Goal: Transaction & Acquisition: Purchase product/service

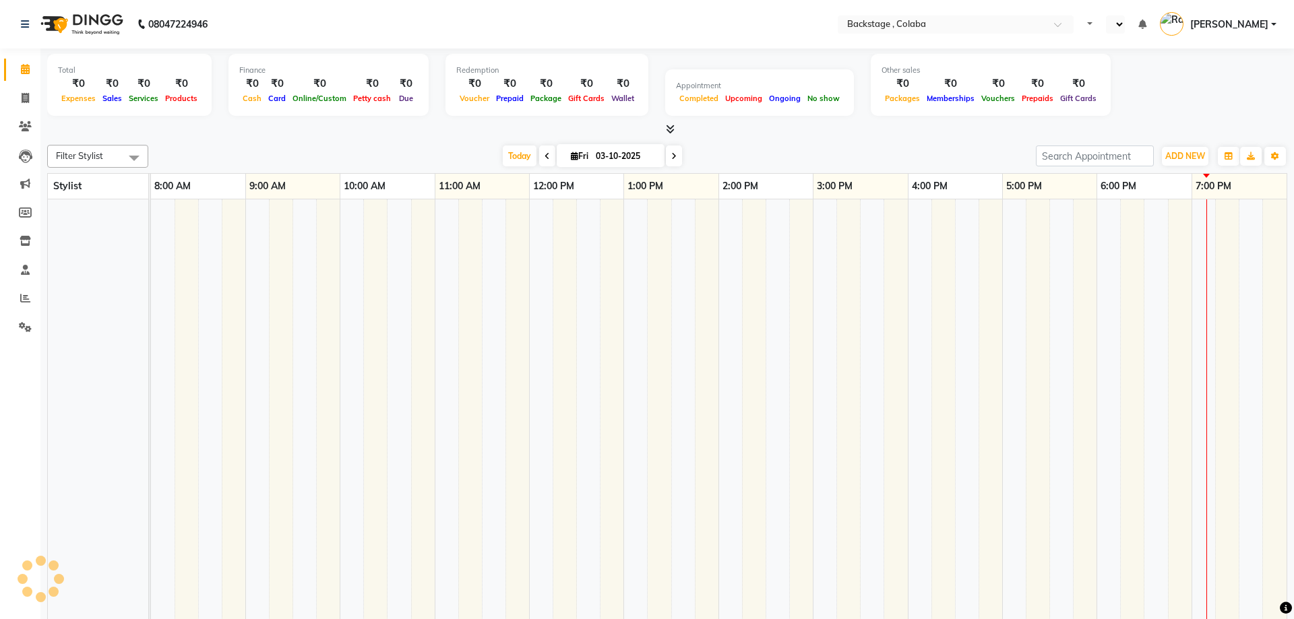
select select "en"
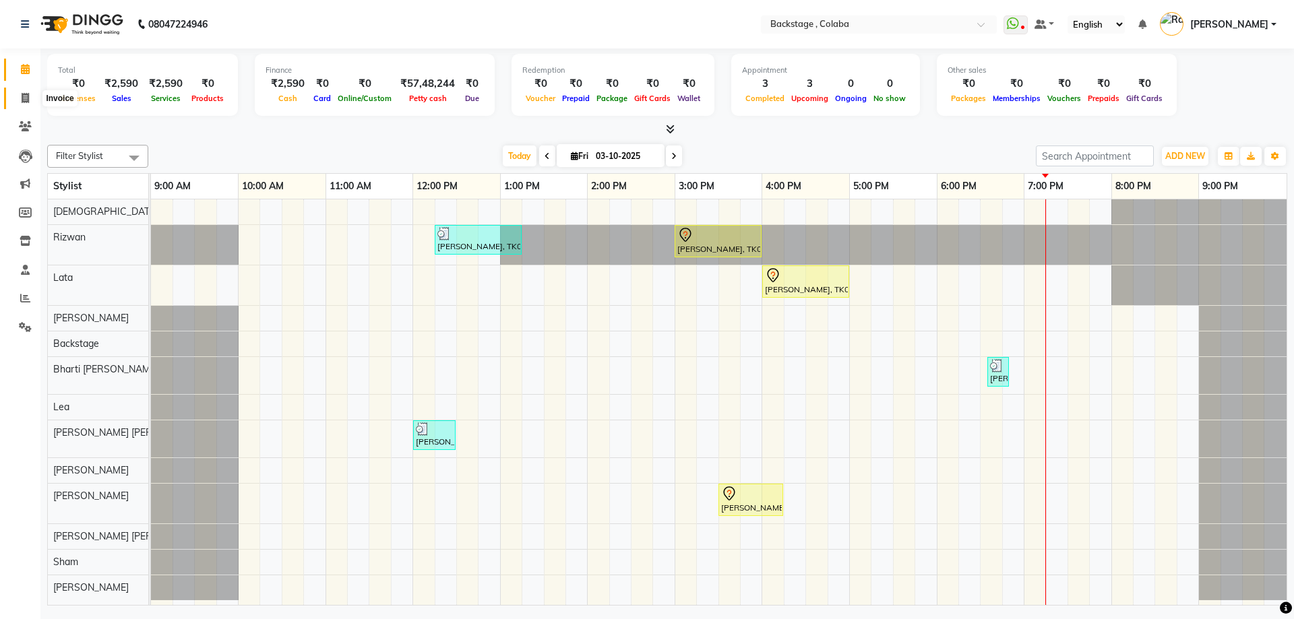
click at [22, 94] on icon at bounding box center [25, 98] width 7 height 10
select select "service"
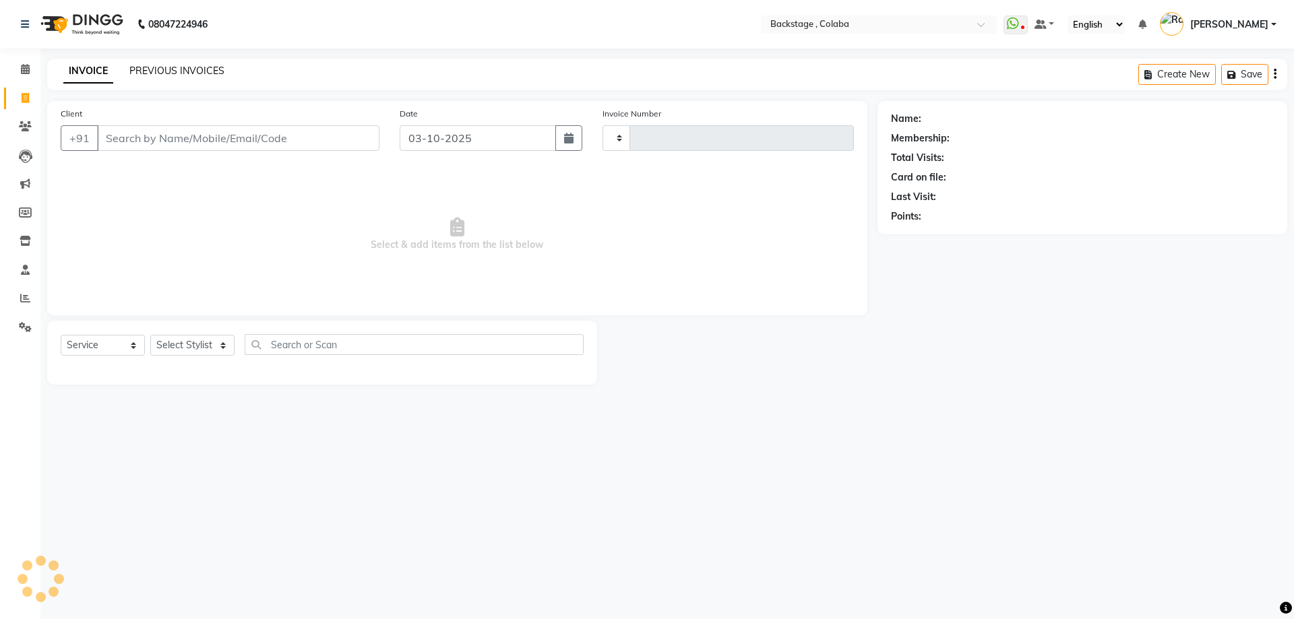
click at [212, 71] on link "PREVIOUS INVOICES" at bounding box center [176, 71] width 95 height 12
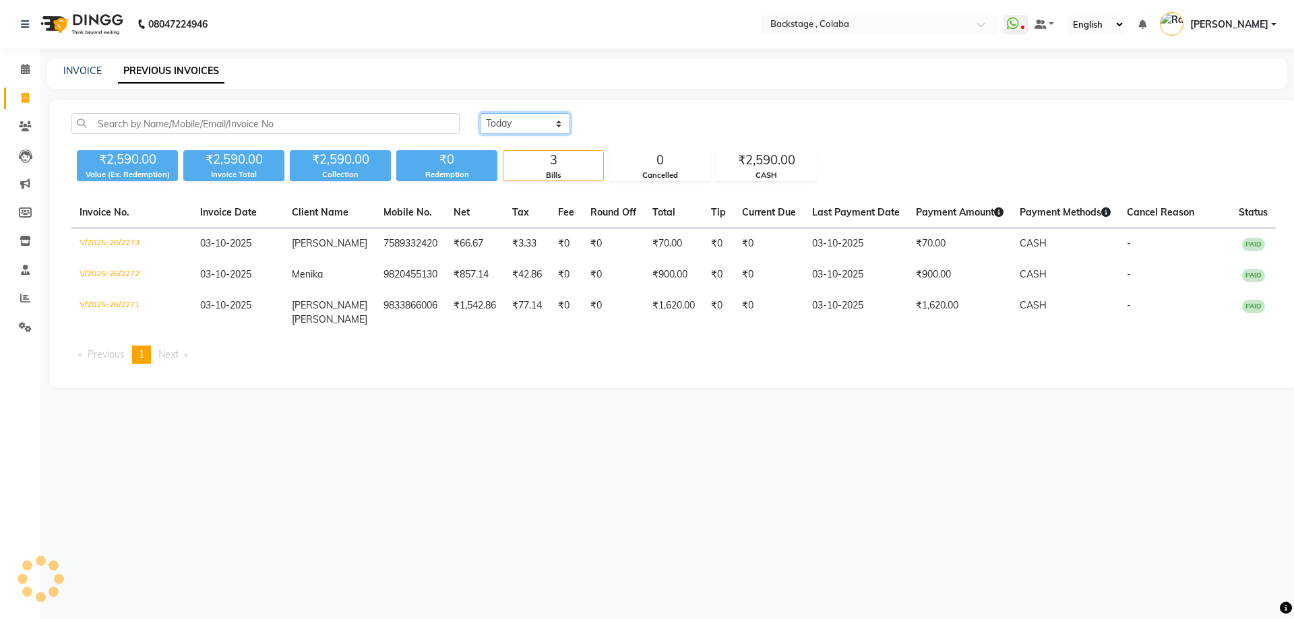
click at [497, 121] on select "[DATE] [DATE] Custom Range" at bounding box center [525, 123] width 90 height 21
select select "range"
click at [480, 113] on select "[DATE] [DATE] Custom Range" at bounding box center [525, 123] width 90 height 21
click at [627, 117] on input "03-10-2025" at bounding box center [635, 124] width 94 height 19
select select "10"
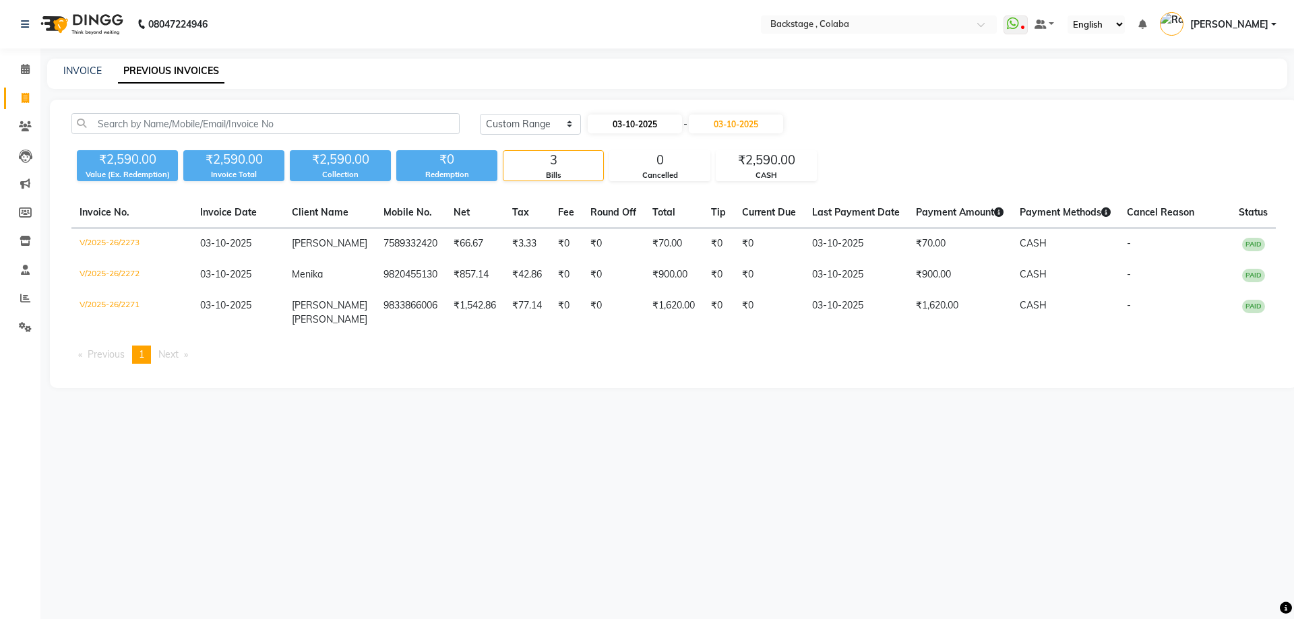
select select "2025"
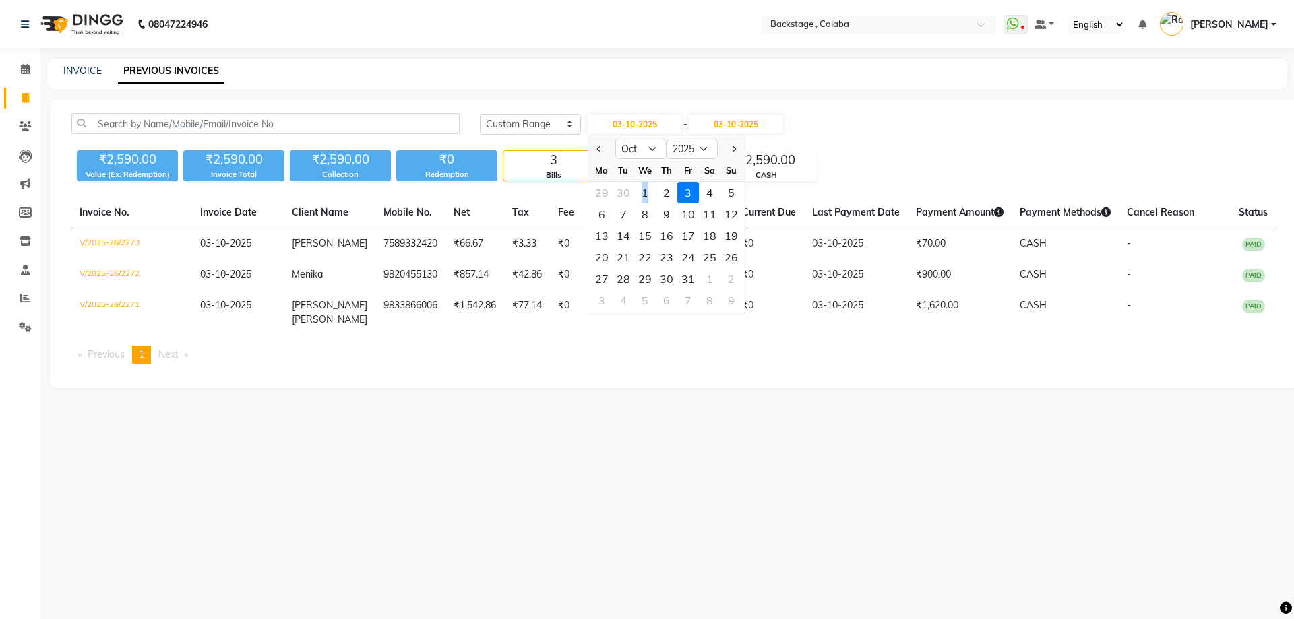
click at [647, 193] on div "1" at bounding box center [645, 193] width 22 height 22
type input "01-10-2025"
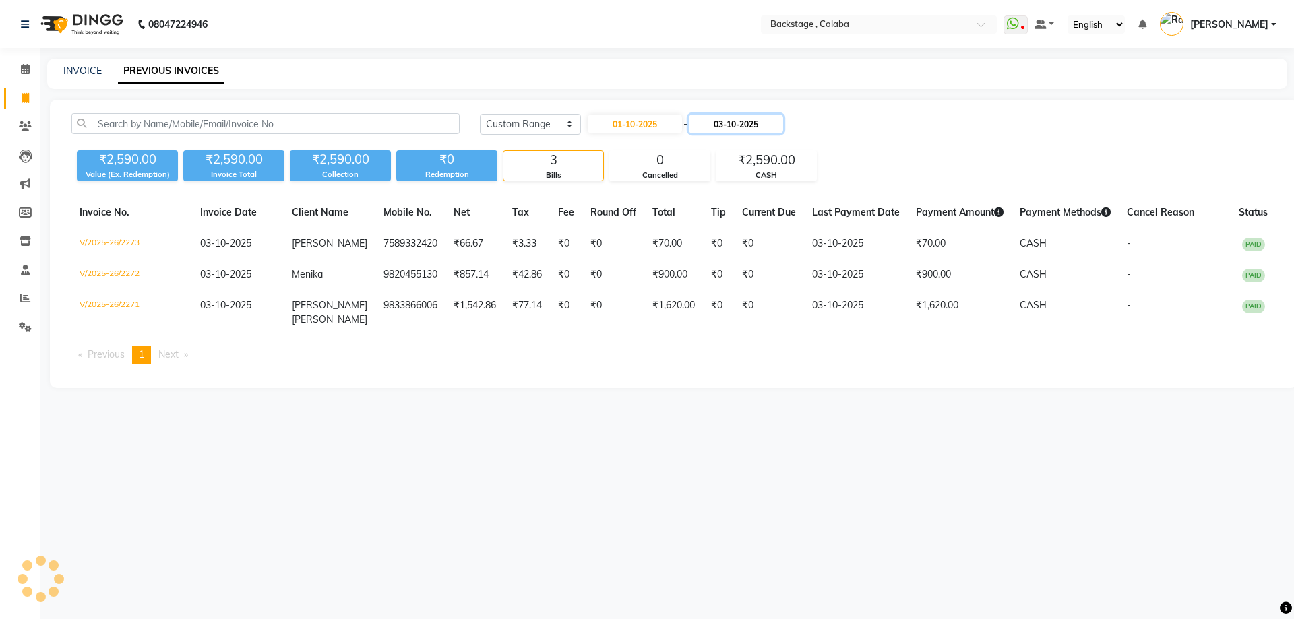
click at [747, 125] on input "03-10-2025" at bounding box center [736, 124] width 94 height 19
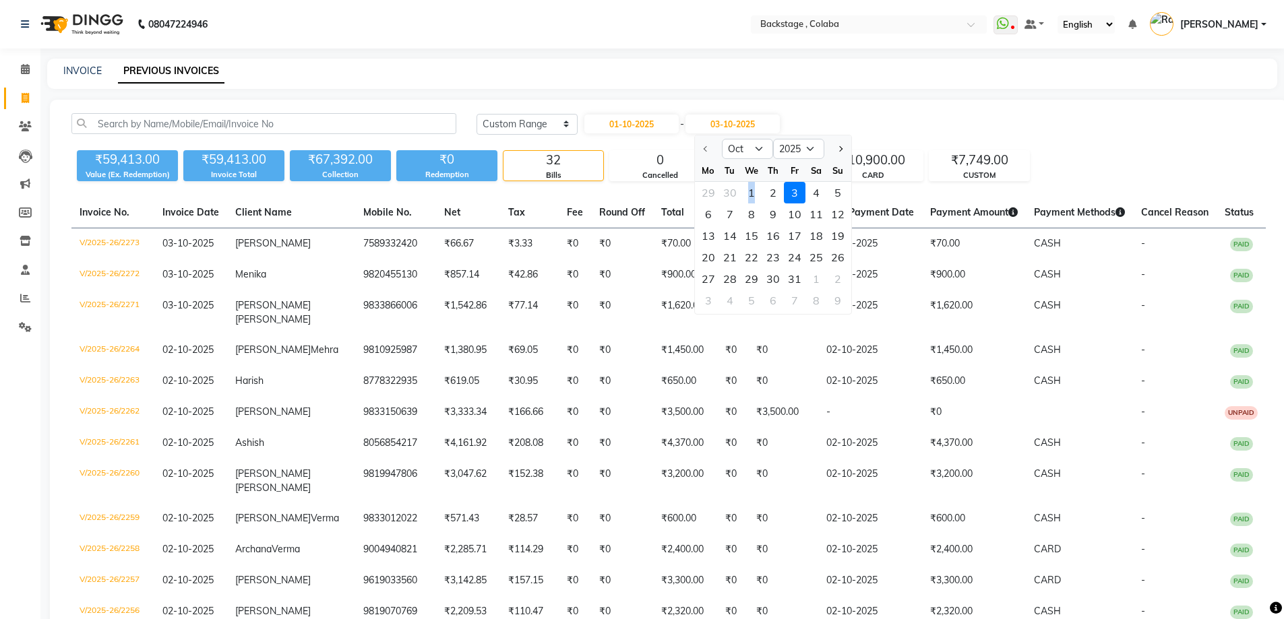
click at [751, 195] on div "1" at bounding box center [752, 193] width 22 height 22
type input "01-10-2025"
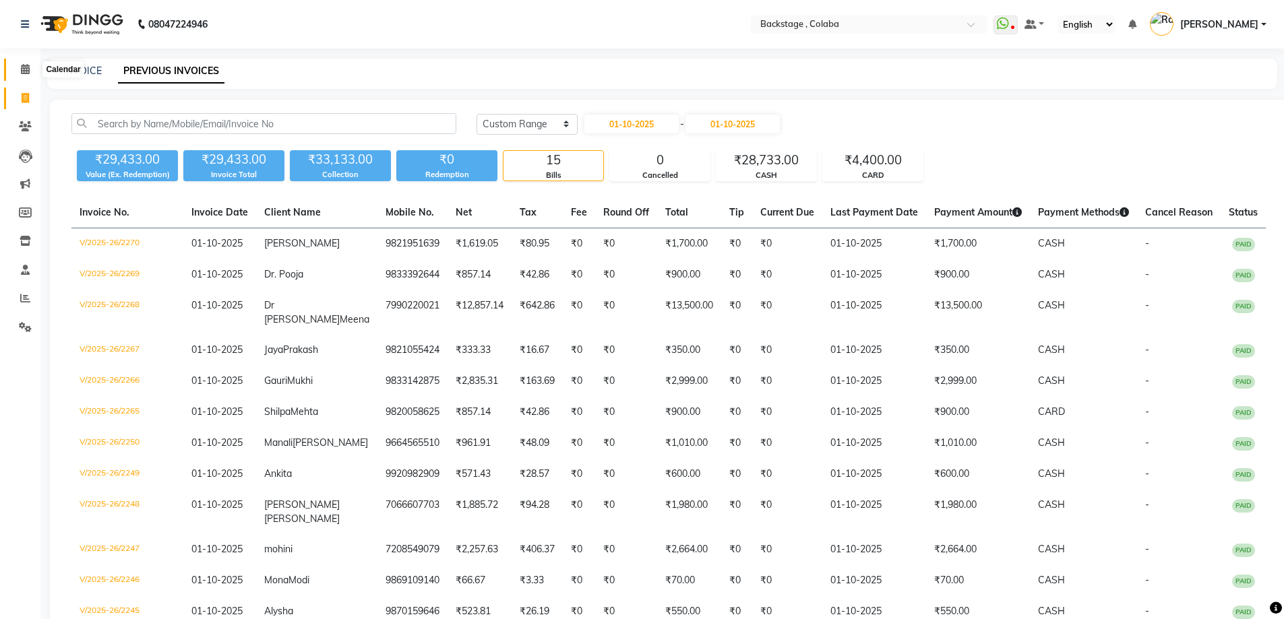
click at [28, 71] on icon at bounding box center [25, 69] width 9 height 10
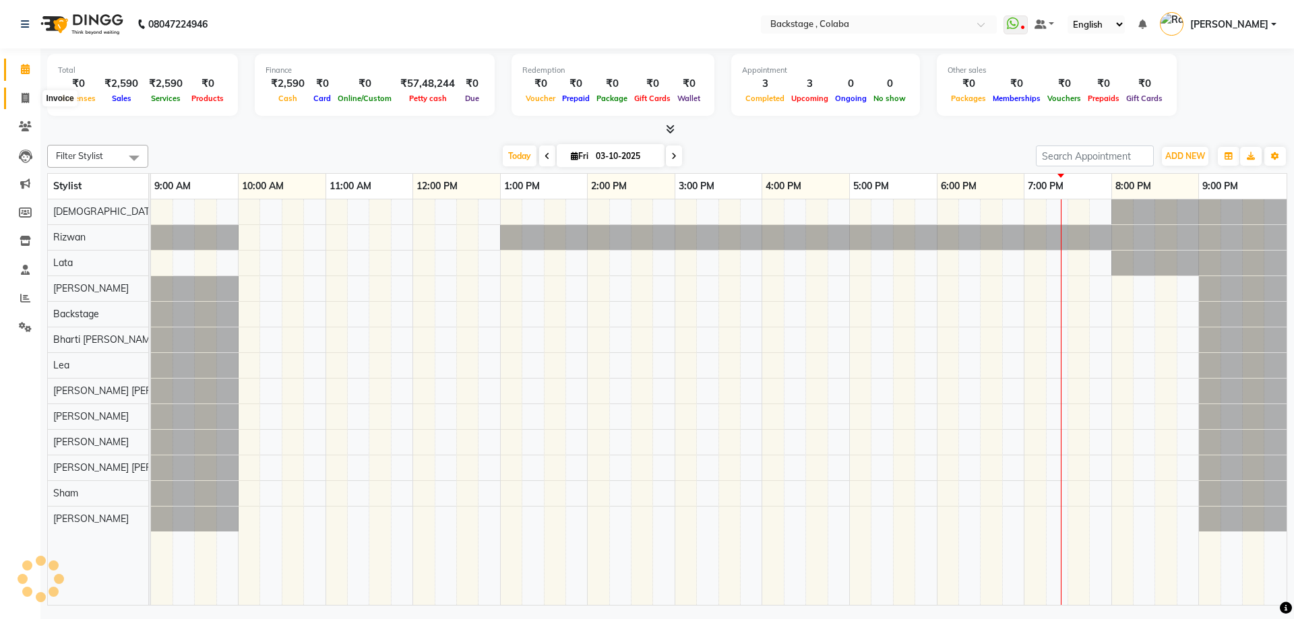
click at [32, 96] on span at bounding box center [25, 99] width 24 height 16
select select "service"
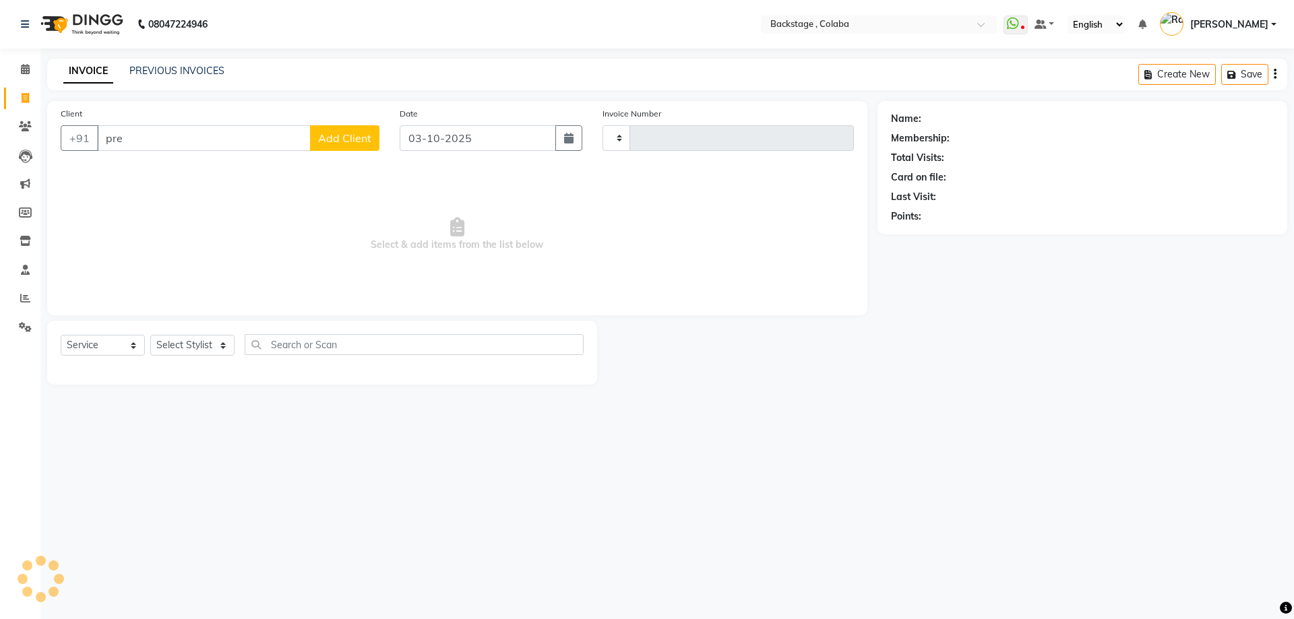
type input "pree"
type input "2274"
select select "5451"
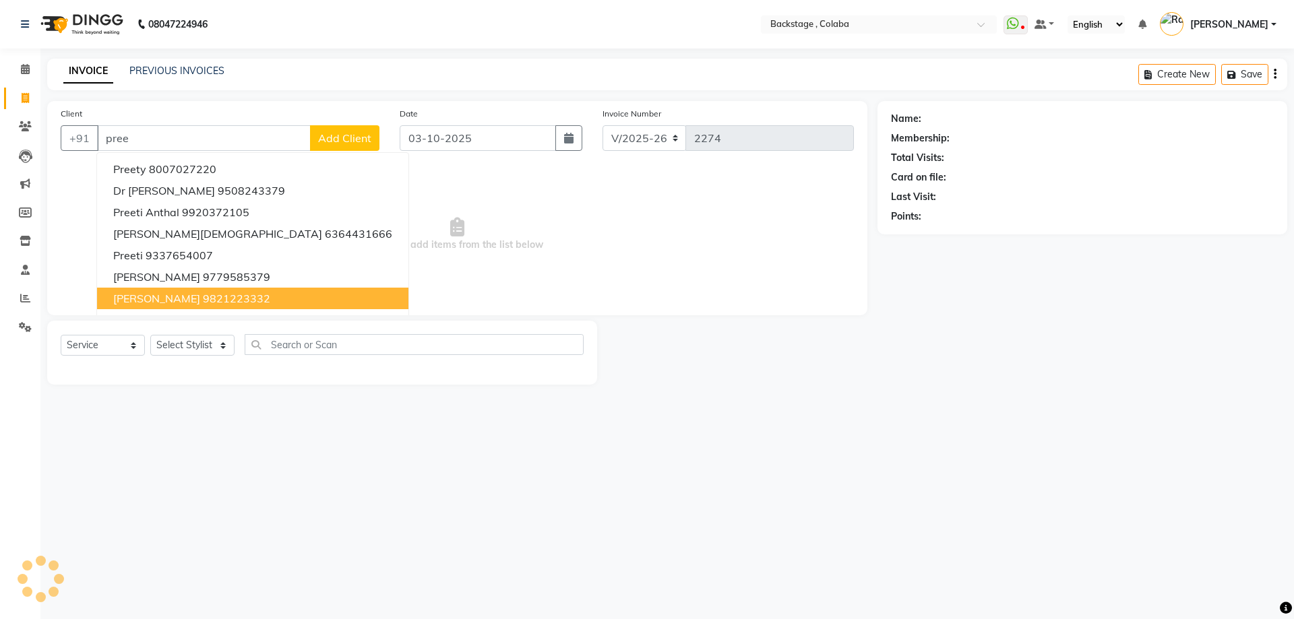
click at [160, 300] on span "Preeti Hemdev" at bounding box center [156, 298] width 87 height 13
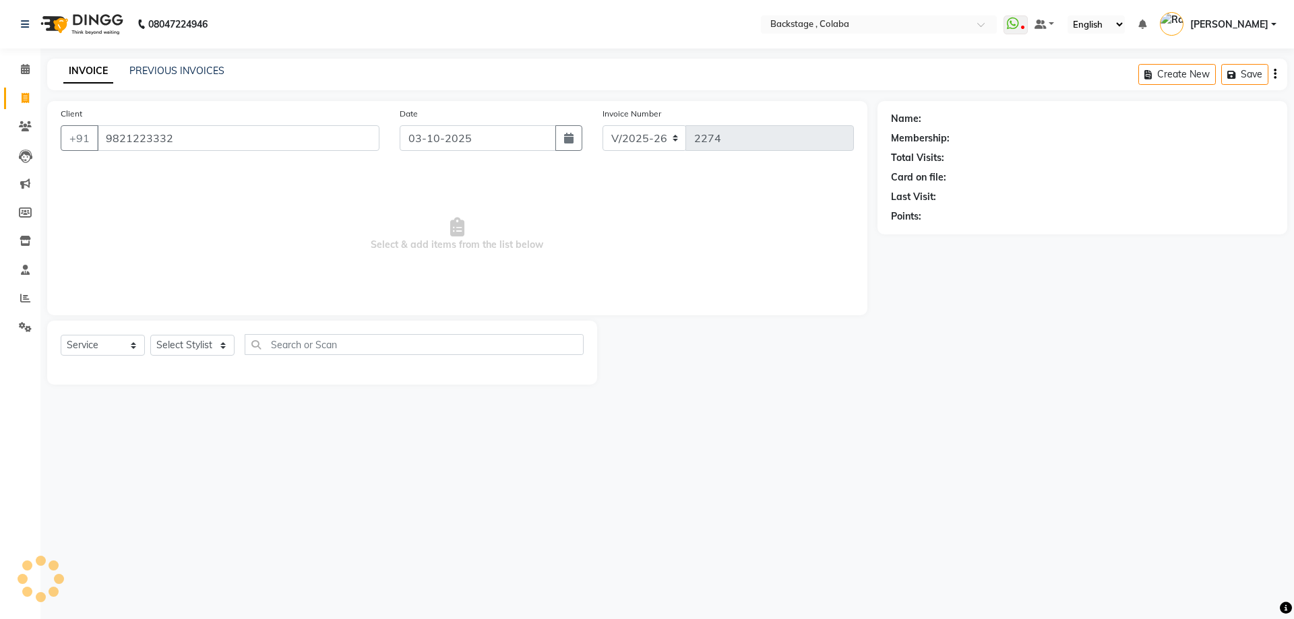
type input "9821223332"
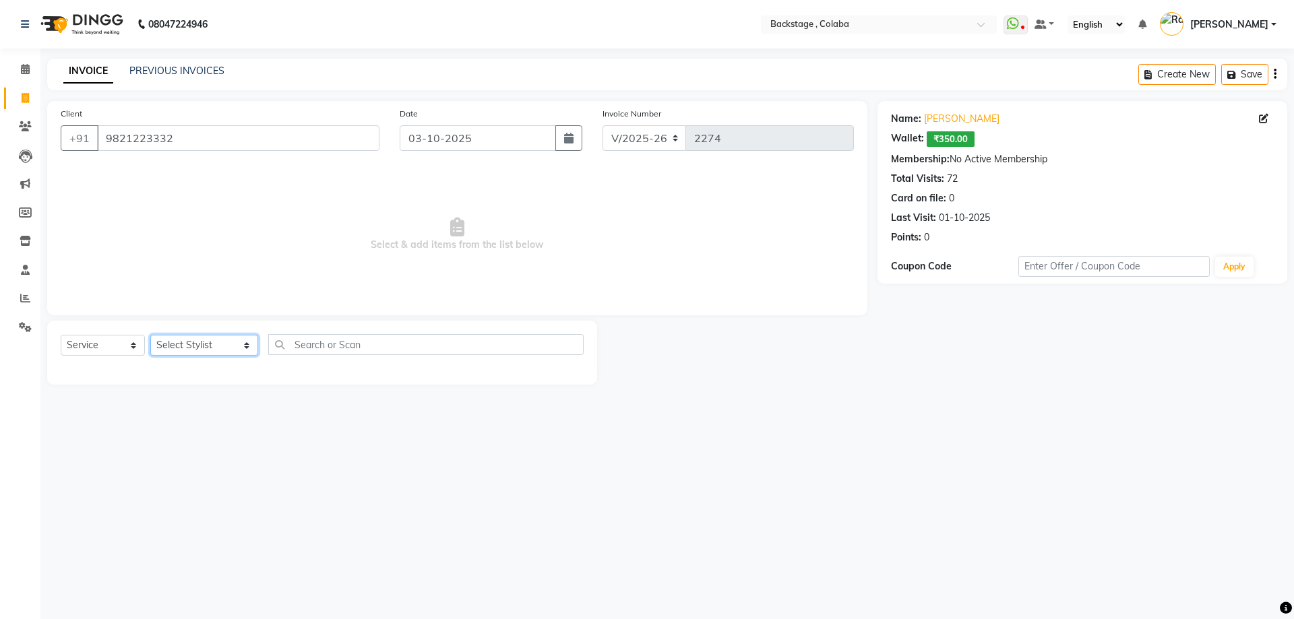
click at [179, 345] on select "Select Stylist Backstage Bharti [PERSON_NAME] [PERSON_NAME] [PERSON_NAME] [PERS…" at bounding box center [204, 345] width 108 height 21
select select "36480"
click at [150, 335] on select "Select Stylist Backstage Bharti [PERSON_NAME] [PERSON_NAME] [PERSON_NAME] [PERS…" at bounding box center [204, 345] width 108 height 21
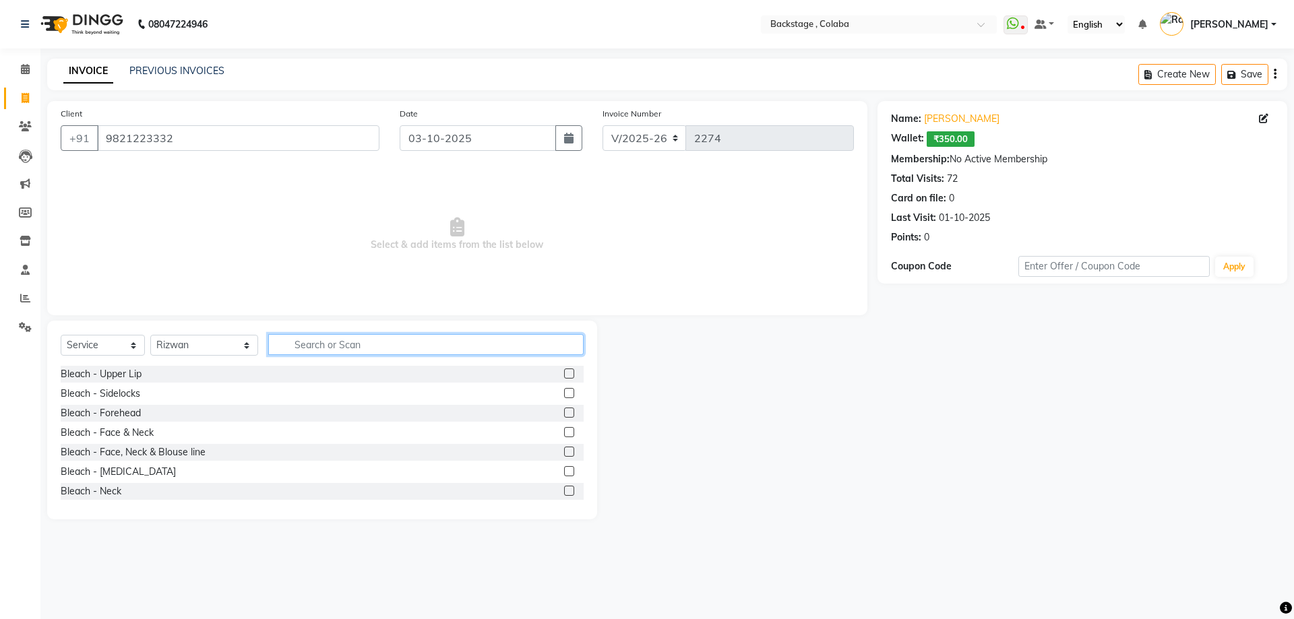
click at [297, 339] on input "text" at bounding box center [425, 344] width 315 height 21
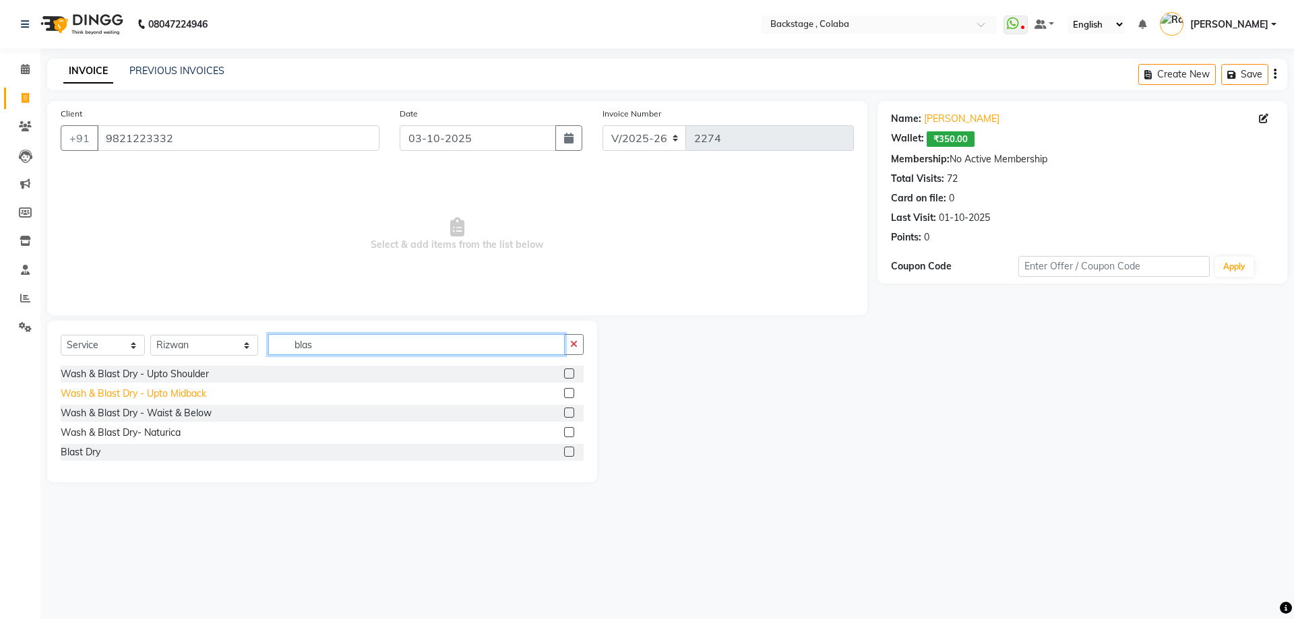
type input "blas"
click at [164, 393] on div "Wash & Blast Dry - Upto Midback" at bounding box center [134, 394] width 146 height 14
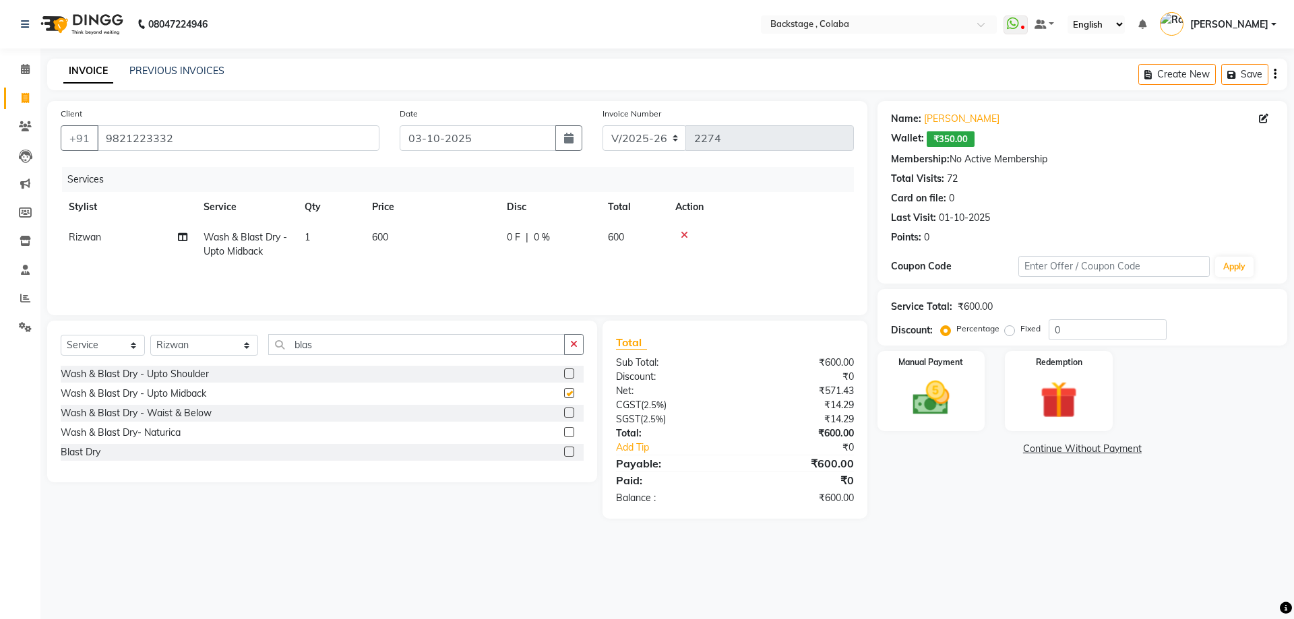
checkbox input "false"
click at [952, 143] on span "₹350.00" at bounding box center [951, 139] width 48 height 16
click at [952, 139] on span "₹350.00" at bounding box center [951, 139] width 48 height 16
click at [431, 247] on td "600" at bounding box center [431, 244] width 135 height 44
select select "36480"
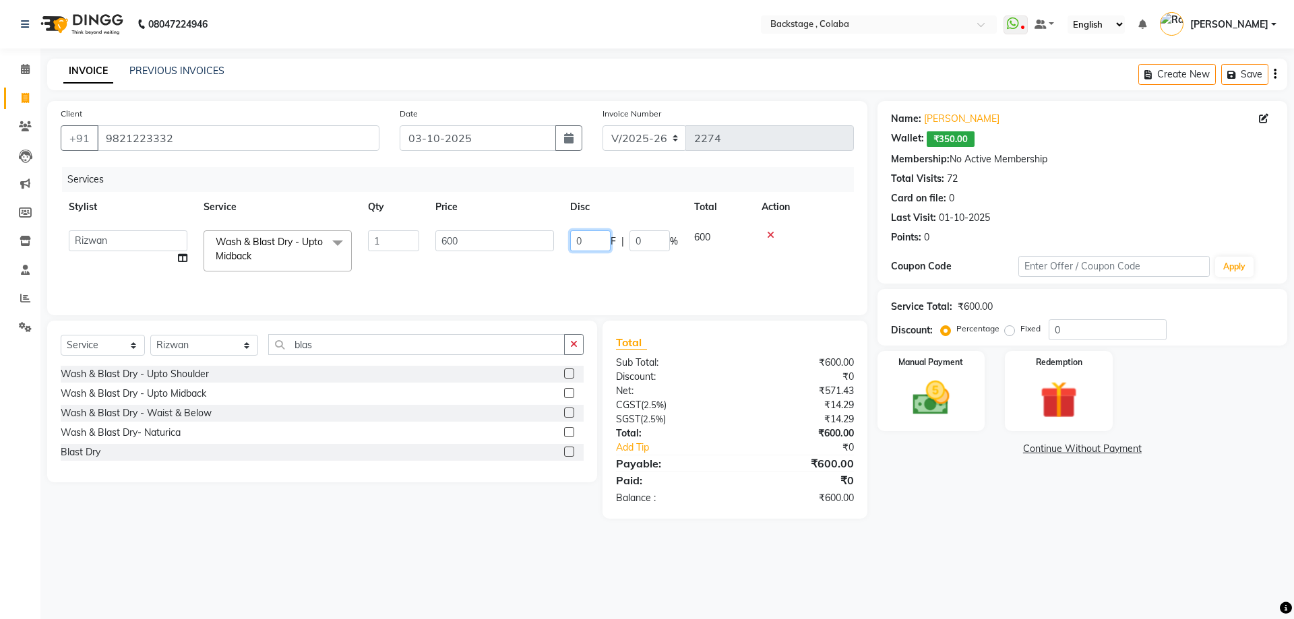
drag, startPoint x: 590, startPoint y: 238, endPoint x: 565, endPoint y: 237, distance: 24.9
click at [565, 237] on td "0 F | 0 %" at bounding box center [624, 250] width 124 height 57
click at [220, 320] on div "Client +91 9821223332 Date 03-10-2025 Invoice Number V/2025 V/2025-26 2274 Serv…" at bounding box center [457, 310] width 840 height 418
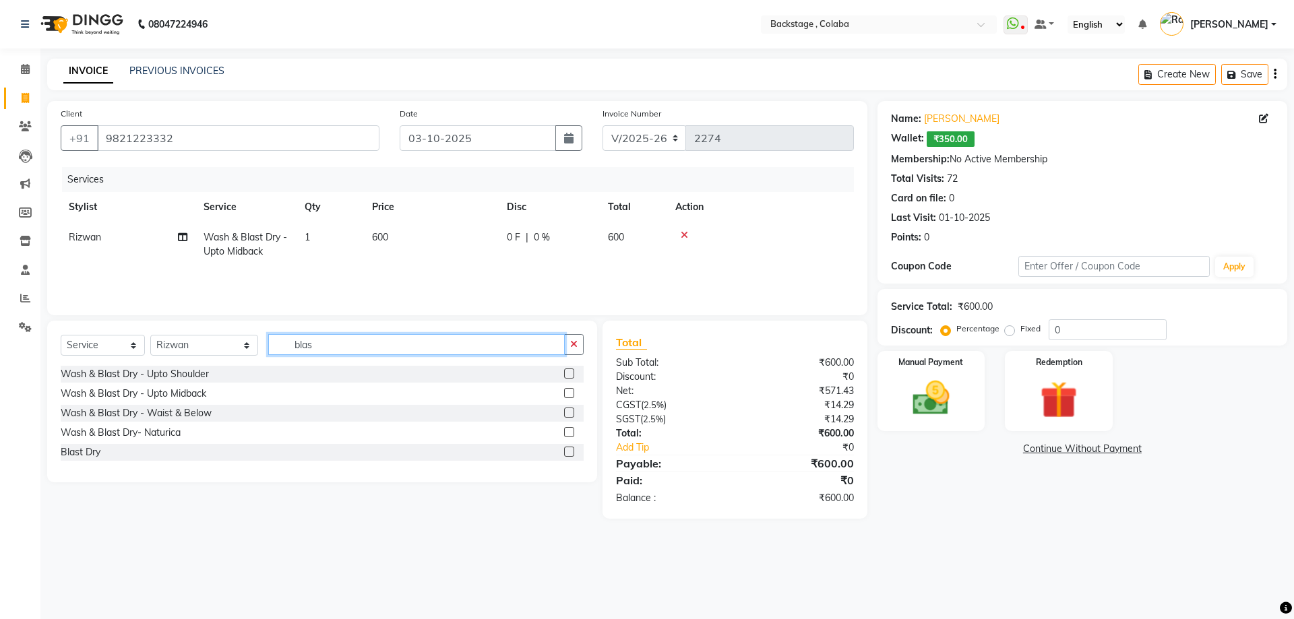
click at [319, 347] on input "blas" at bounding box center [416, 344] width 297 height 21
drag, startPoint x: 319, startPoint y: 345, endPoint x: 312, endPoint y: 338, distance: 10.0
click at [319, 344] on input "blas" at bounding box center [416, 344] width 297 height 21
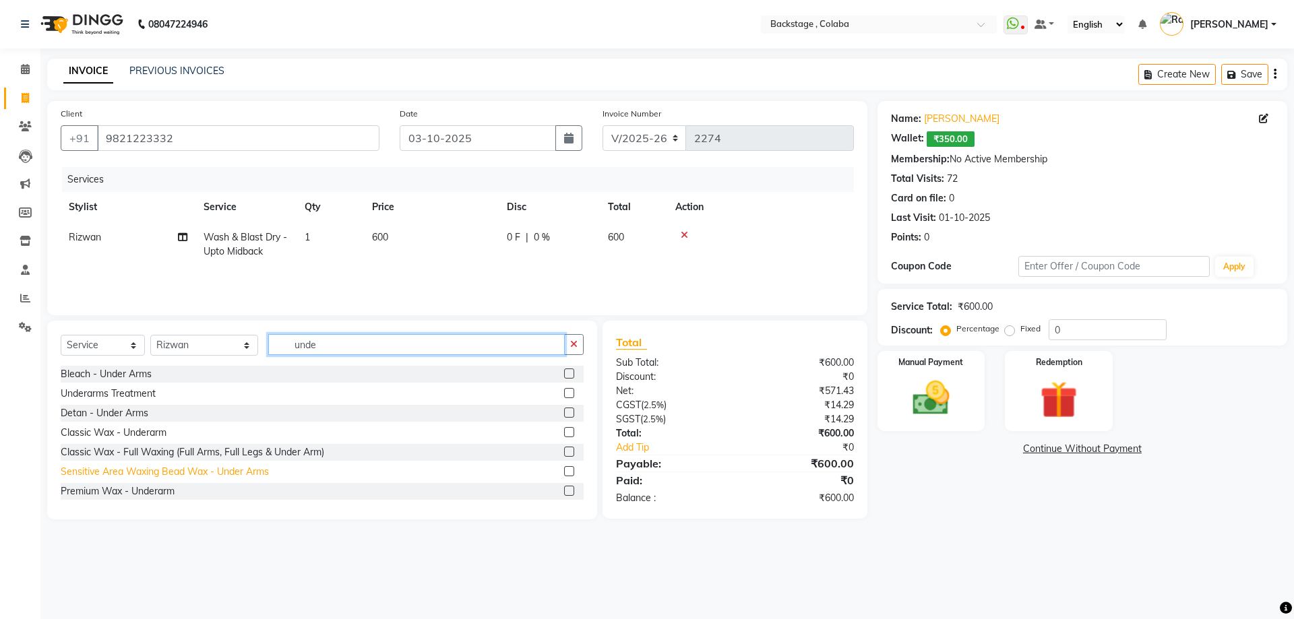
type input "unde"
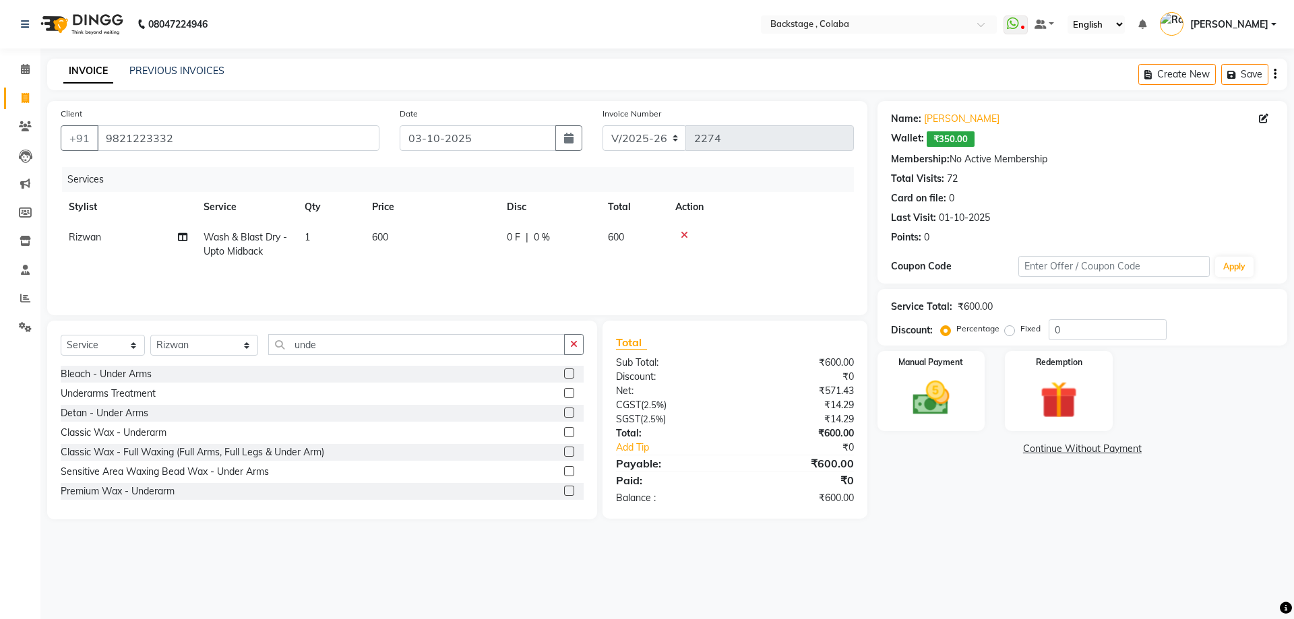
click at [135, 468] on div "Sensitive Area Waxing Bead Wax - Under Arms" at bounding box center [165, 472] width 208 height 14
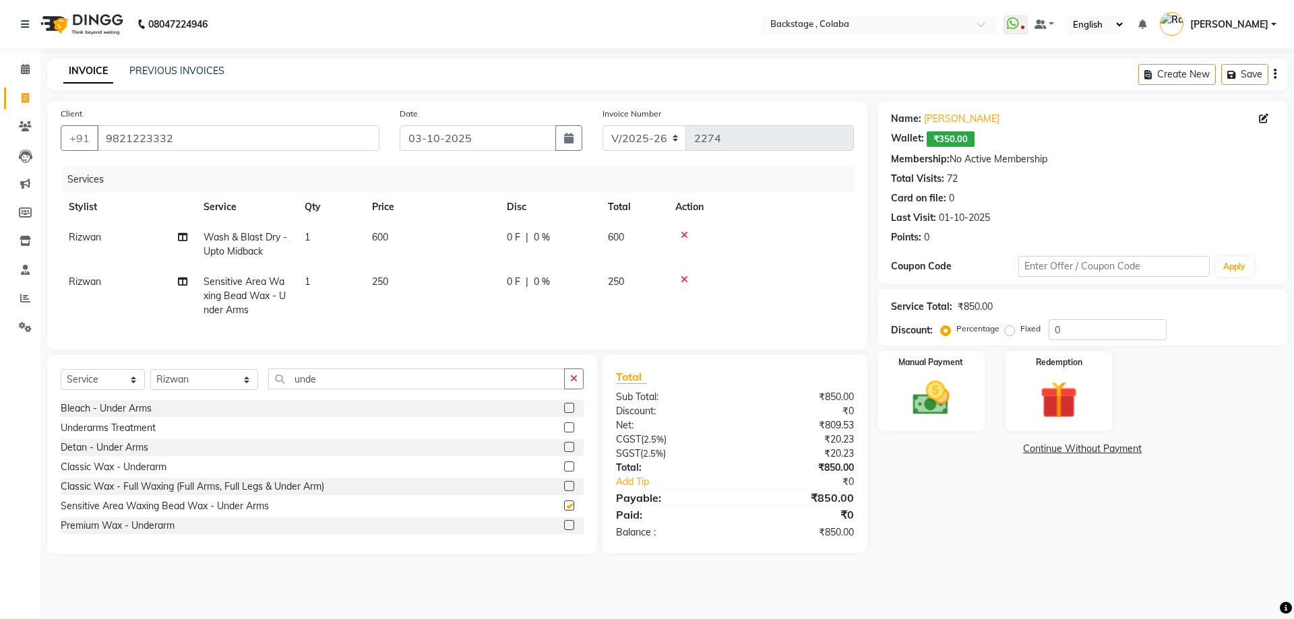
checkbox input "false"
click at [480, 281] on td "250" at bounding box center [431, 296] width 135 height 59
select select "36480"
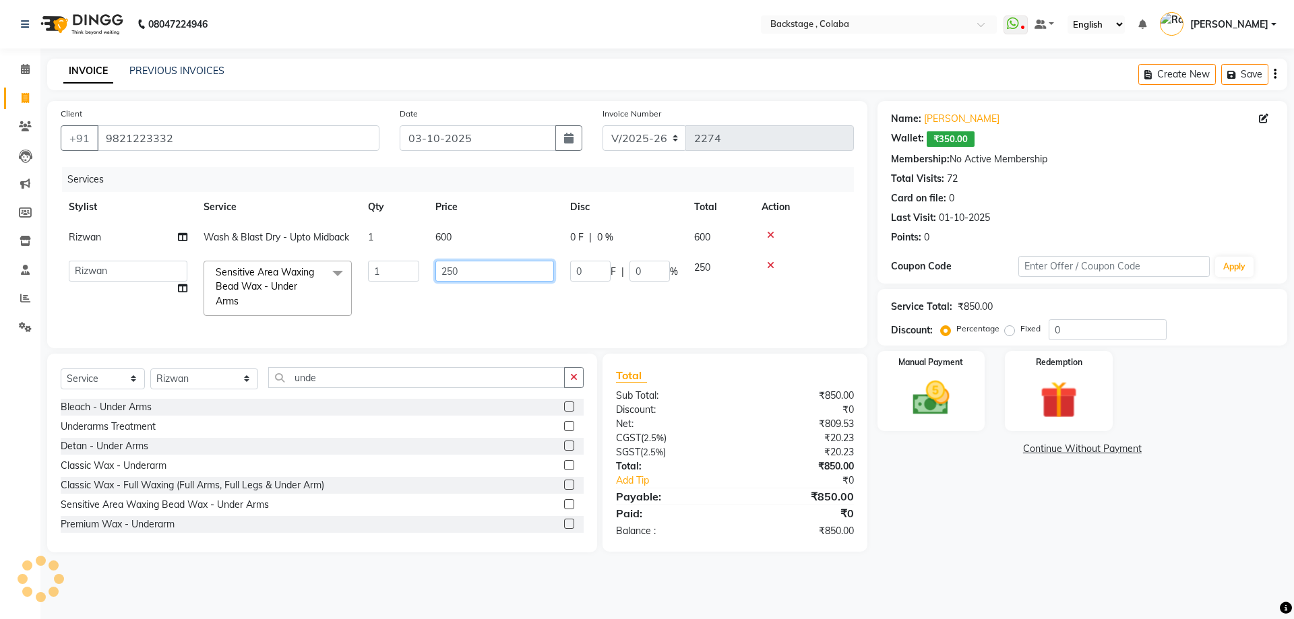
drag, startPoint x: 479, startPoint y: 273, endPoint x: 423, endPoint y: 276, distance: 56.7
click at [423, 276] on tr "Backstage Bharti Nitesh Gohar Jayesh Anil Karekar Kalavati Sharma Kalindi Joshi…" at bounding box center [457, 288] width 793 height 71
type input "300"
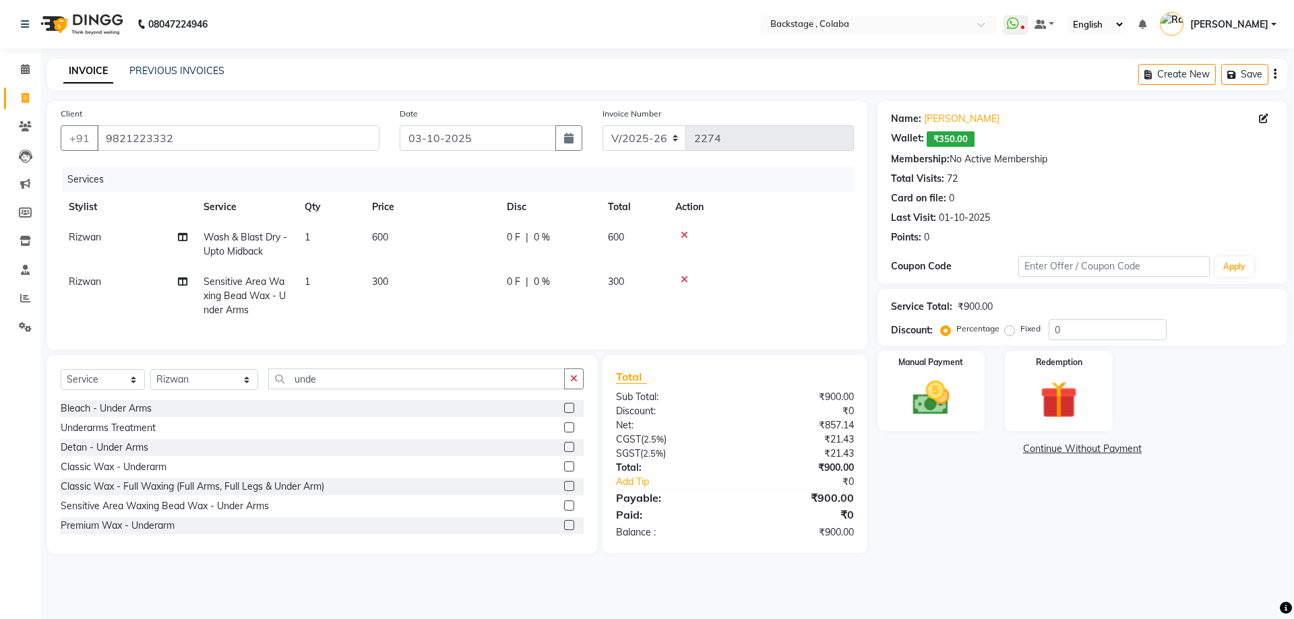
click at [449, 290] on td "300" at bounding box center [431, 296] width 135 height 59
select select "36480"
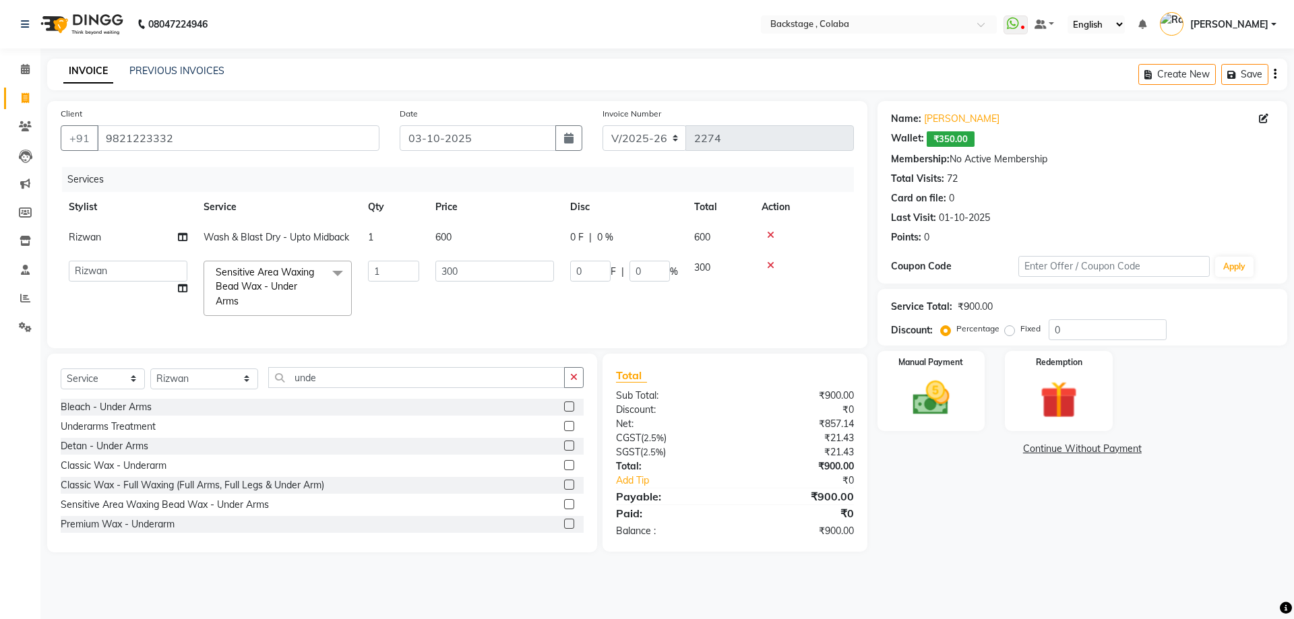
click at [963, 553] on div "Name: Preeti Hemdev Wallet: ₹350.00 Membership: No Active Membership Total Visi…" at bounding box center [1088, 327] width 420 height 452
drag, startPoint x: 317, startPoint y: 380, endPoint x: 194, endPoint y: 378, distance: 122.7
click at [194, 378] on div "Select Service Product Membership Package Voucher Prepaid Gift Card Select Styl…" at bounding box center [322, 383] width 523 height 32
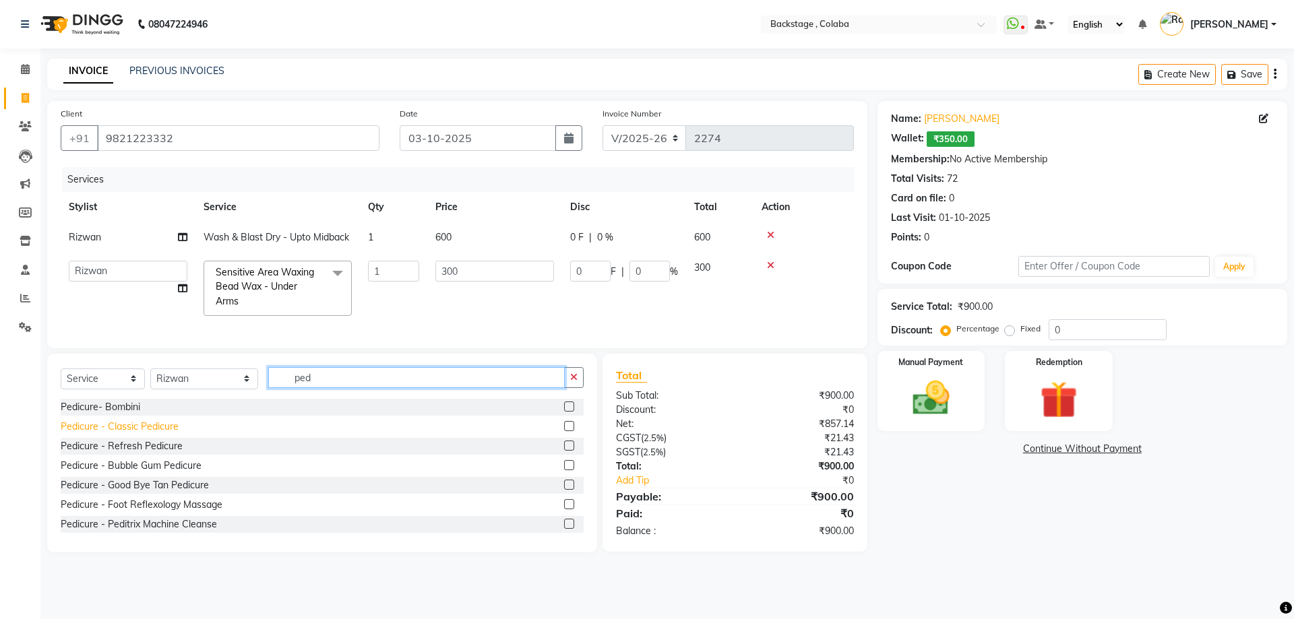
type input "ped"
drag, startPoint x: 132, startPoint y: 433, endPoint x: 164, endPoint y: 431, distance: 31.7
click at [132, 433] on div "Pedicure - Classic Pedicure" at bounding box center [120, 427] width 118 height 14
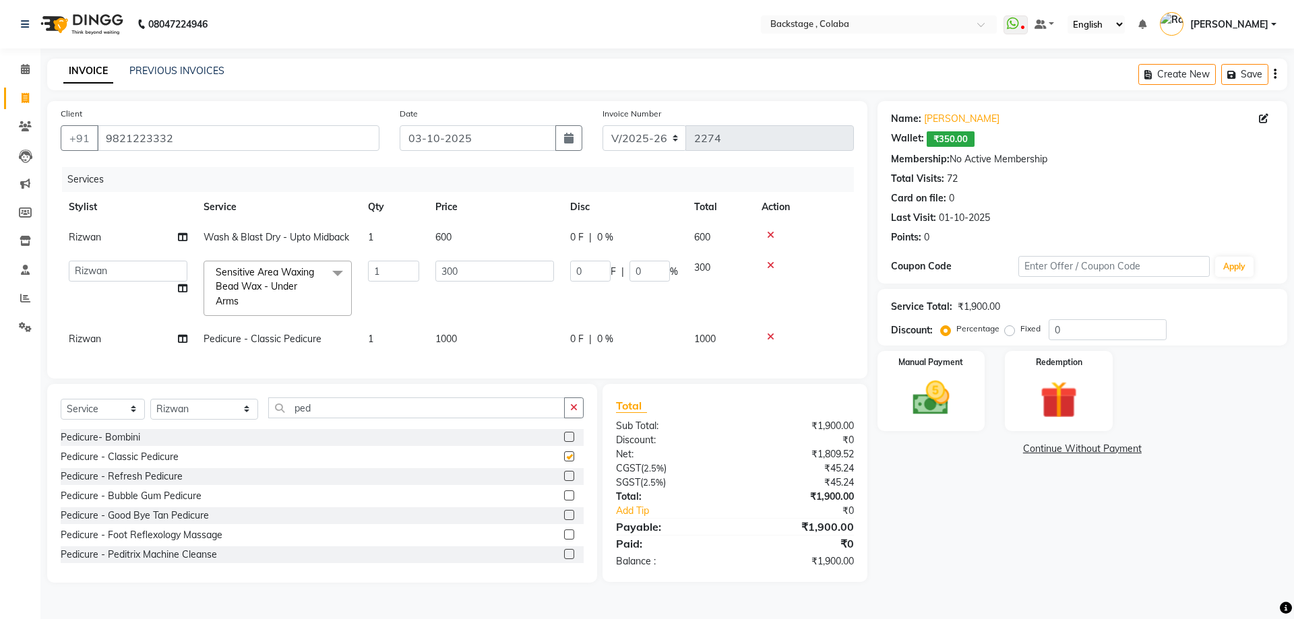
checkbox input "false"
drag, startPoint x: 338, startPoint y: 414, endPoint x: 255, endPoint y: 414, distance: 82.2
click at [268, 414] on input "ped" at bounding box center [416, 408] width 297 height 21
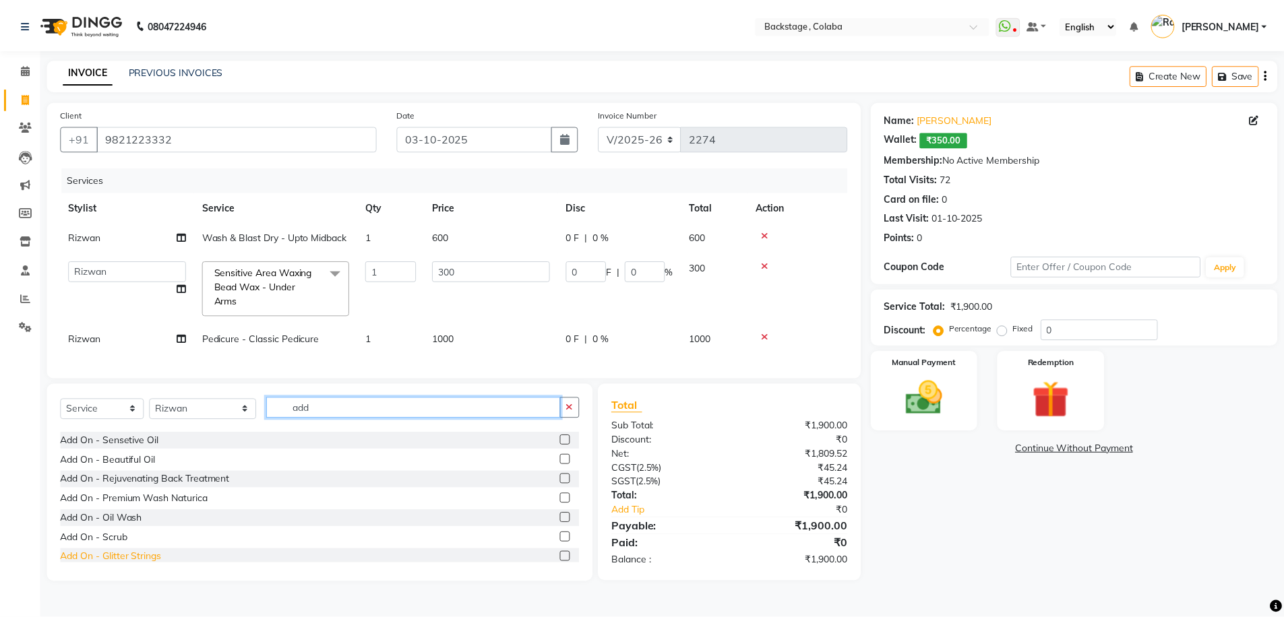
scroll to position [67, 0]
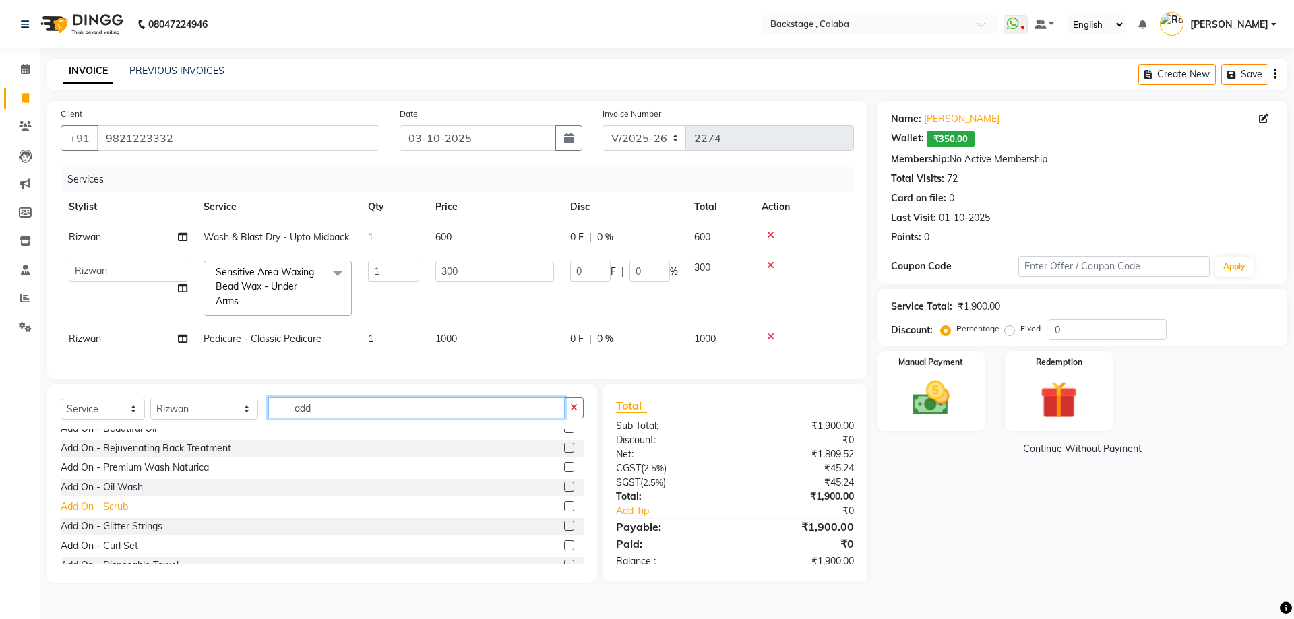
type input "add"
click at [128, 514] on div "Add On - Scrub" at bounding box center [94, 507] width 67 height 14
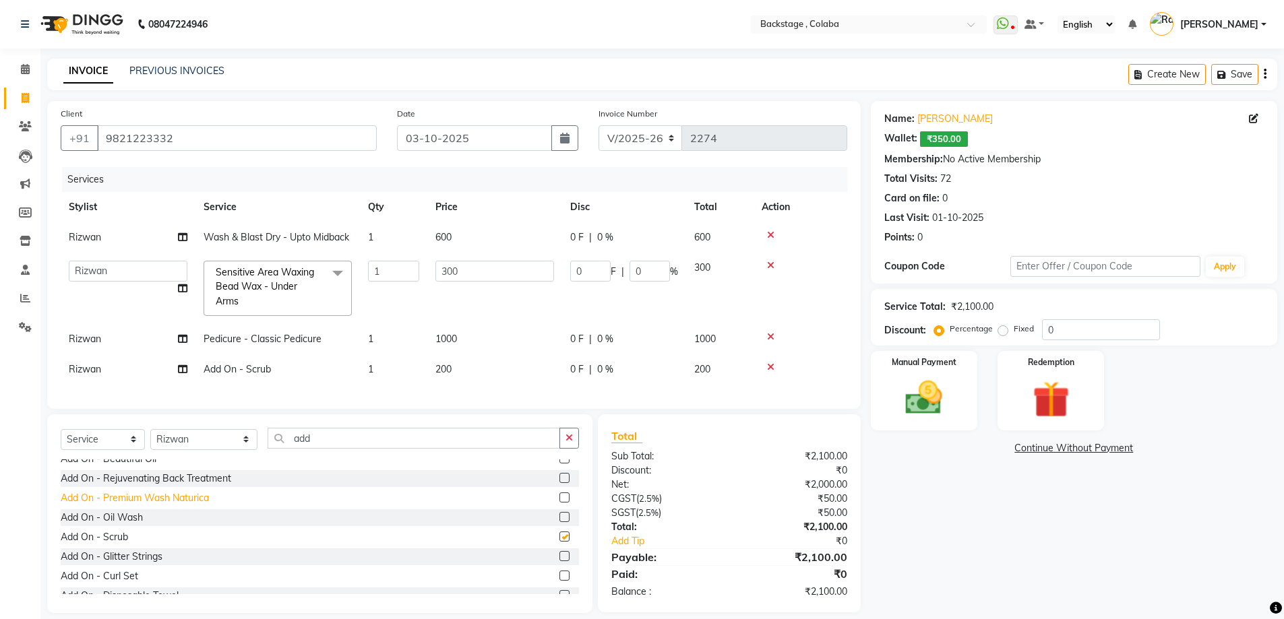
checkbox input "false"
click at [467, 370] on td "200" at bounding box center [494, 370] width 135 height 30
select select "36480"
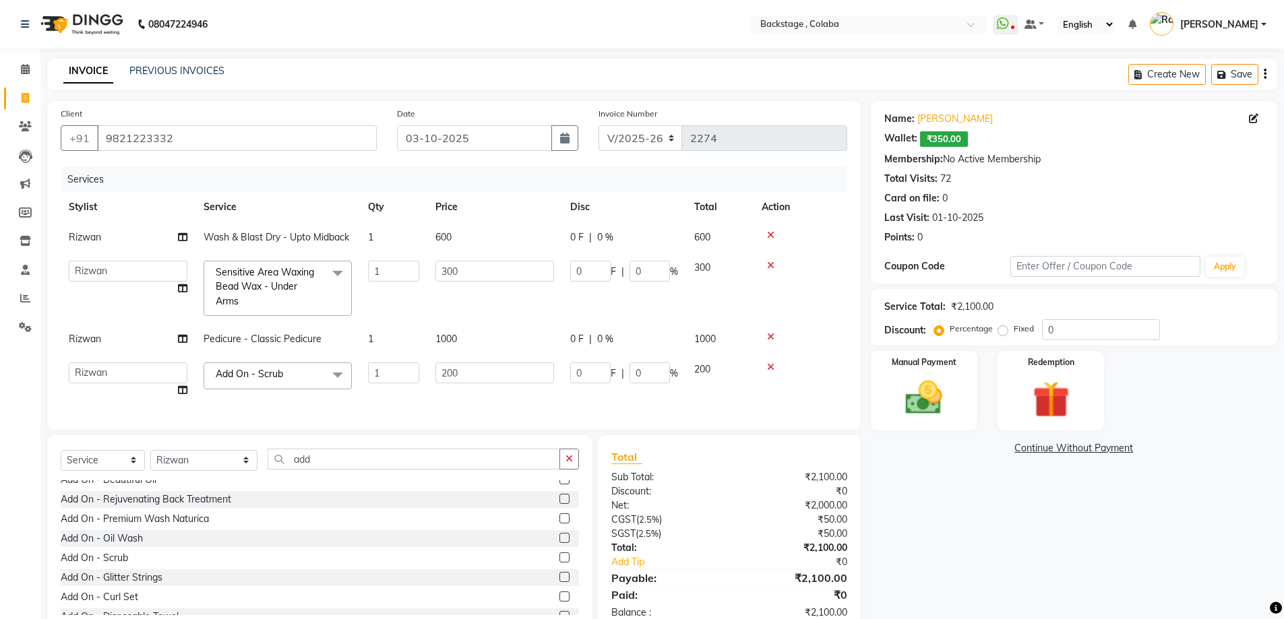
click at [770, 368] on icon at bounding box center [770, 367] width 7 height 9
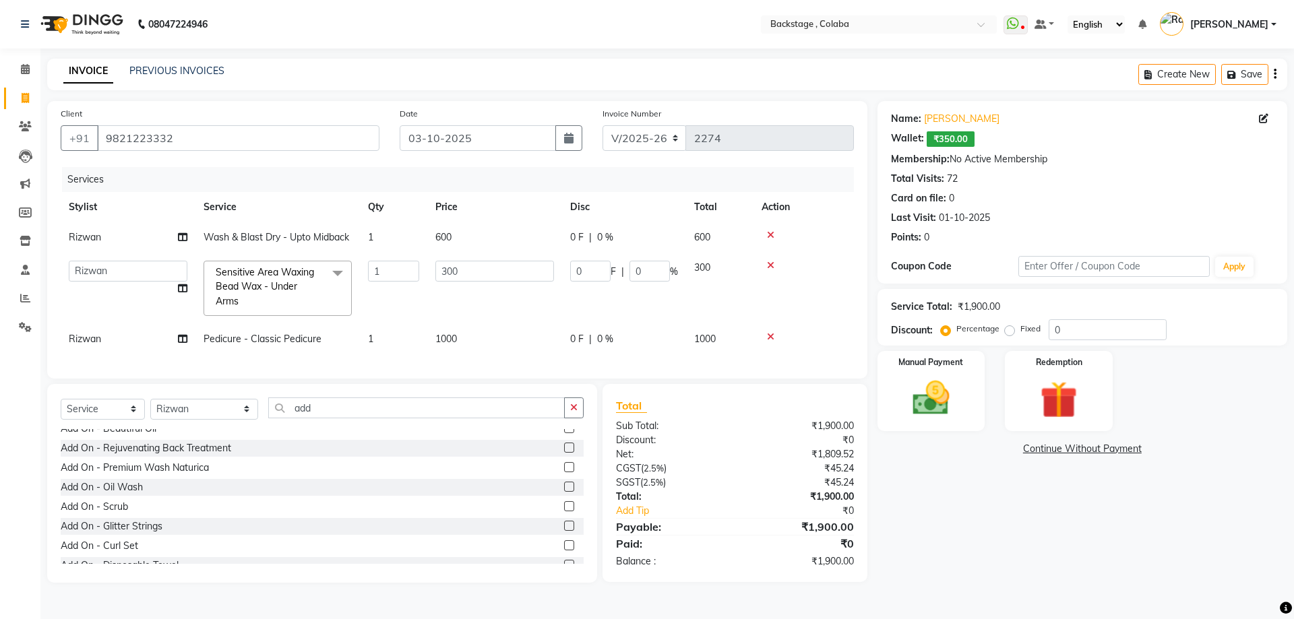
click at [975, 501] on div "Name: Preeti Hemdev Wallet: ₹350.00 Membership: No Active Membership Total Visi…" at bounding box center [1088, 342] width 420 height 482
drag, startPoint x: 525, startPoint y: 273, endPoint x: 408, endPoint y: 267, distance: 116.8
click at [408, 267] on tr "Backstage Bharti Nitesh Gohar Jayesh Anil Karekar Kalavati Sharma Kalindi Joshi…" at bounding box center [457, 288] width 793 height 71
click at [956, 409] on div "Manual Payment" at bounding box center [931, 391] width 112 height 83
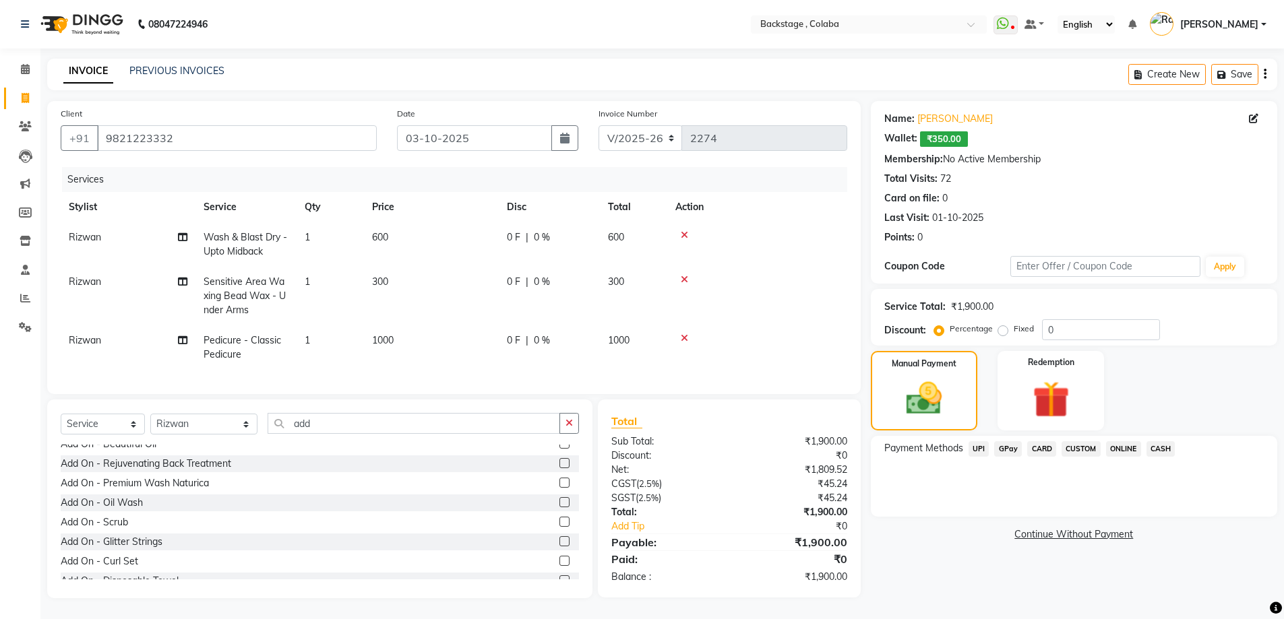
click at [1165, 449] on span "CASH" at bounding box center [1160, 449] width 29 height 16
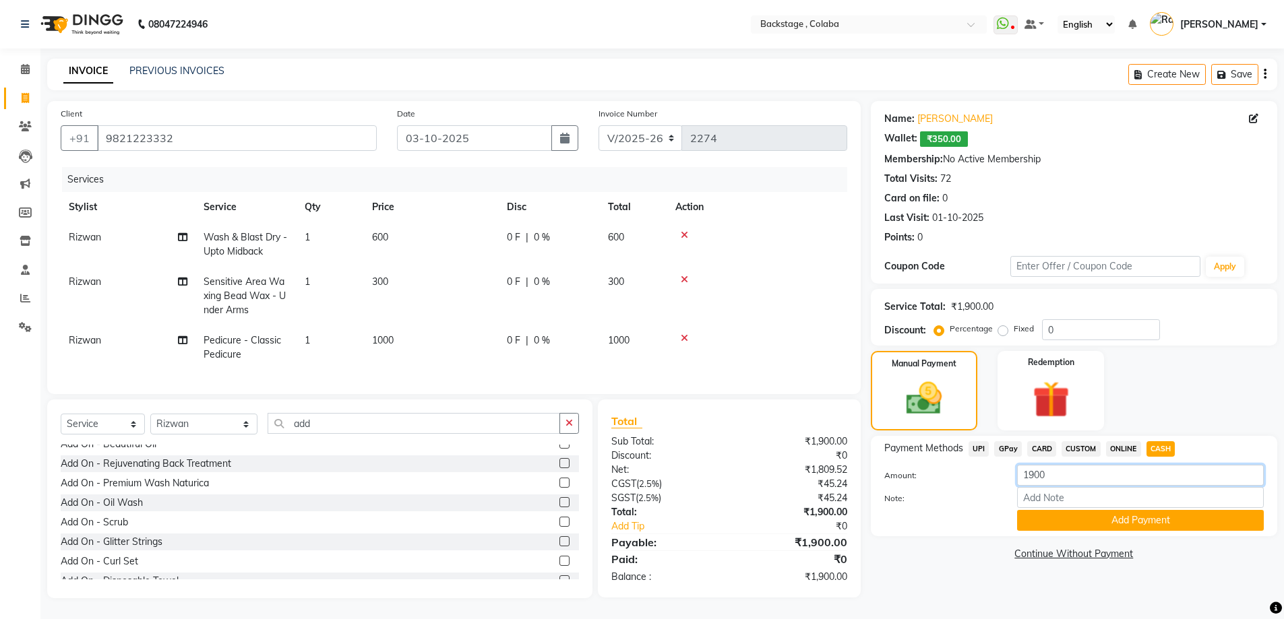
drag, startPoint x: 1059, startPoint y: 476, endPoint x: 996, endPoint y: 476, distance: 63.4
click at [997, 475] on div "Amount: 1900" at bounding box center [1074, 476] width 400 height 23
type input "1700"
click at [1067, 520] on button "Add Payment" at bounding box center [1140, 520] width 247 height 21
click at [1067, 520] on div "Name: Preeti Hemdev Wallet: ₹350.00 Membership: No Active Membership Total Visi…" at bounding box center [1079, 349] width 417 height 497
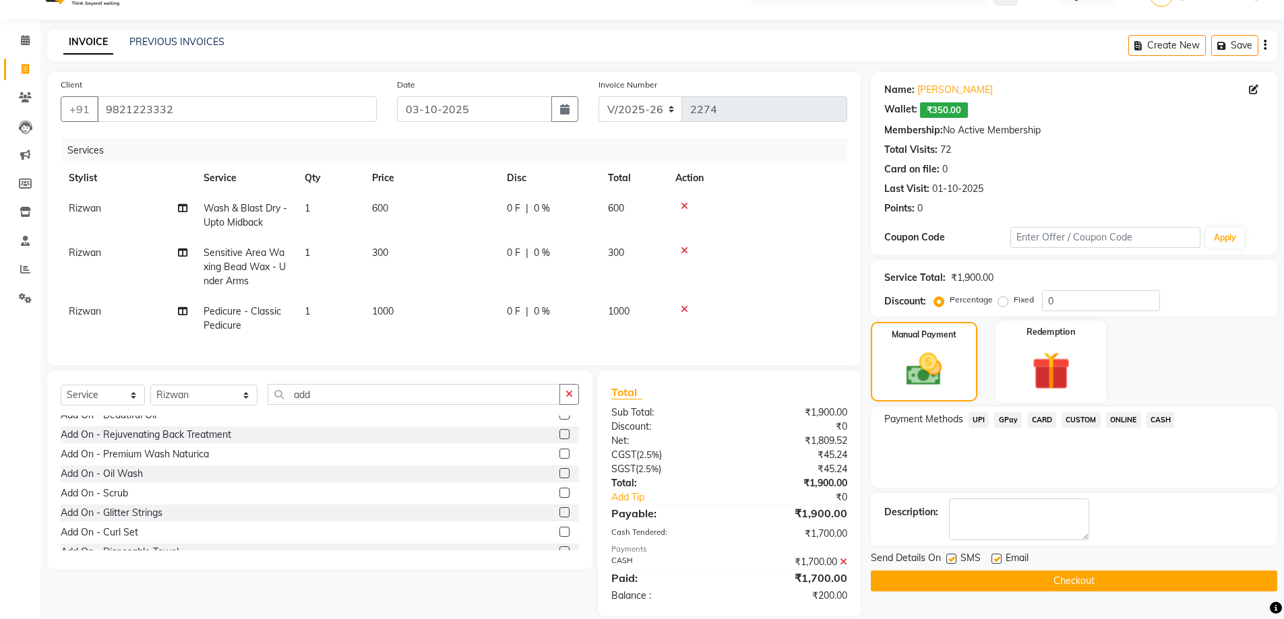
scroll to position [57, 0]
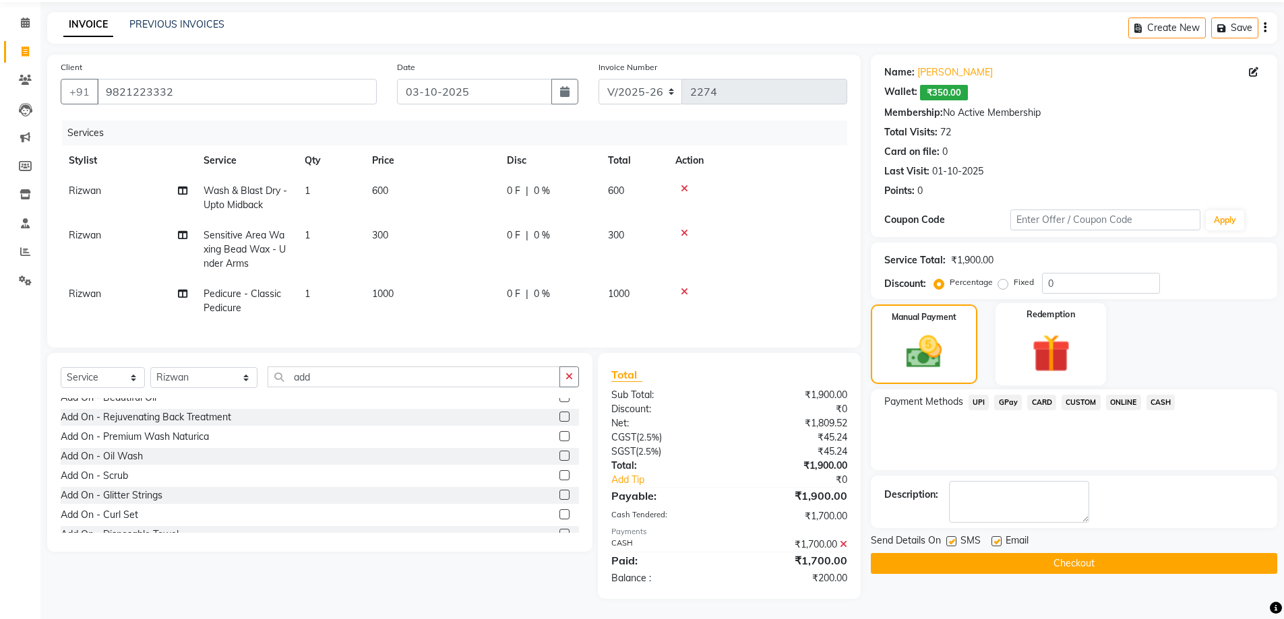
click at [1030, 348] on img at bounding box center [1051, 354] width 62 height 48
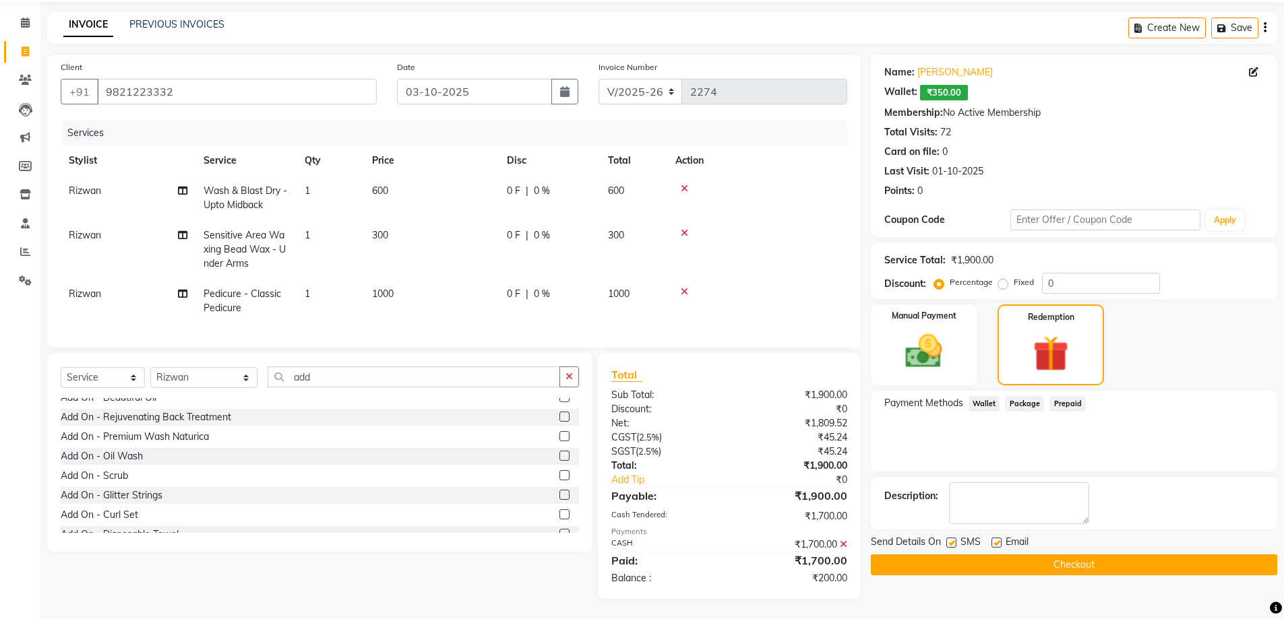
click at [1131, 451] on div "Payment Methods Wallet Package Prepaid" at bounding box center [1074, 431] width 406 height 81
click at [983, 396] on span "Wallet" at bounding box center [985, 404] width 32 height 16
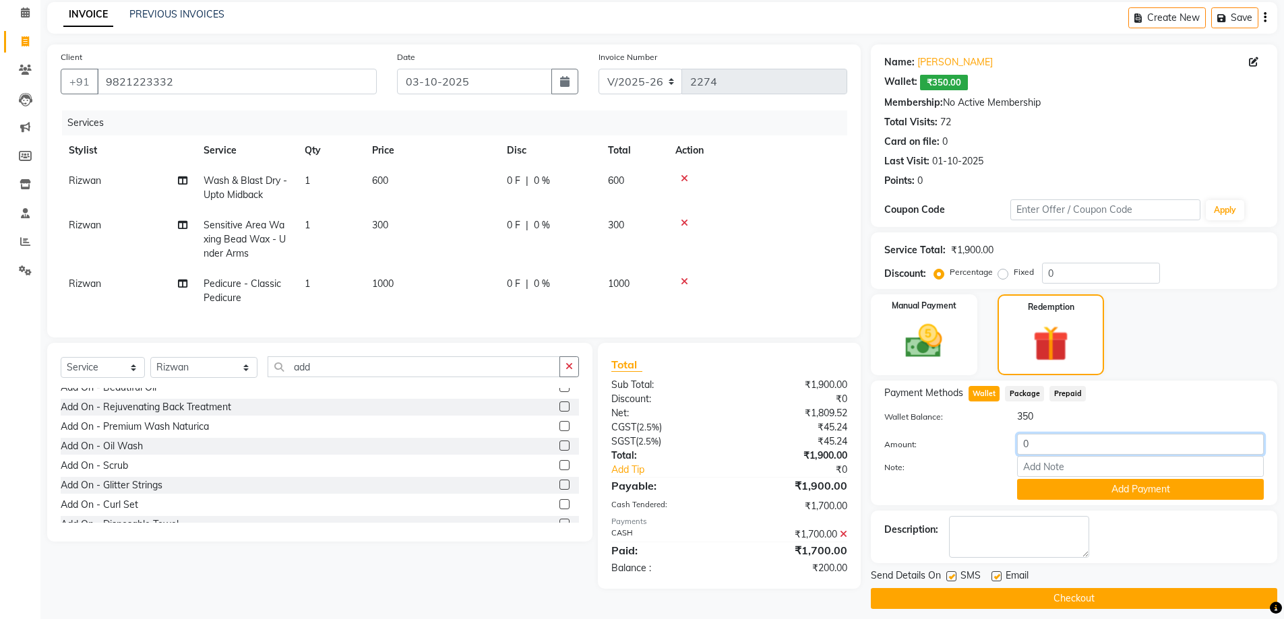
drag, startPoint x: 1073, startPoint y: 443, endPoint x: 1055, endPoint y: 443, distance: 18.2
click at [1059, 443] on input "0" at bounding box center [1140, 444] width 247 height 21
drag, startPoint x: 1055, startPoint y: 443, endPoint x: 996, endPoint y: 443, distance: 58.6
click at [996, 443] on div "Amount: 0" at bounding box center [1074, 445] width 400 height 23
type input "350"
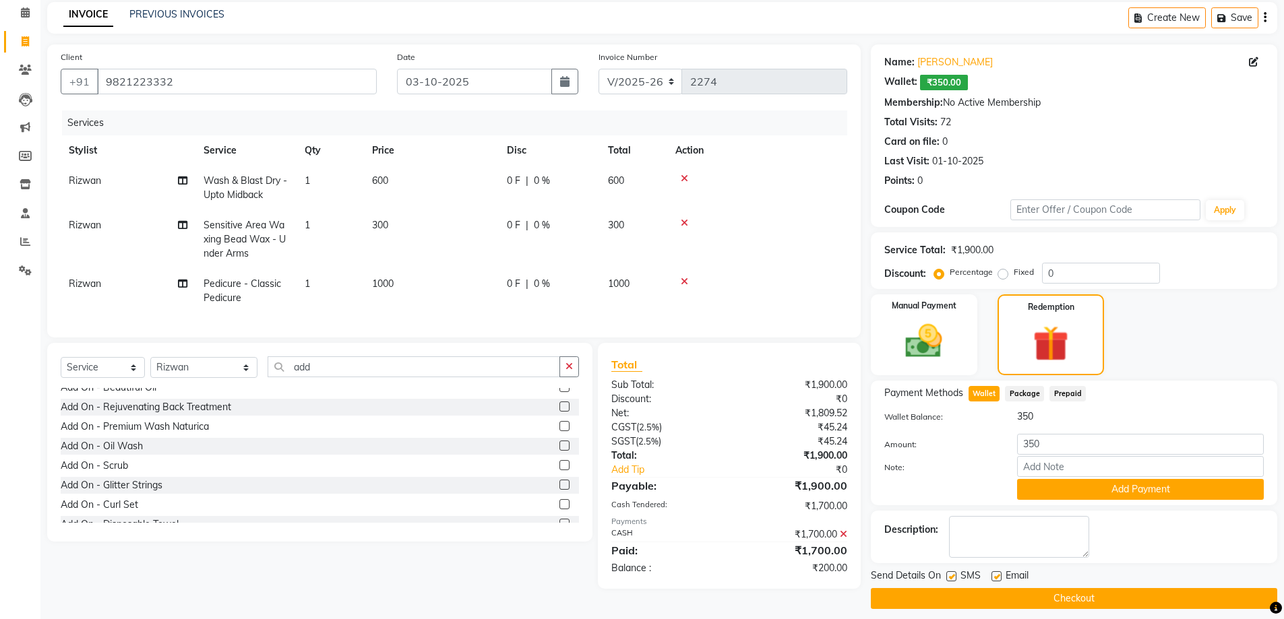
click at [847, 539] on icon at bounding box center [843, 534] width 7 height 9
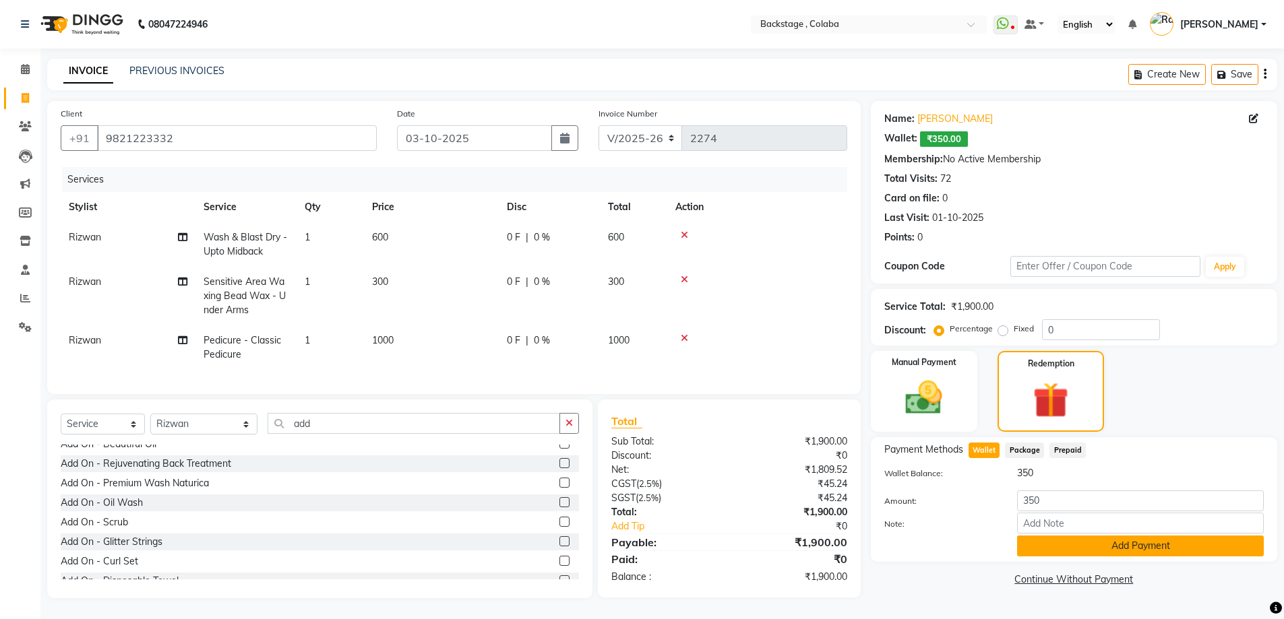
click at [1083, 536] on button "Add Payment" at bounding box center [1140, 546] width 247 height 21
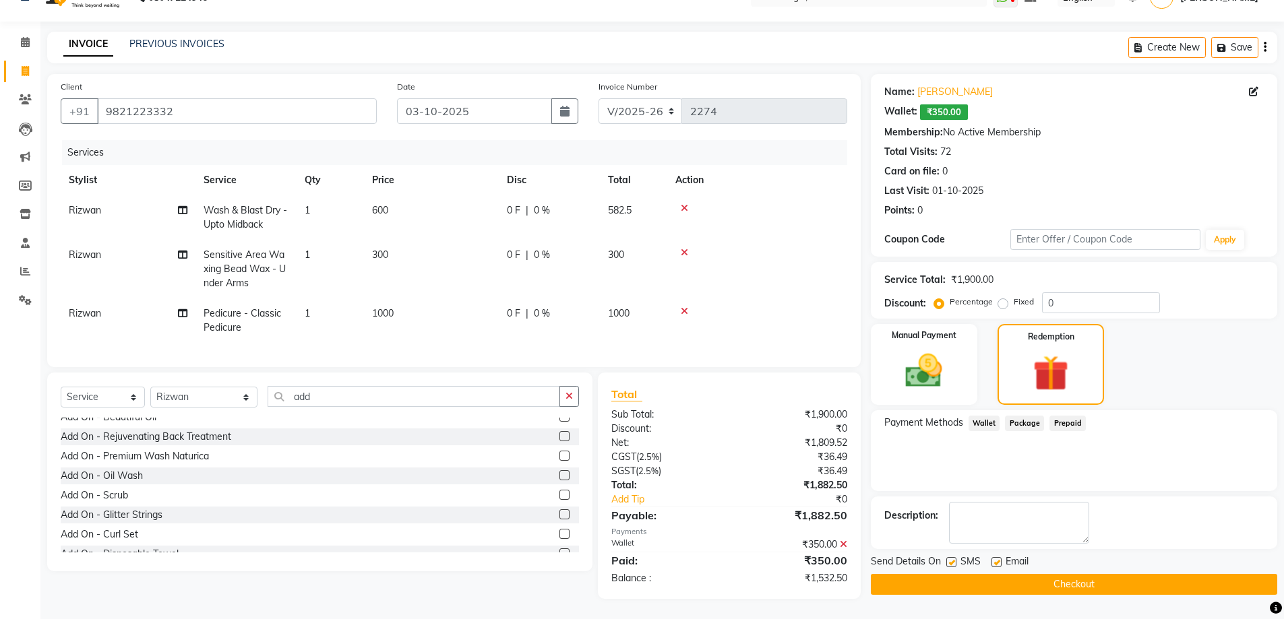
scroll to position [37, 0]
click at [102, 303] on td "Rizwan" at bounding box center [128, 321] width 135 height 44
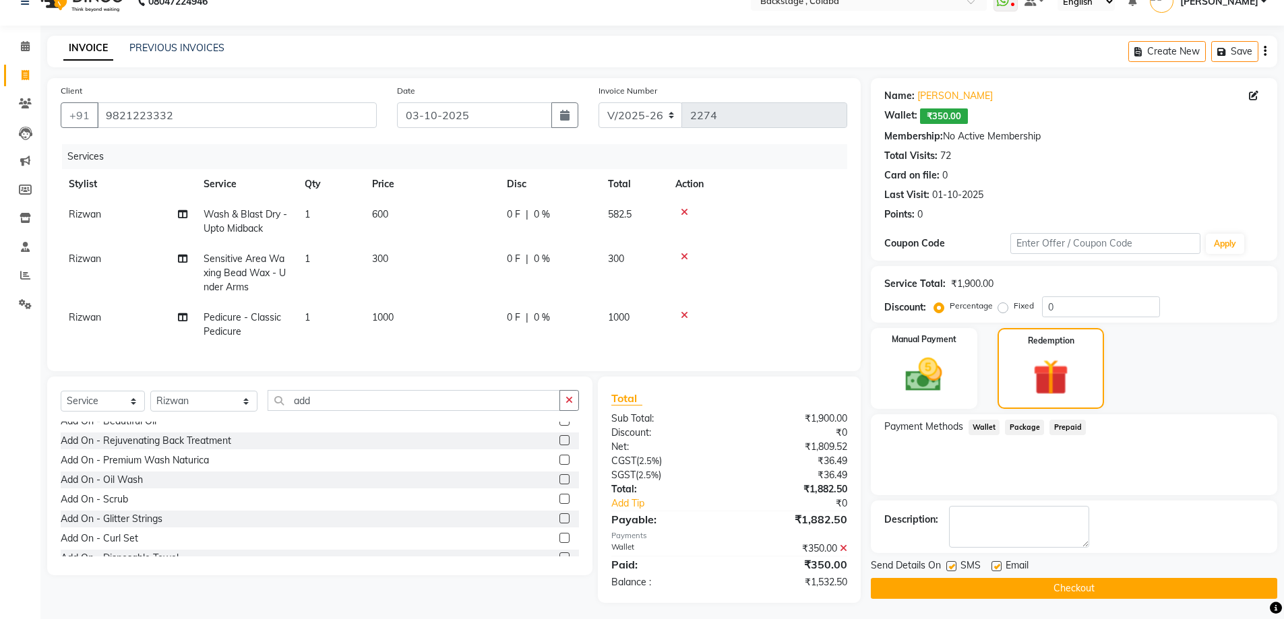
select select "36480"
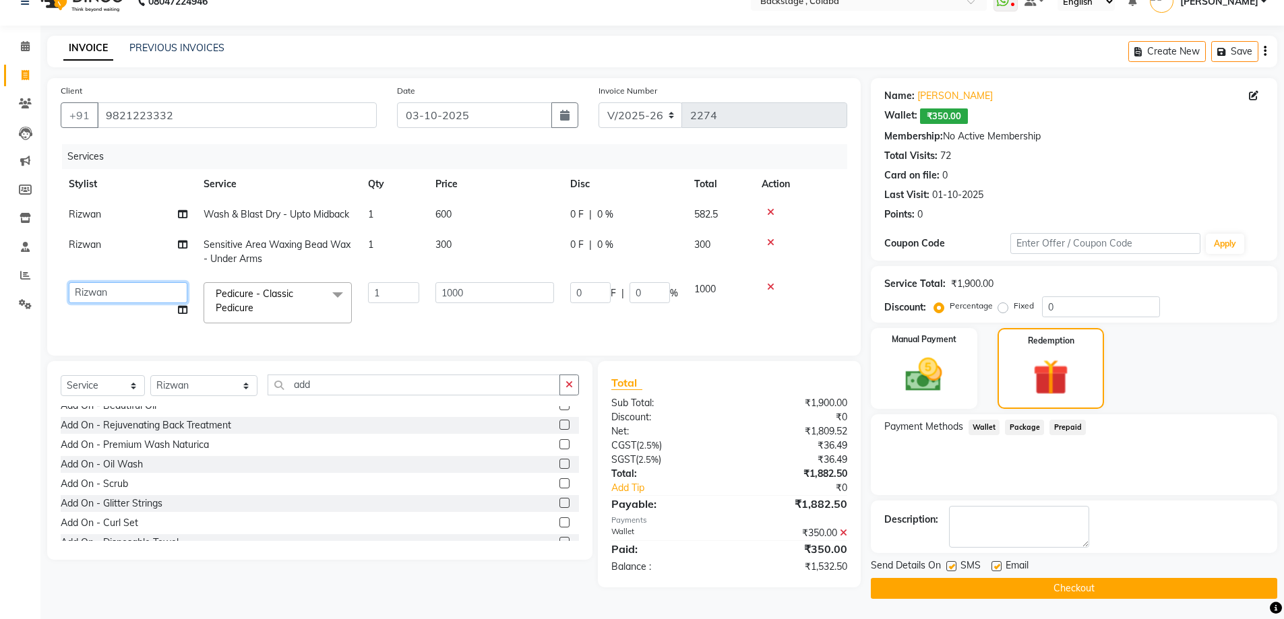
click at [106, 293] on select "Backstage Bharti Nitesh Gohar Jayesh Anil Karekar Kalavati Sharma Kalindi Joshi…" at bounding box center [128, 292] width 119 height 21
select select "83250"
click at [125, 243] on td "Rizwan" at bounding box center [128, 252] width 135 height 44
select select "36480"
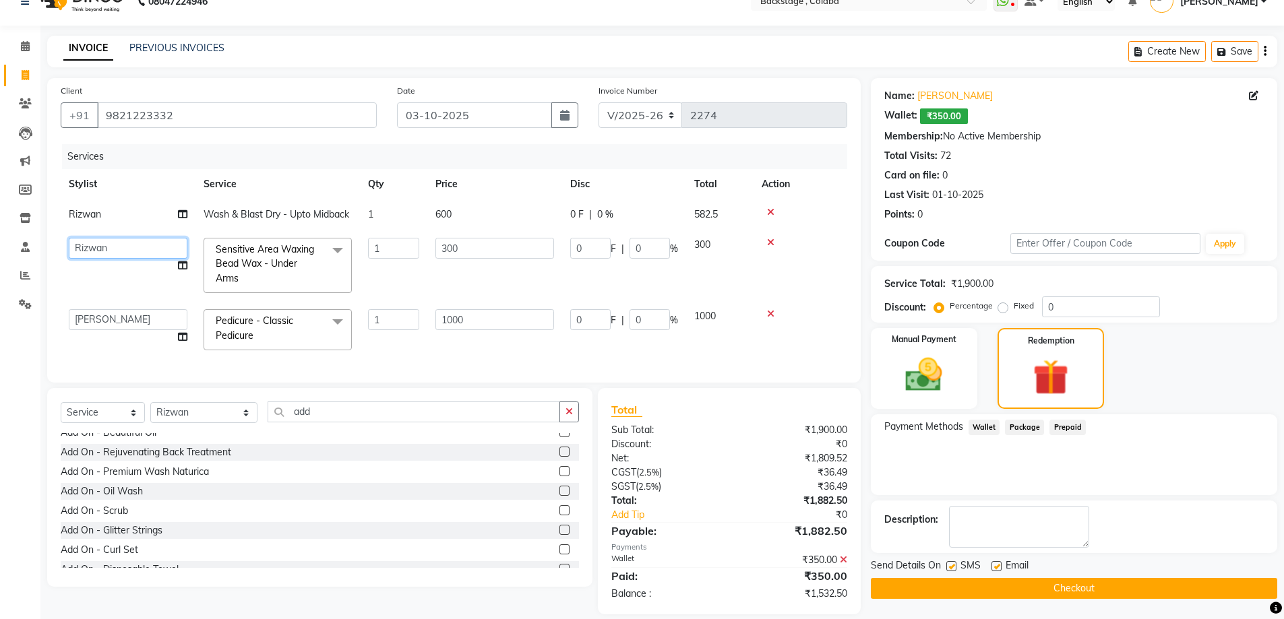
click at [126, 250] on select "Backstage Bharti Nitesh Gohar Jayesh Anil Karekar Kalavati Sharma Kalindi Joshi…" at bounding box center [128, 248] width 119 height 21
select select "59642"
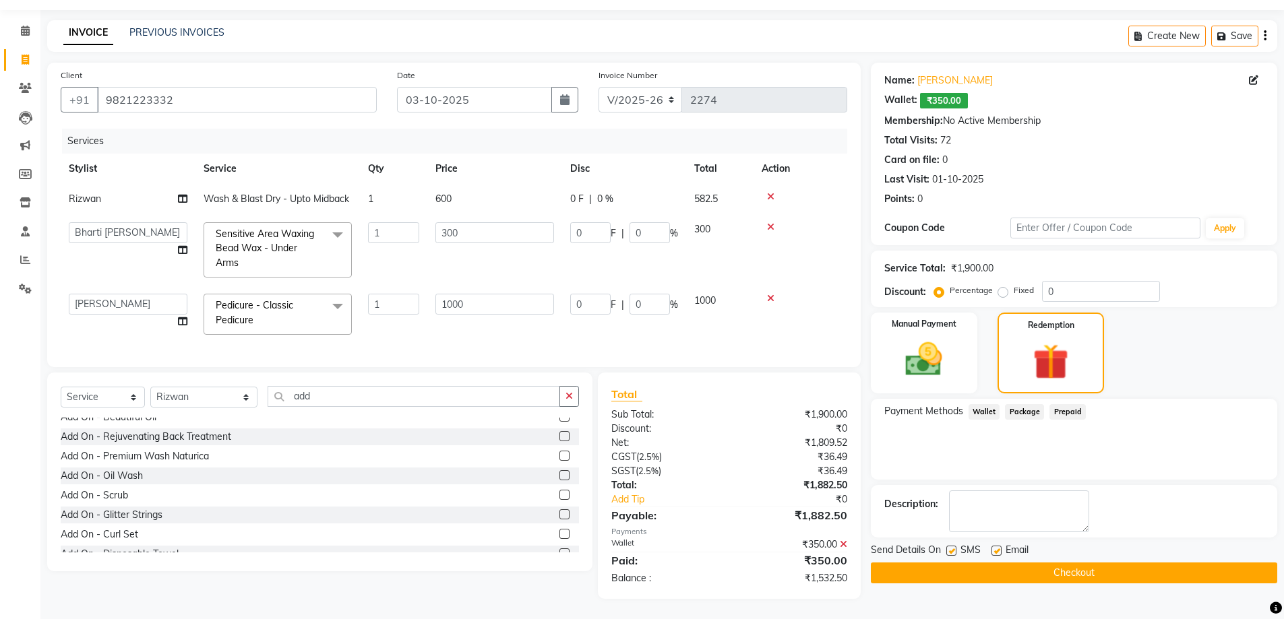
click at [1072, 563] on button "Checkout" at bounding box center [1074, 573] width 406 height 21
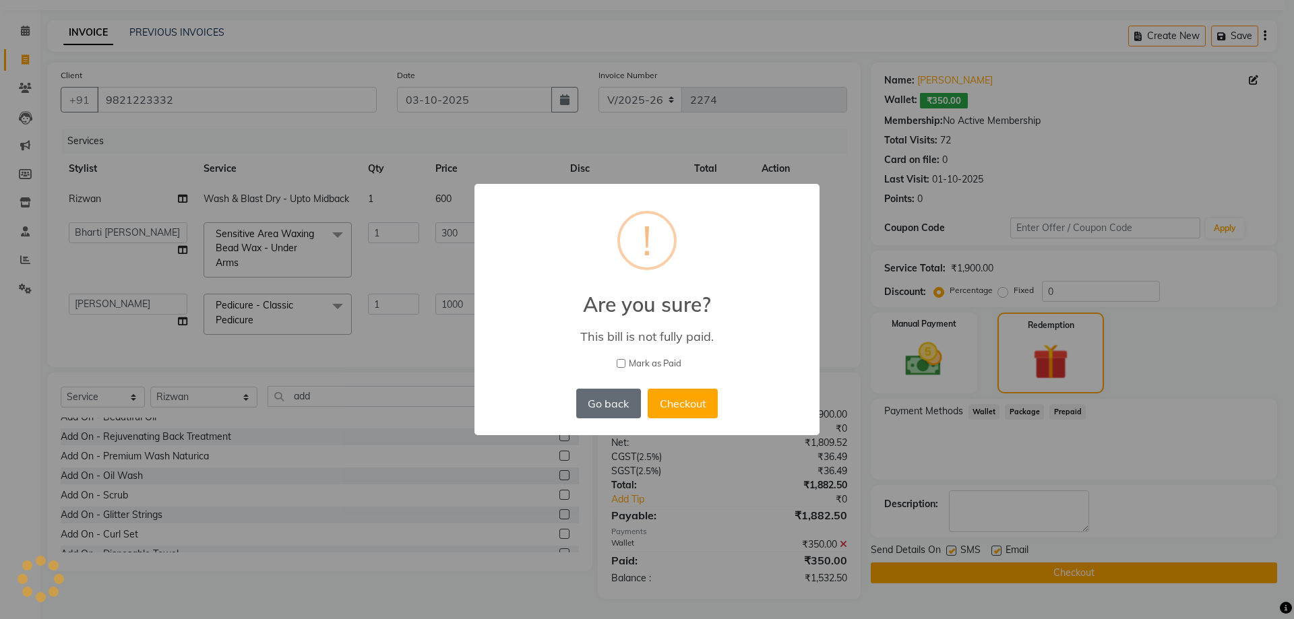
click at [622, 406] on button "Go back" at bounding box center [608, 404] width 65 height 30
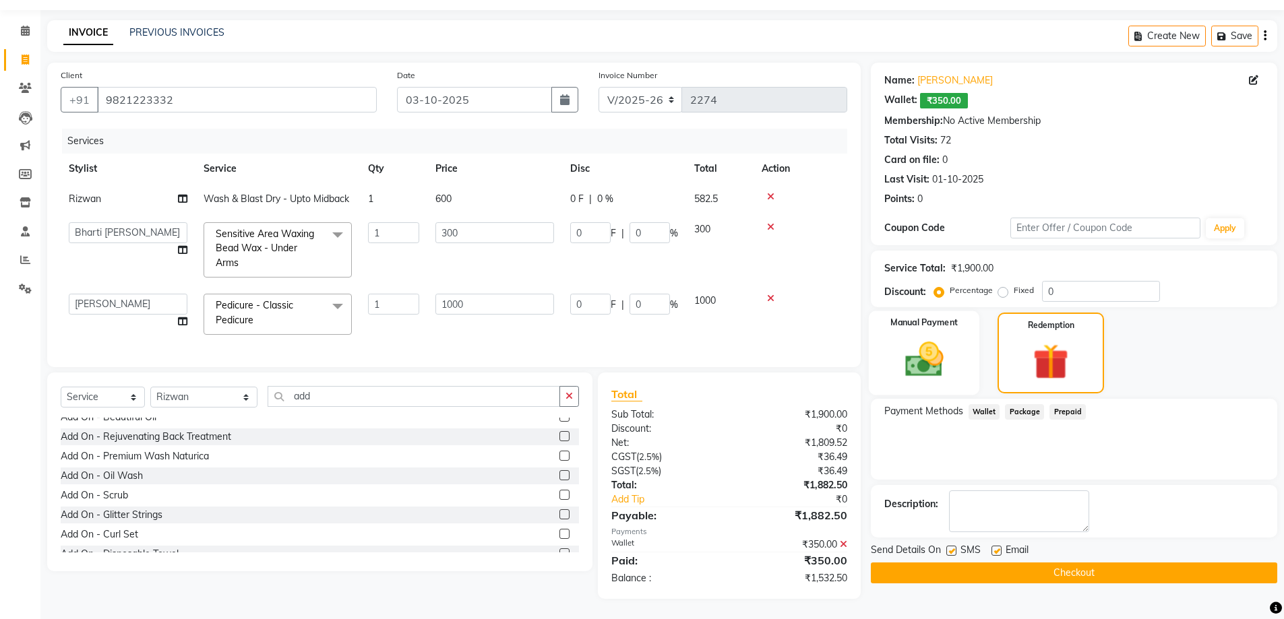
click at [932, 348] on img at bounding box center [924, 360] width 62 height 44
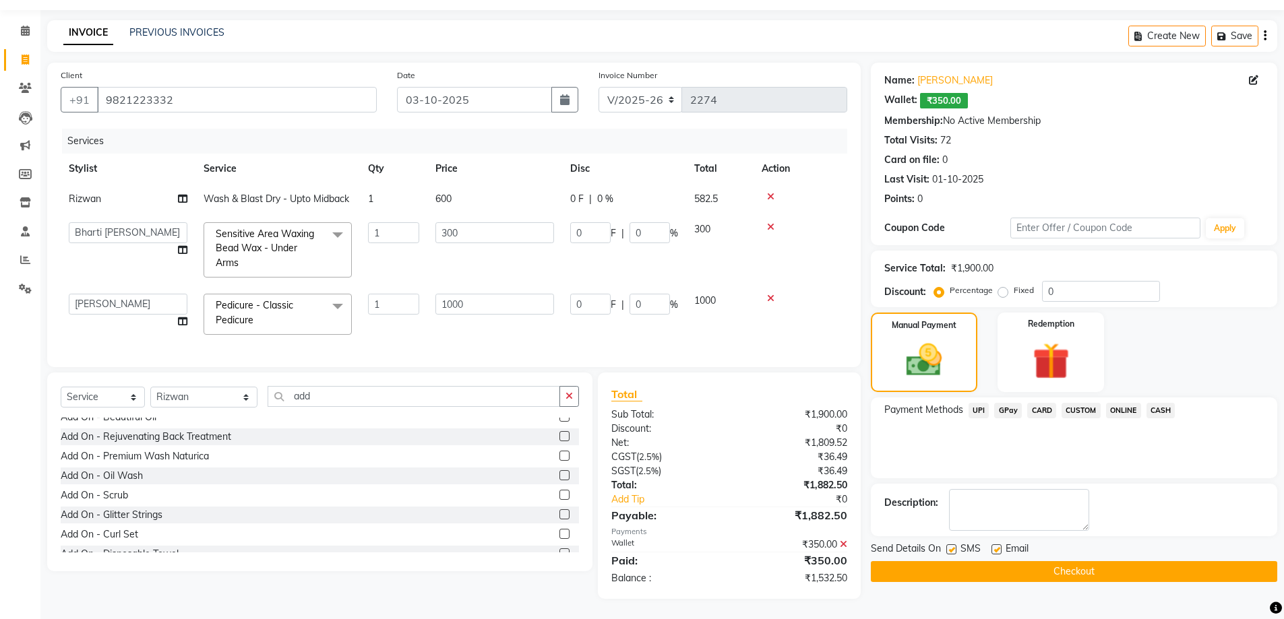
click at [1155, 403] on span "CASH" at bounding box center [1160, 411] width 29 height 16
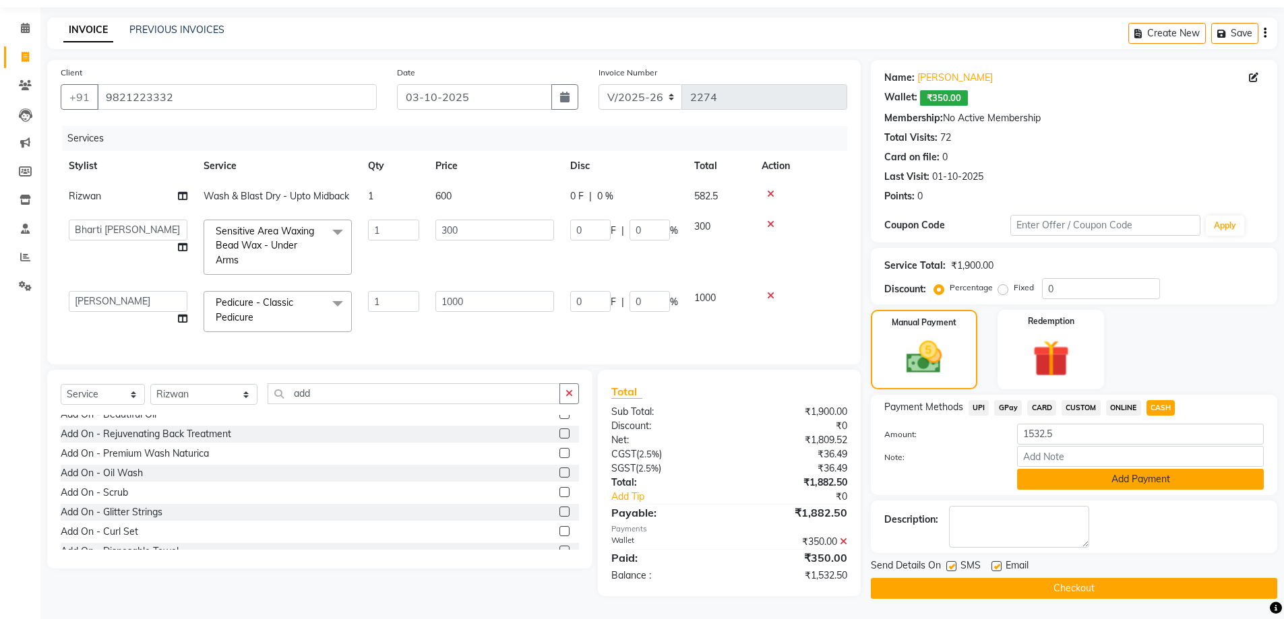
click at [1149, 469] on button "Add Payment" at bounding box center [1140, 479] width 247 height 21
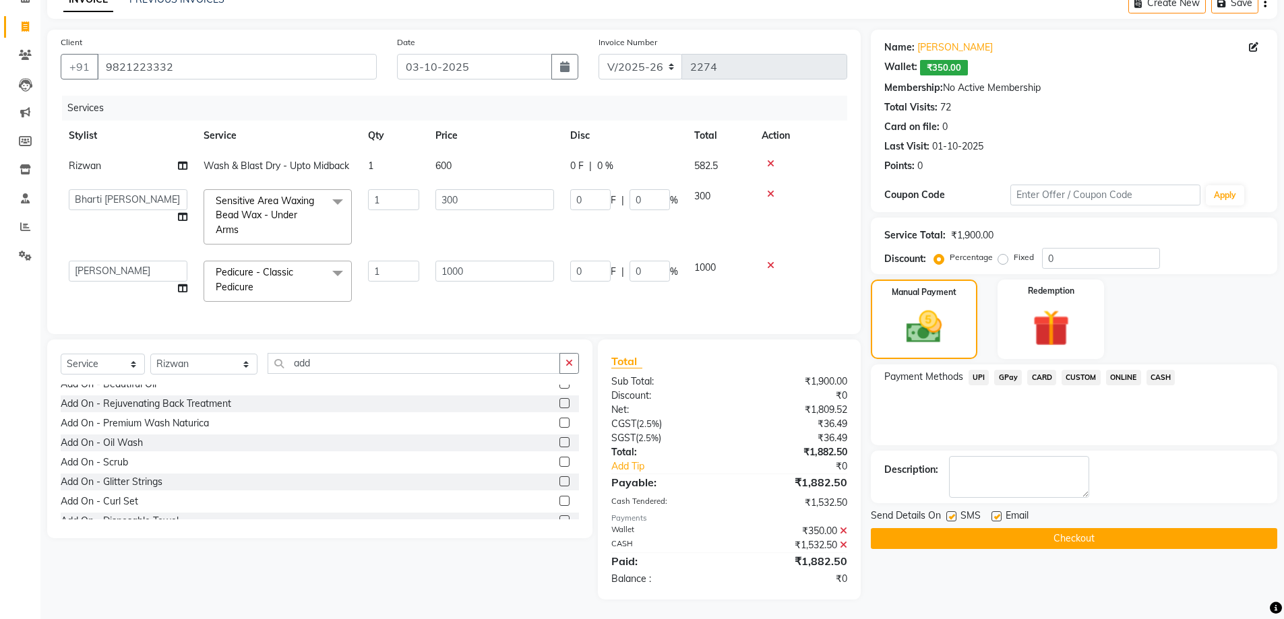
scroll to position [82, 0]
click at [1140, 530] on button "Checkout" at bounding box center [1074, 538] width 406 height 21
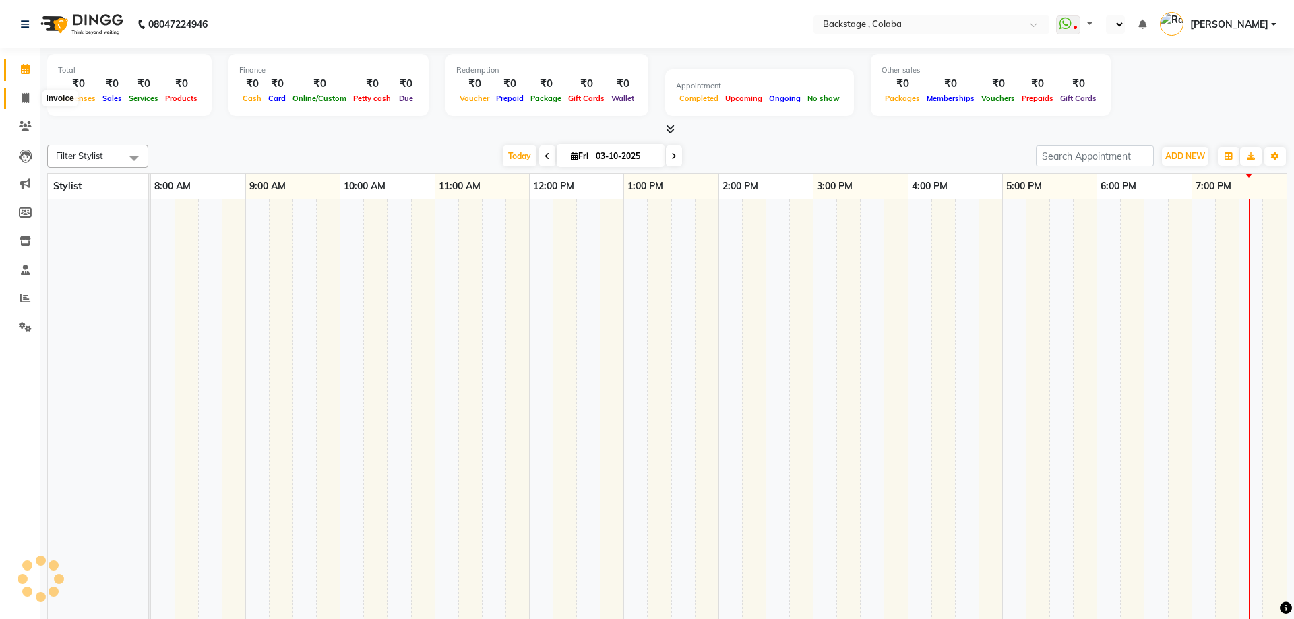
select select "en"
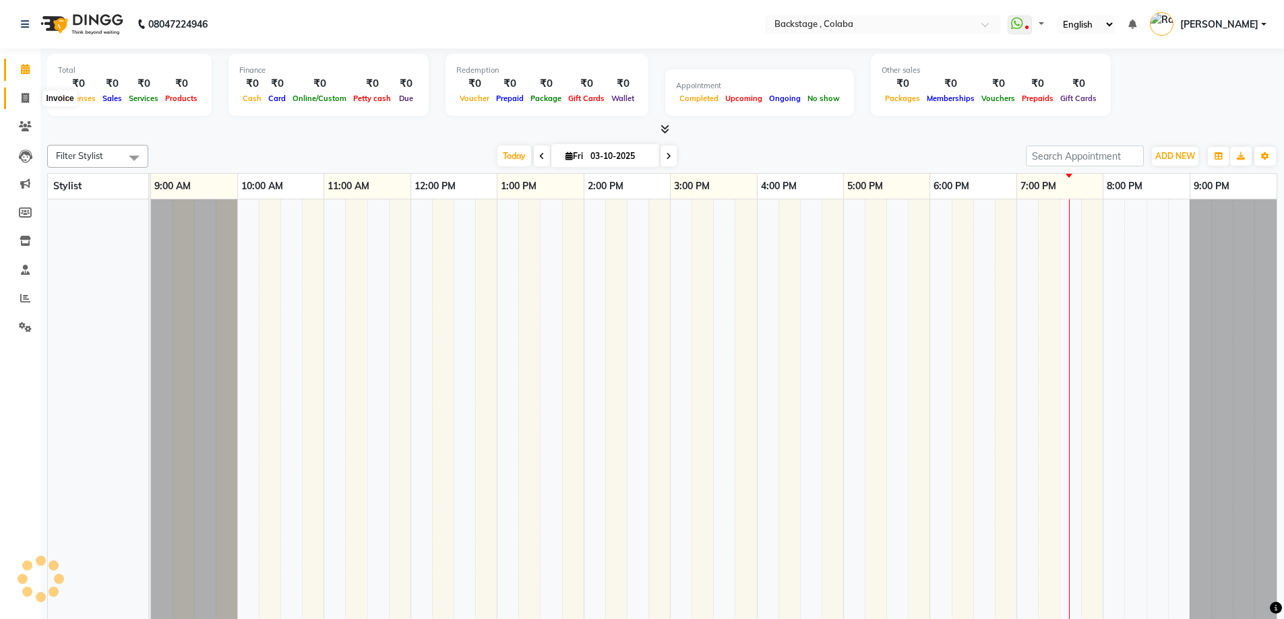
click at [22, 100] on icon at bounding box center [25, 98] width 7 height 10
select select "service"
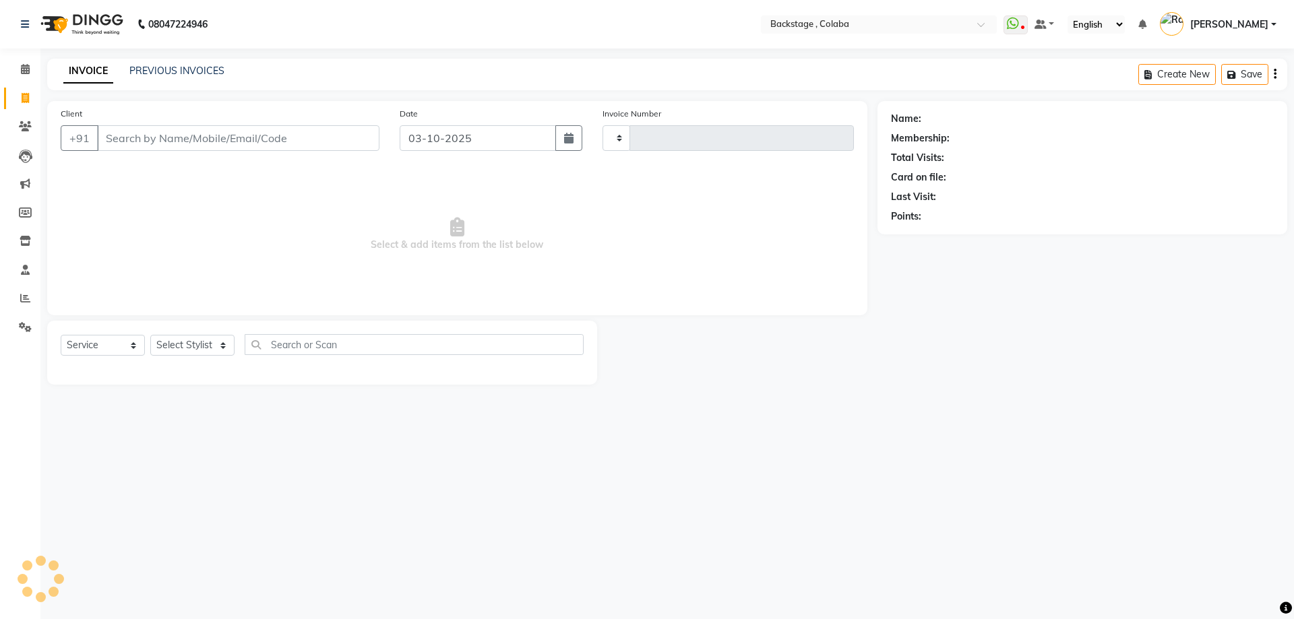
click at [250, 138] on input "Client" at bounding box center [238, 138] width 282 height 26
type input "7834"
type input "2275"
select select "5451"
type input "7834870884"
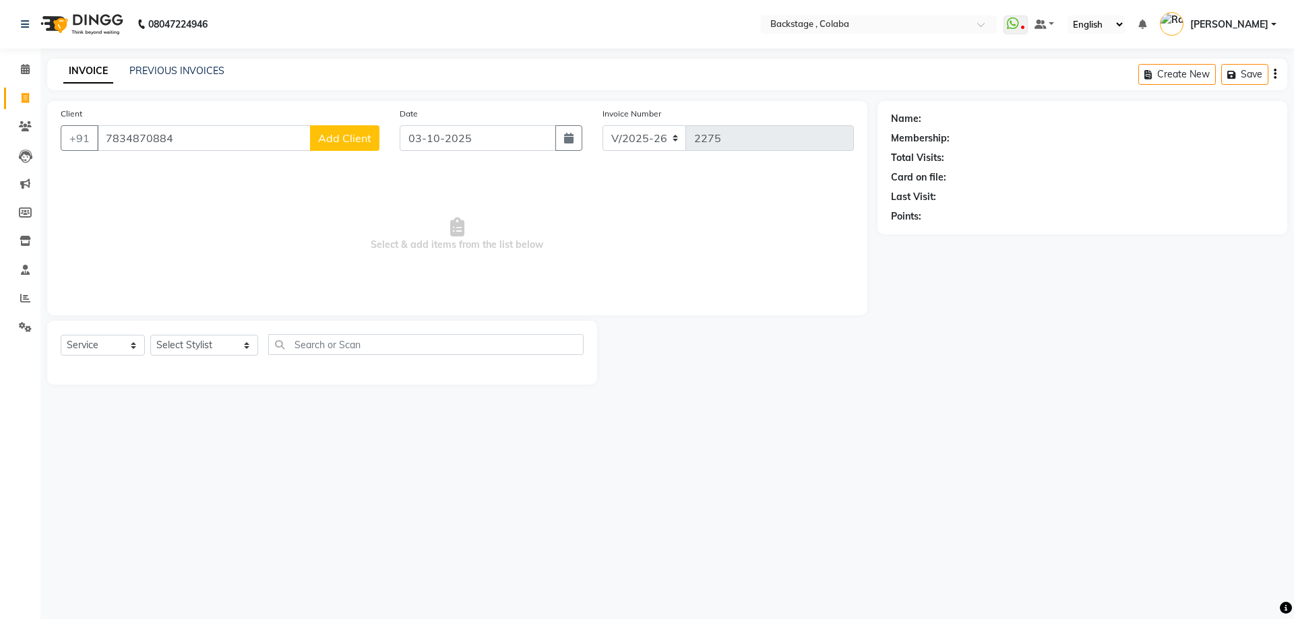
click at [341, 141] on span "Add Client" at bounding box center [344, 137] width 53 height 13
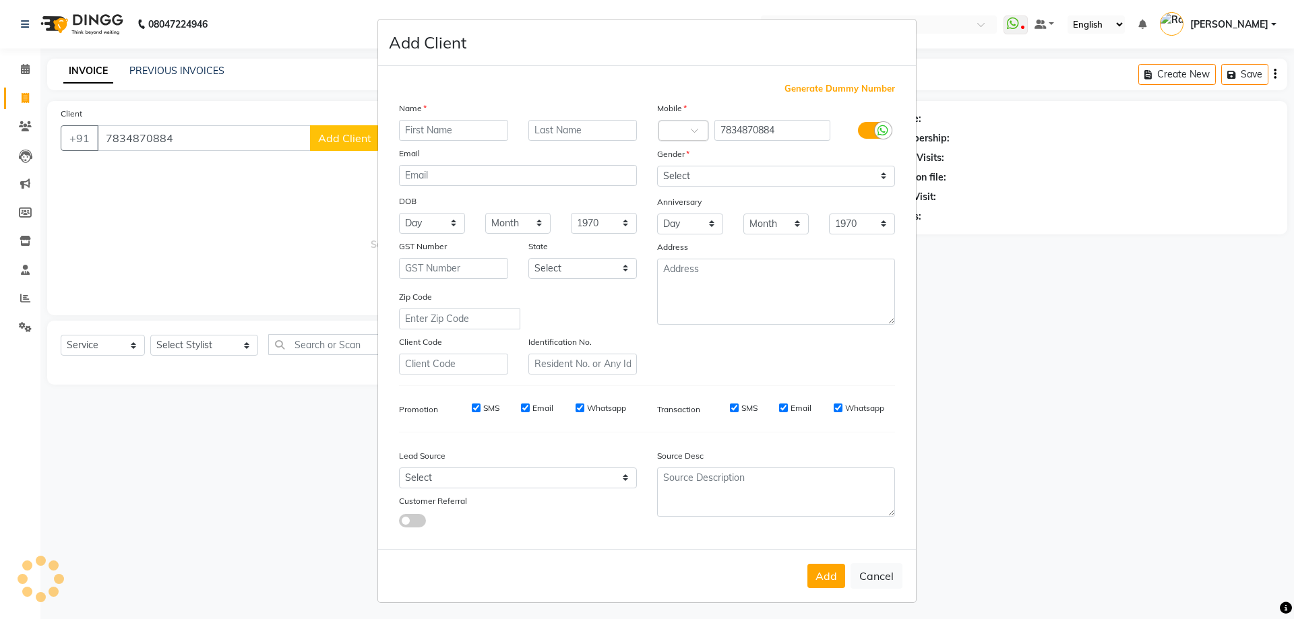
click at [435, 135] on input "text" at bounding box center [453, 130] width 109 height 21
type input "Nenja"
click at [689, 174] on select "Select [DEMOGRAPHIC_DATA] [DEMOGRAPHIC_DATA] Other Prefer Not To Say" at bounding box center [776, 176] width 238 height 21
select select "[DEMOGRAPHIC_DATA]"
click at [657, 166] on select "Select [DEMOGRAPHIC_DATA] [DEMOGRAPHIC_DATA] Other Prefer Not To Say" at bounding box center [776, 176] width 238 height 21
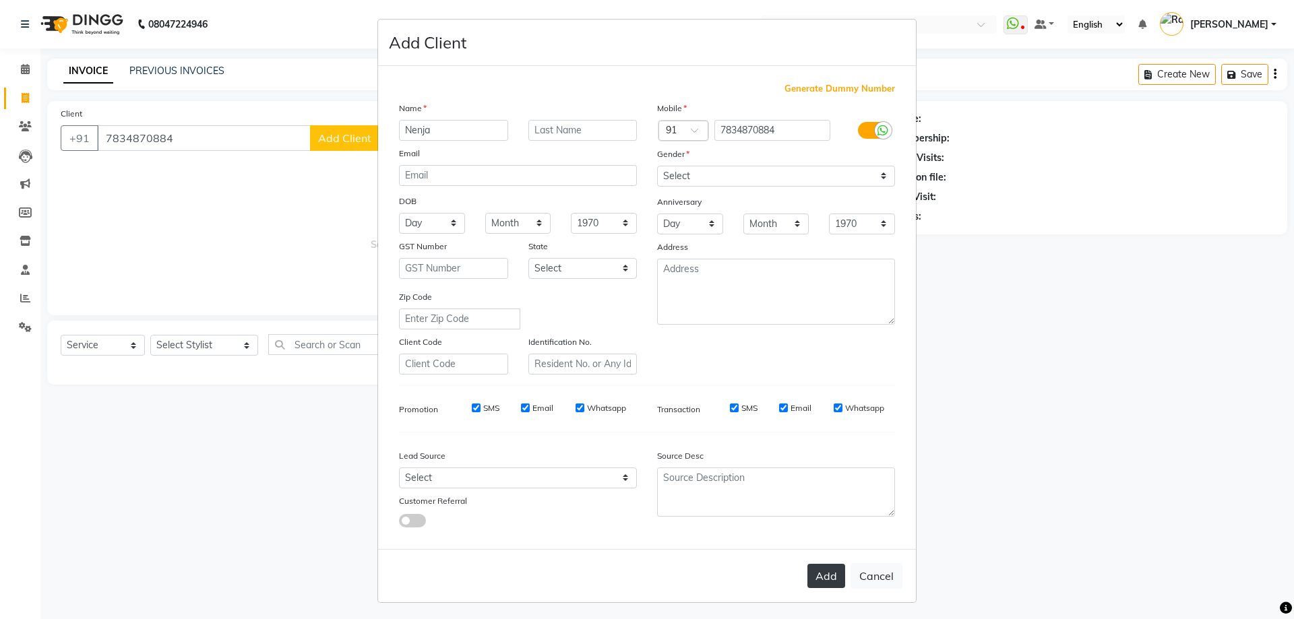
click at [815, 579] on button "Add" at bounding box center [826, 576] width 38 height 24
select select
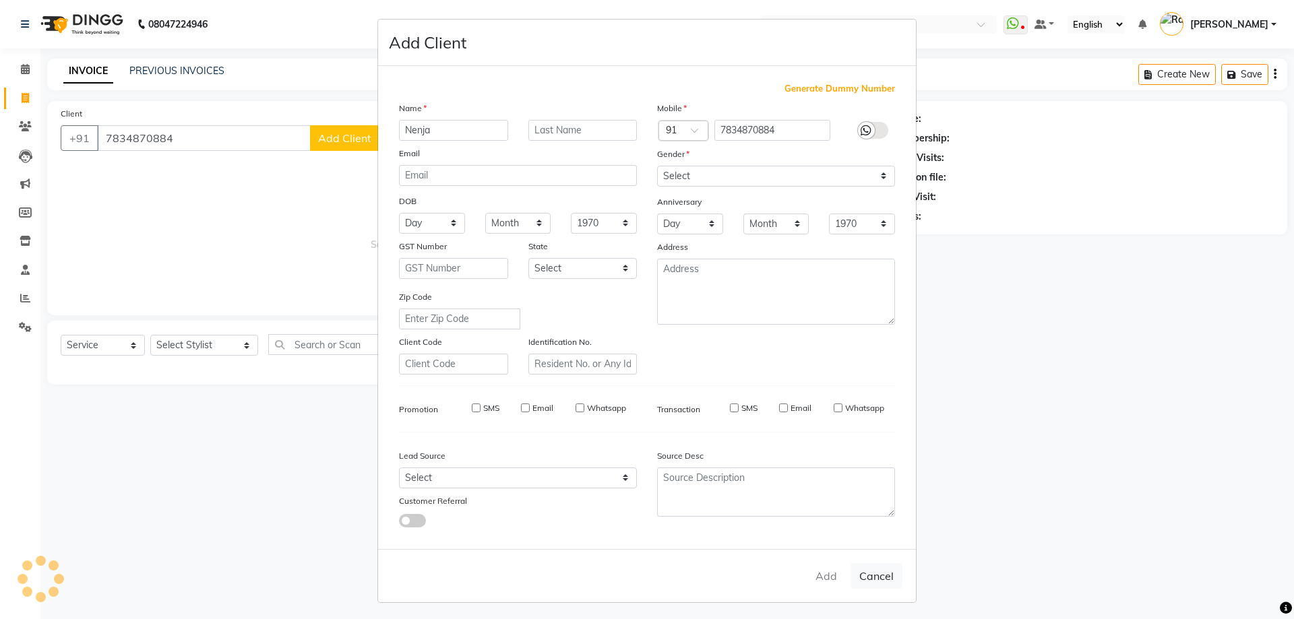
select select
checkbox input "false"
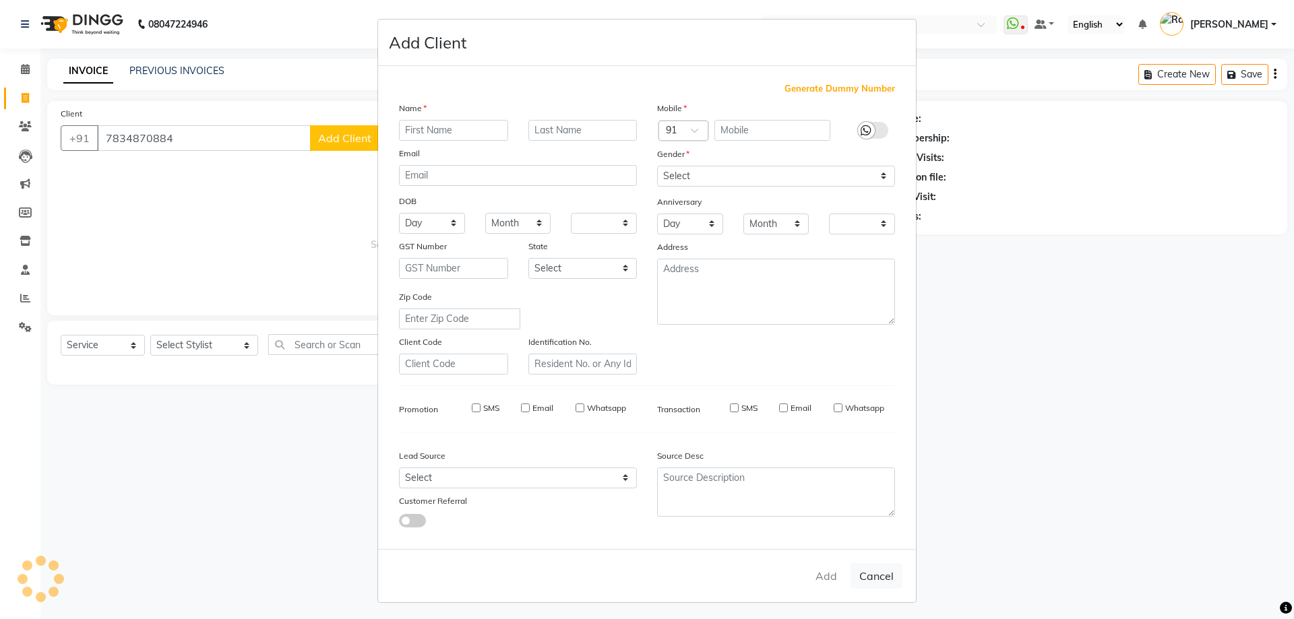
checkbox input "false"
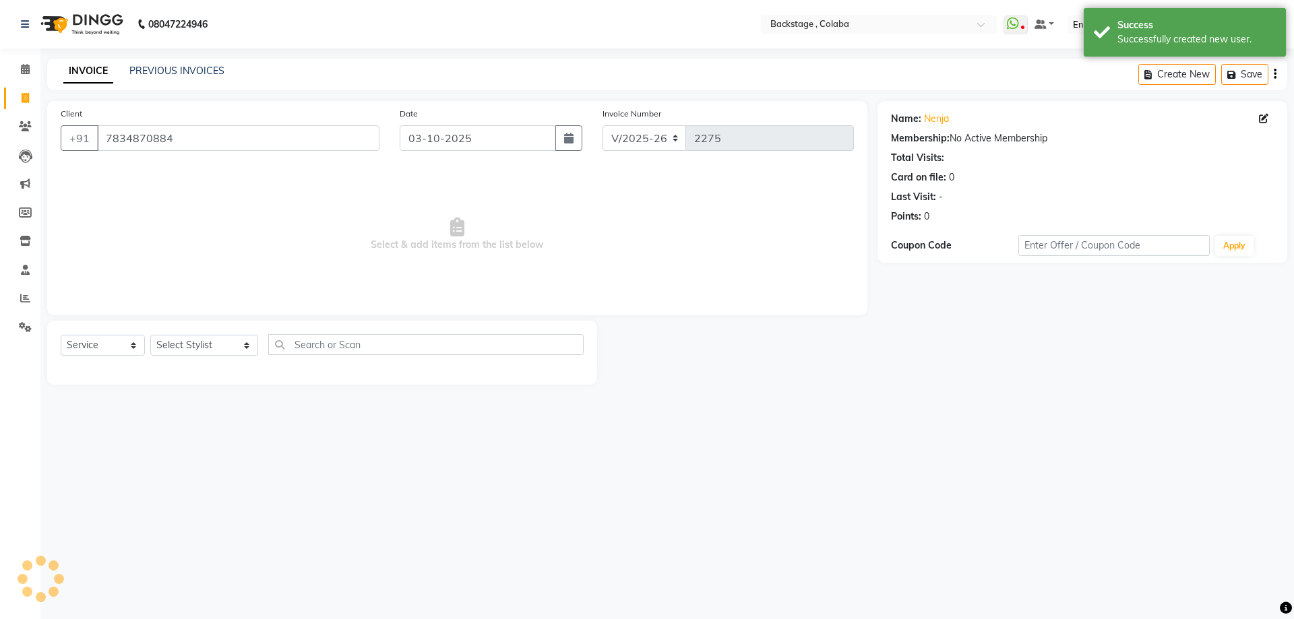
click at [173, 334] on div "Select Service Product Membership Package Voucher Prepaid Gift Card Select Styl…" at bounding box center [322, 350] width 523 height 32
click at [173, 339] on select "Select Stylist Backstage Bharti [PERSON_NAME] [PERSON_NAME] [PERSON_NAME] [PERS…" at bounding box center [204, 345] width 108 height 21
select select "83246"
click at [150, 335] on select "Select Stylist Backstage Bharti [PERSON_NAME] [PERSON_NAME] [PERSON_NAME] [PERS…" at bounding box center [204, 345] width 108 height 21
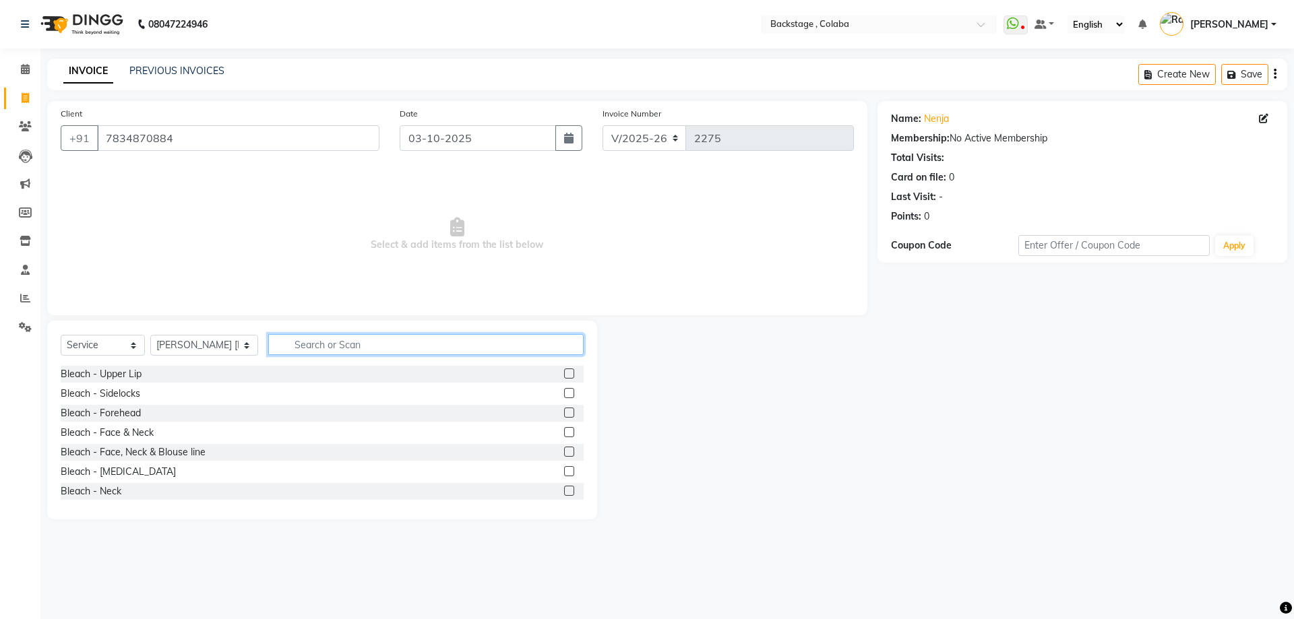
click at [297, 343] on input "text" at bounding box center [425, 344] width 315 height 21
drag, startPoint x: 323, startPoint y: 341, endPoint x: 245, endPoint y: 337, distance: 77.6
click at [268, 337] on input "bACK" at bounding box center [416, 344] width 297 height 21
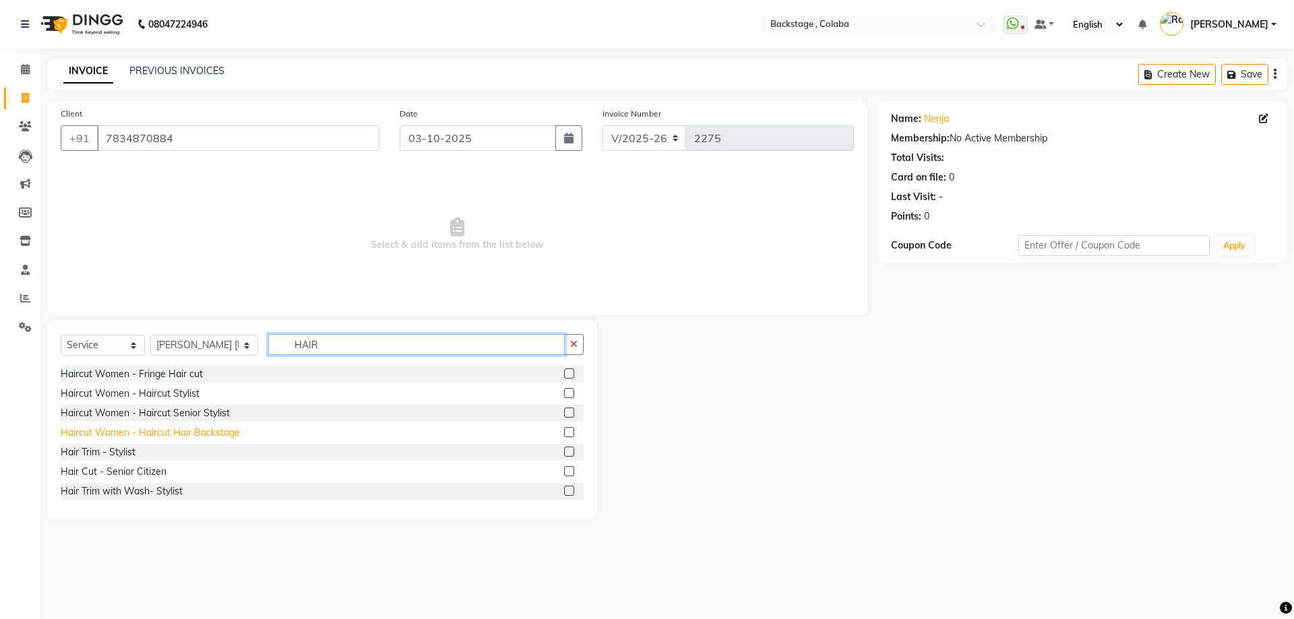
type input "HAIR"
click at [164, 431] on div "Haircut Women - Haircut Hair Backstage" at bounding box center [150, 433] width 179 height 14
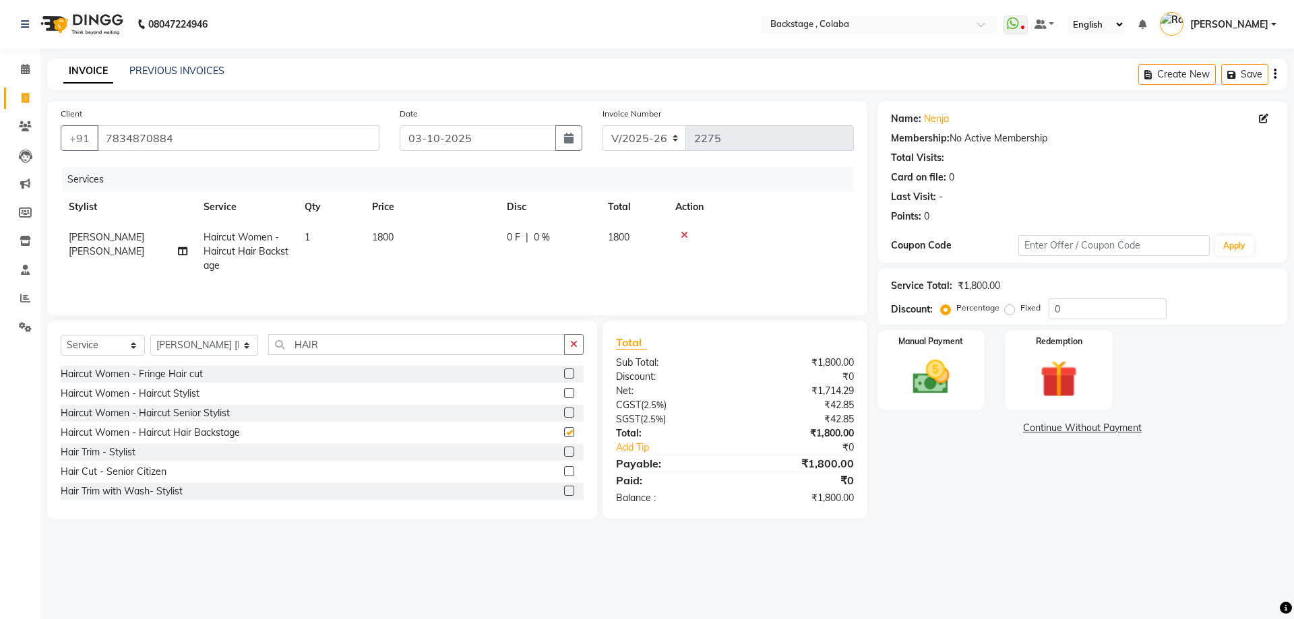
checkbox input "false"
click at [404, 241] on td "1800" at bounding box center [431, 251] width 135 height 59
select select "83246"
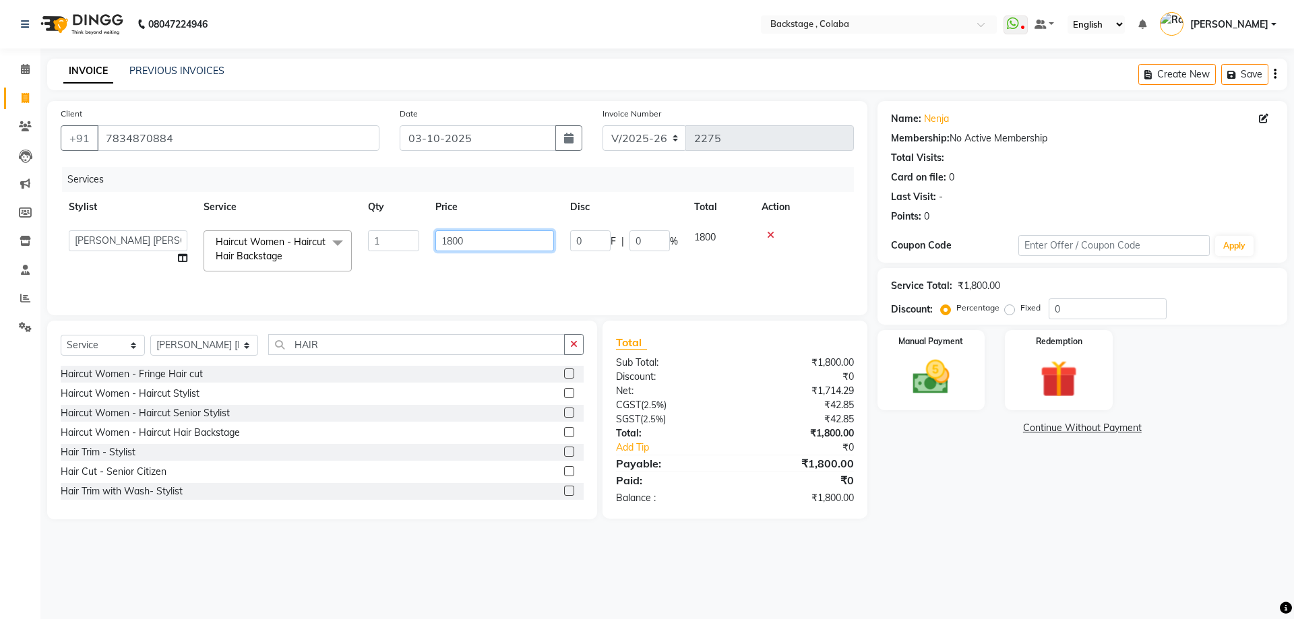
drag, startPoint x: 433, startPoint y: 241, endPoint x: 420, endPoint y: 235, distance: 14.2
click at [420, 235] on tr "Backstage Bharti [PERSON_NAME] [PERSON_NAME] [PERSON_NAME] [PERSON_NAME] [PERSO…" at bounding box center [457, 250] width 793 height 57
type input "2000"
click at [603, 288] on div "Services Stylist Service Qty Price Disc Total Action Backstage Bharti [PERSON_N…" at bounding box center [457, 234] width 793 height 135
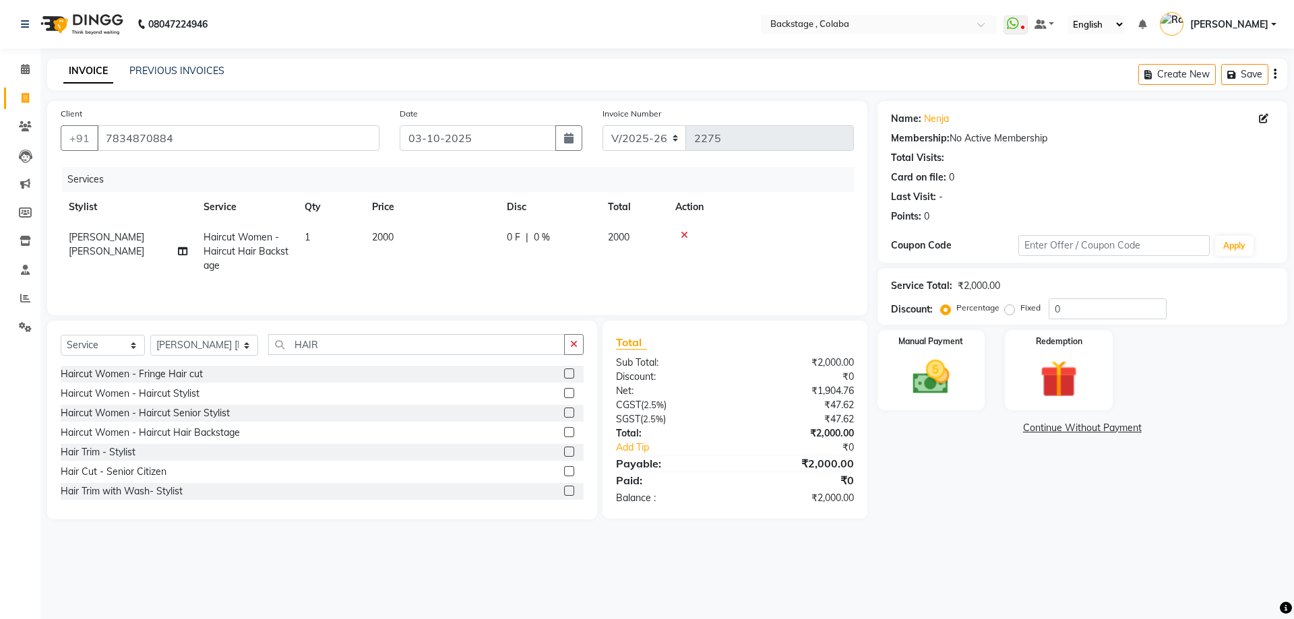
click at [968, 467] on div "Name: Nenja Membership: No Active Membership Total Visits: Card on file: 0 Last…" at bounding box center [1088, 310] width 420 height 419
click at [919, 371] on img at bounding box center [931, 377] width 63 height 44
click at [1167, 426] on span "CASH" at bounding box center [1167, 429] width 29 height 16
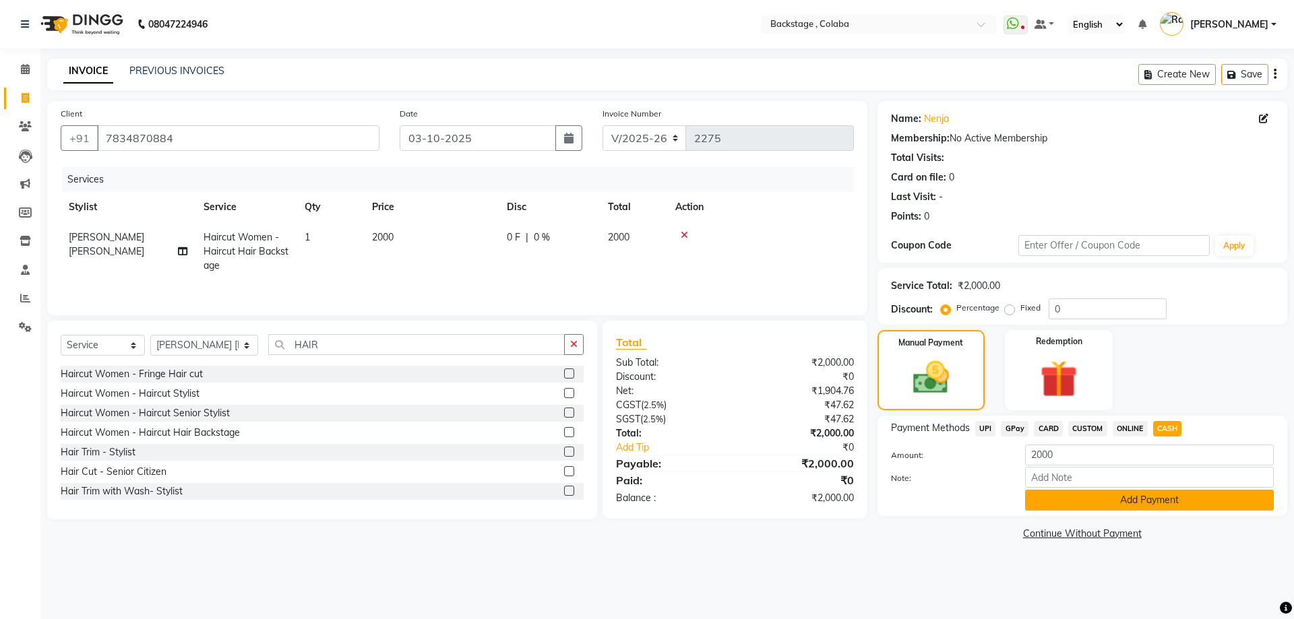
click at [1142, 503] on button "Add Payment" at bounding box center [1149, 500] width 249 height 21
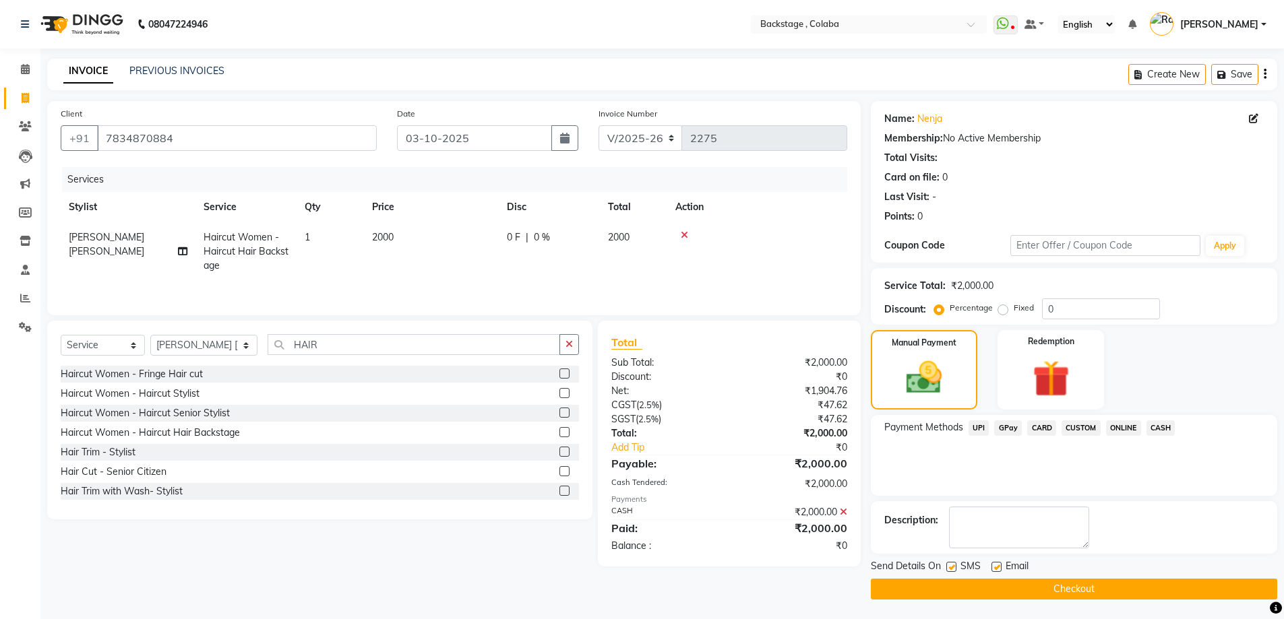
scroll to position [1, 0]
click at [1071, 586] on button "Checkout" at bounding box center [1074, 588] width 406 height 21
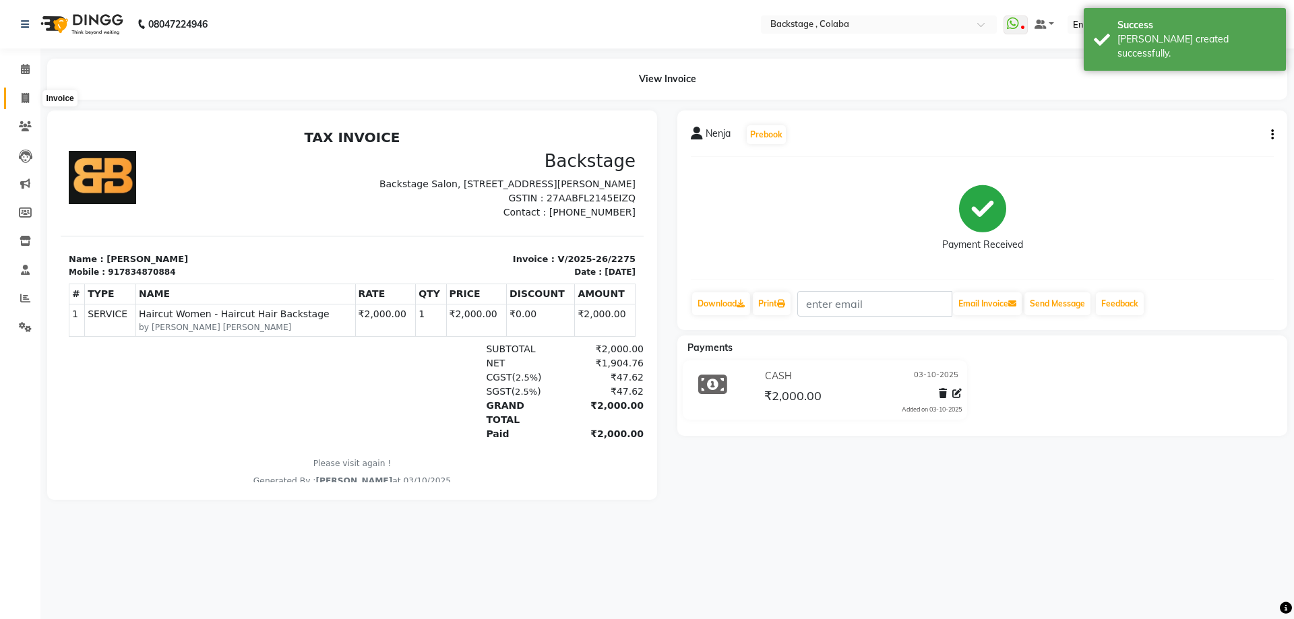
click at [30, 100] on span at bounding box center [25, 99] width 24 height 16
select select "service"
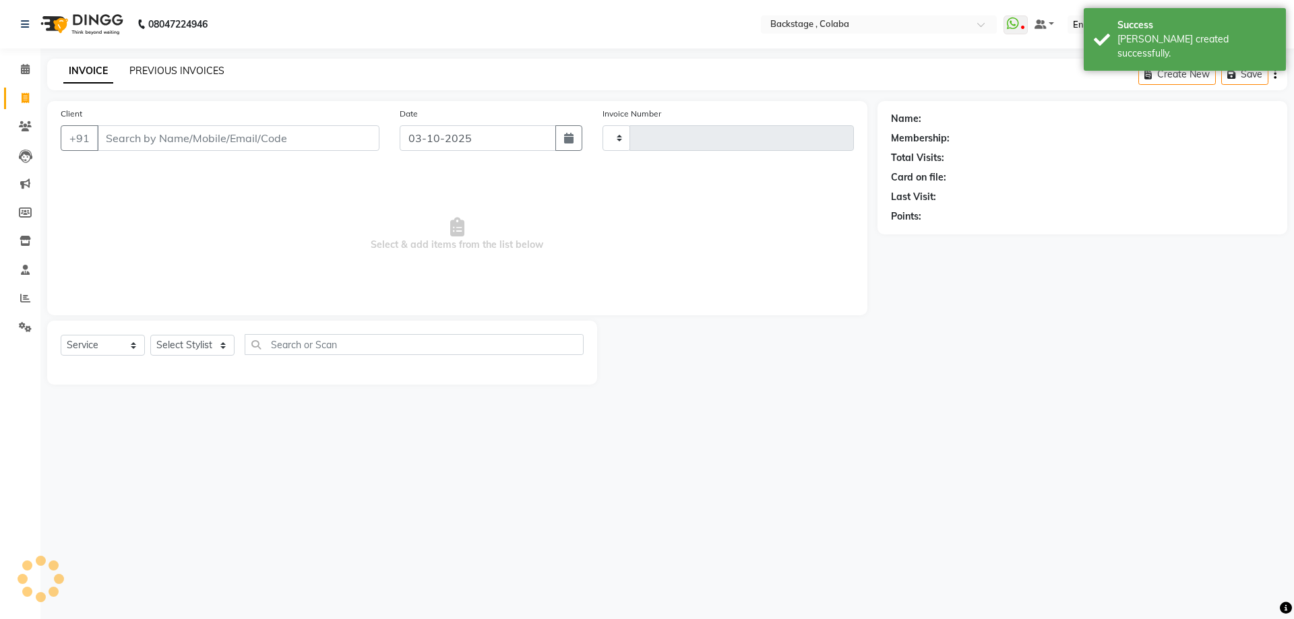
click at [142, 68] on link "PREVIOUS INVOICES" at bounding box center [176, 71] width 95 height 12
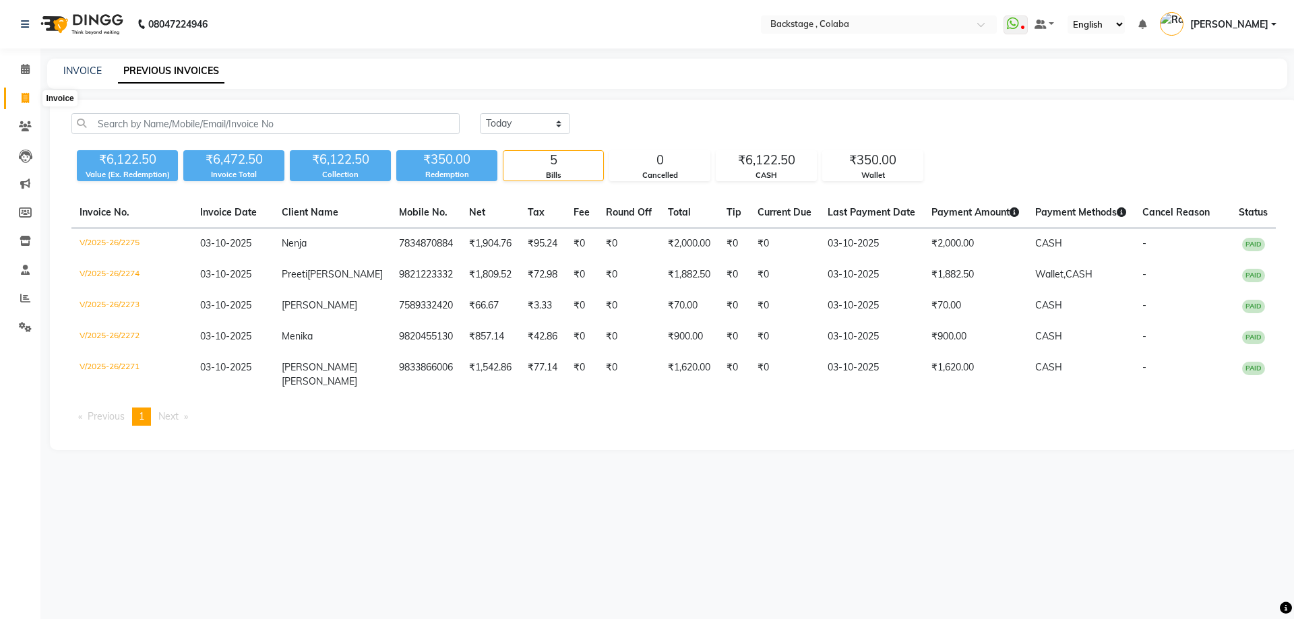
click at [27, 98] on icon at bounding box center [25, 98] width 7 height 10
select select "service"
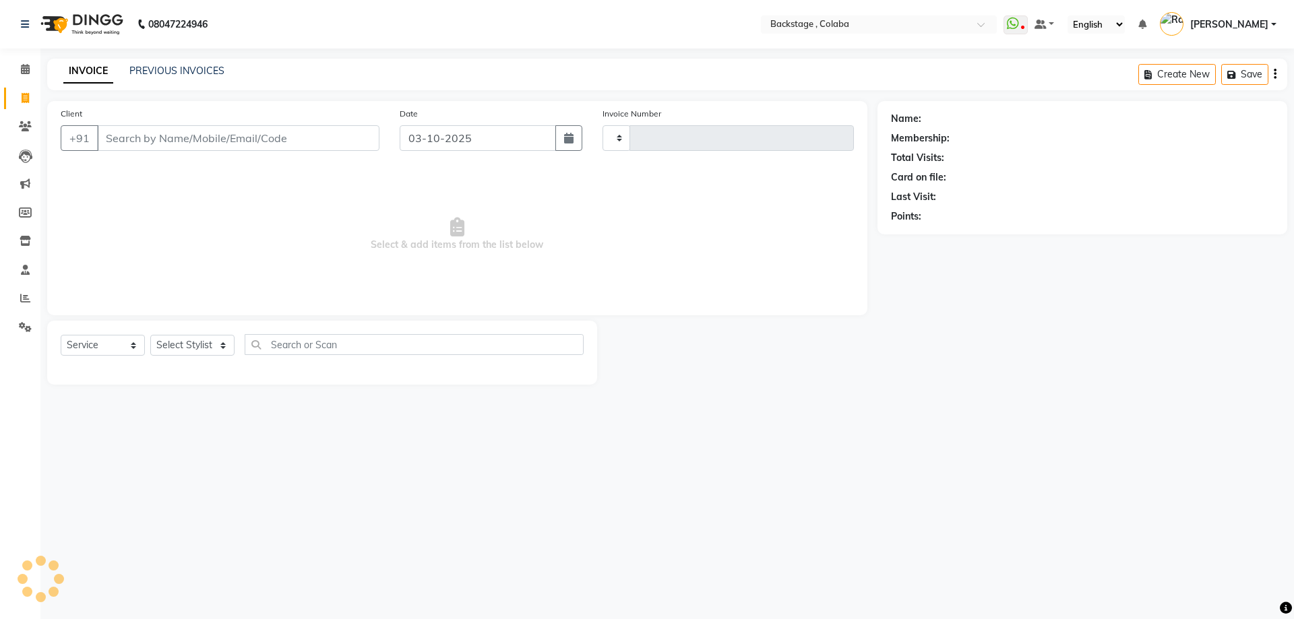
click at [183, 139] on input "Client" at bounding box center [238, 138] width 282 height 26
type input "DEE"
type input "2276"
type input "DEEP"
select select "5451"
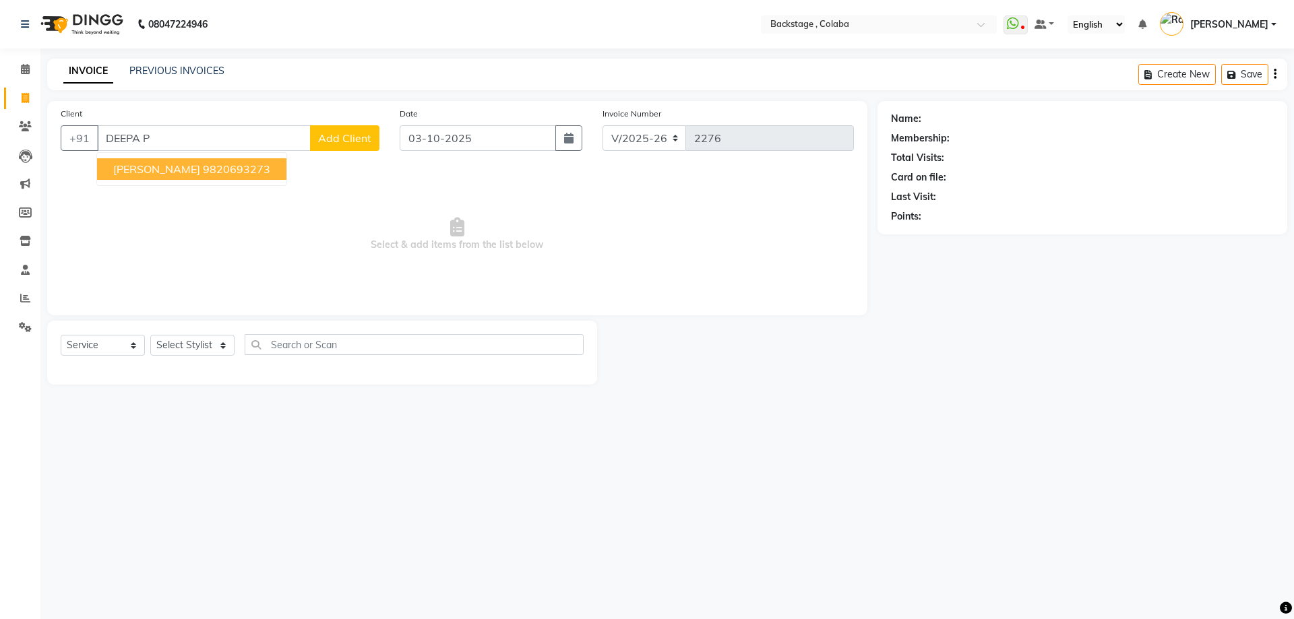
click at [185, 183] on ngb-typeahead-window "[PERSON_NAME] 9820693273" at bounding box center [191, 169] width 191 height 34
click at [203, 175] on ngb-highlight "9820693273" at bounding box center [236, 168] width 67 height 13
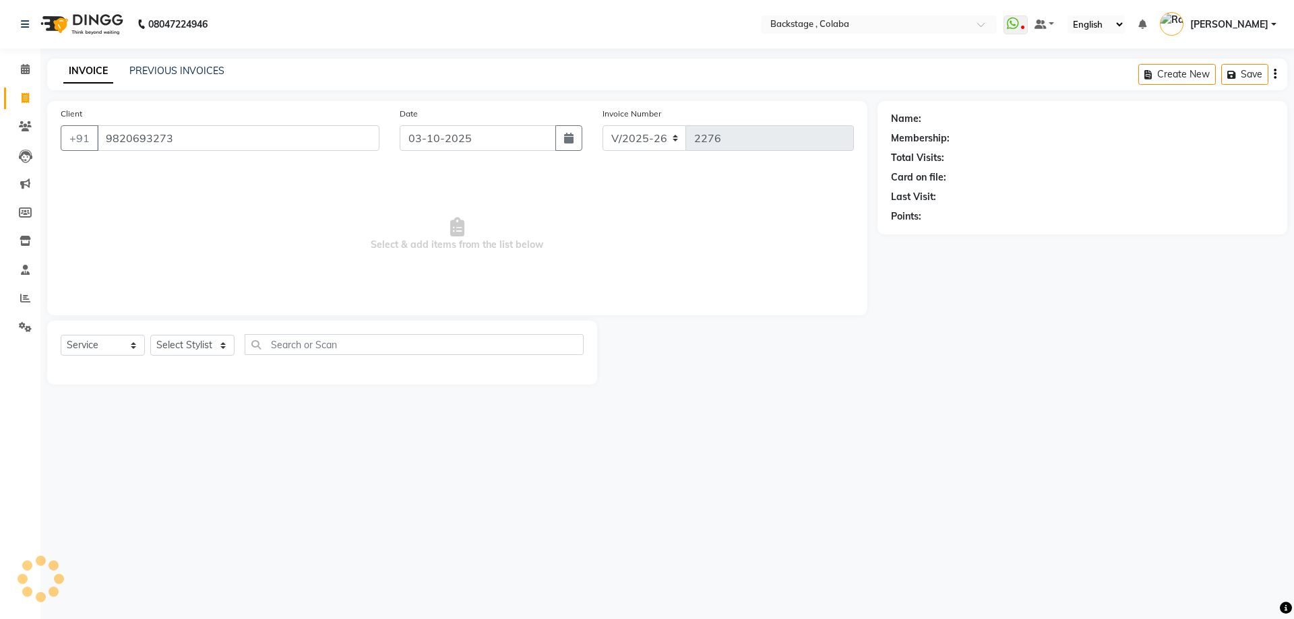
type input "9820693273"
click at [195, 344] on select "Select Stylist" at bounding box center [192, 345] width 84 height 21
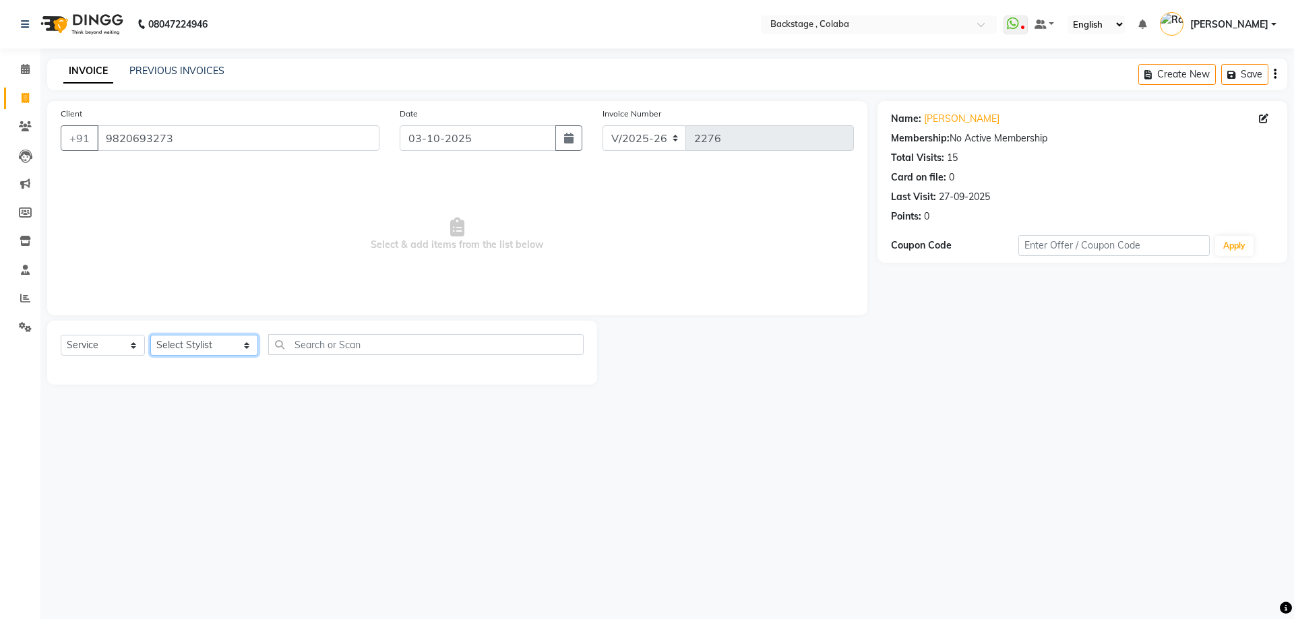
select select "83246"
click at [150, 335] on select "Select Stylist Backstage Bharti [PERSON_NAME] [PERSON_NAME] [PERSON_NAME] [PERS…" at bounding box center [204, 345] width 108 height 21
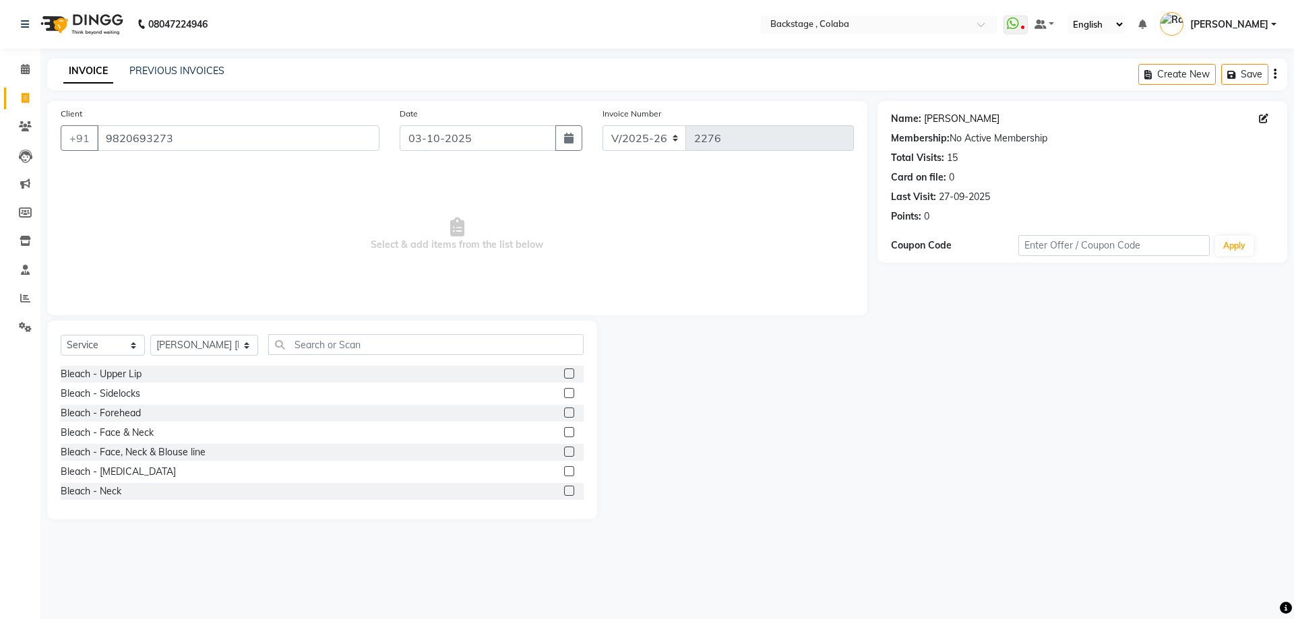
click at [959, 112] on link "[PERSON_NAME]" at bounding box center [961, 119] width 75 height 14
click at [295, 347] on input "text" at bounding box center [425, 344] width 315 height 21
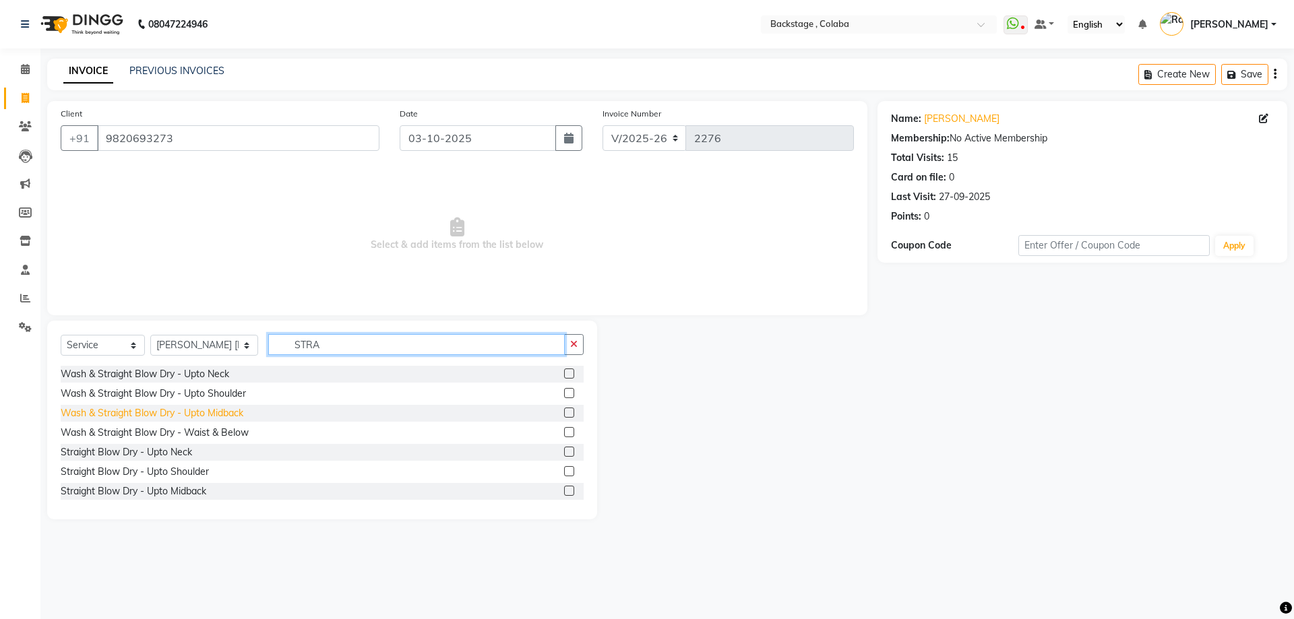
type input "STRA"
click at [182, 408] on div "Wash & Straight Blow Dry - Upto Midback" at bounding box center [152, 413] width 183 height 14
checkbox input "false"
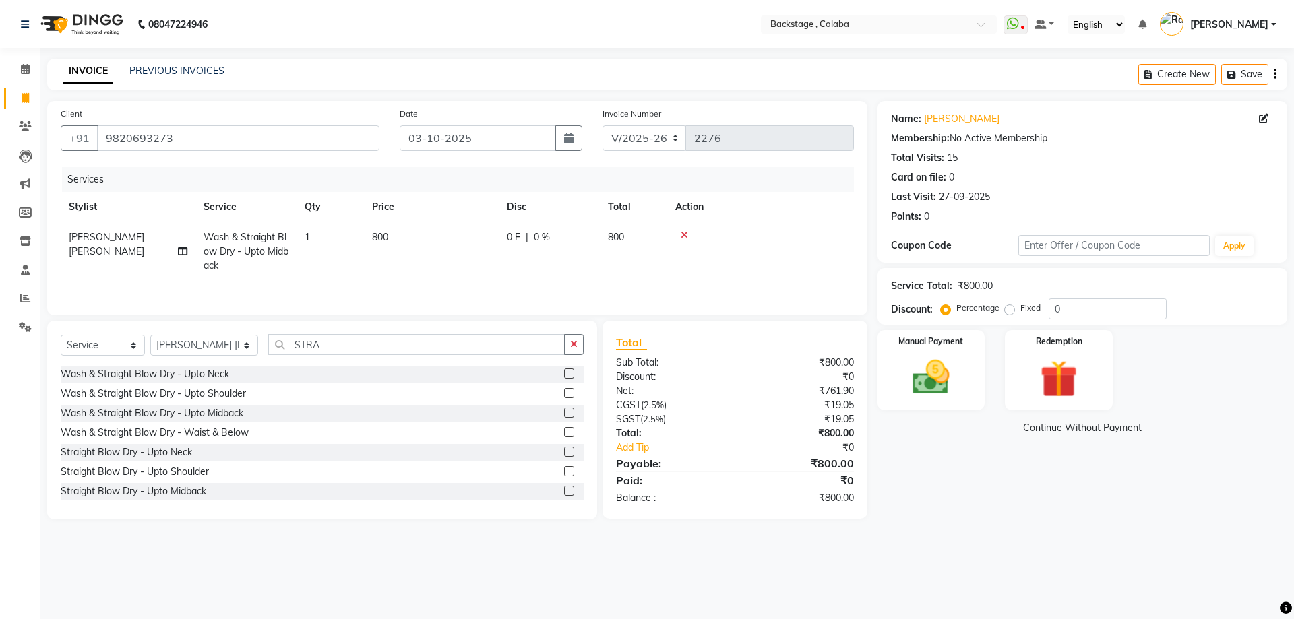
click at [476, 225] on td "800" at bounding box center [431, 251] width 135 height 59
select select "83246"
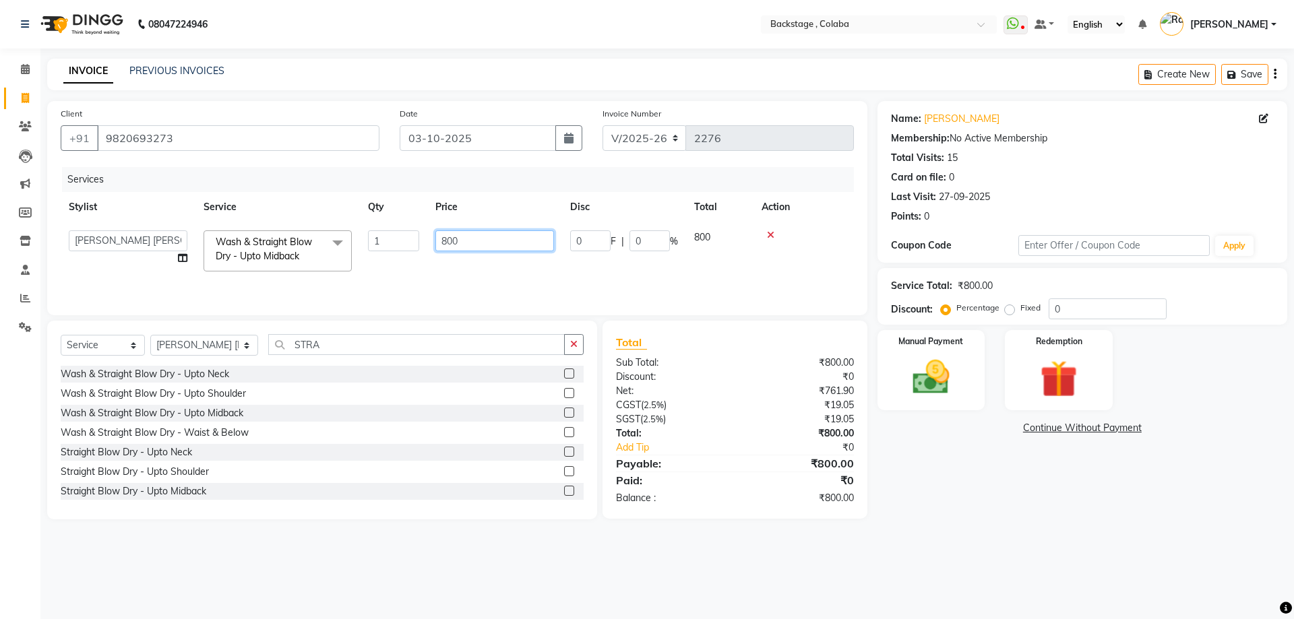
drag, startPoint x: 478, startPoint y: 228, endPoint x: 423, endPoint y: 245, distance: 57.8
click at [423, 245] on tr "Backstage Bharti [PERSON_NAME] [PERSON_NAME] [PERSON_NAME] [PERSON_NAME] Kalind…" at bounding box center [457, 250] width 793 height 57
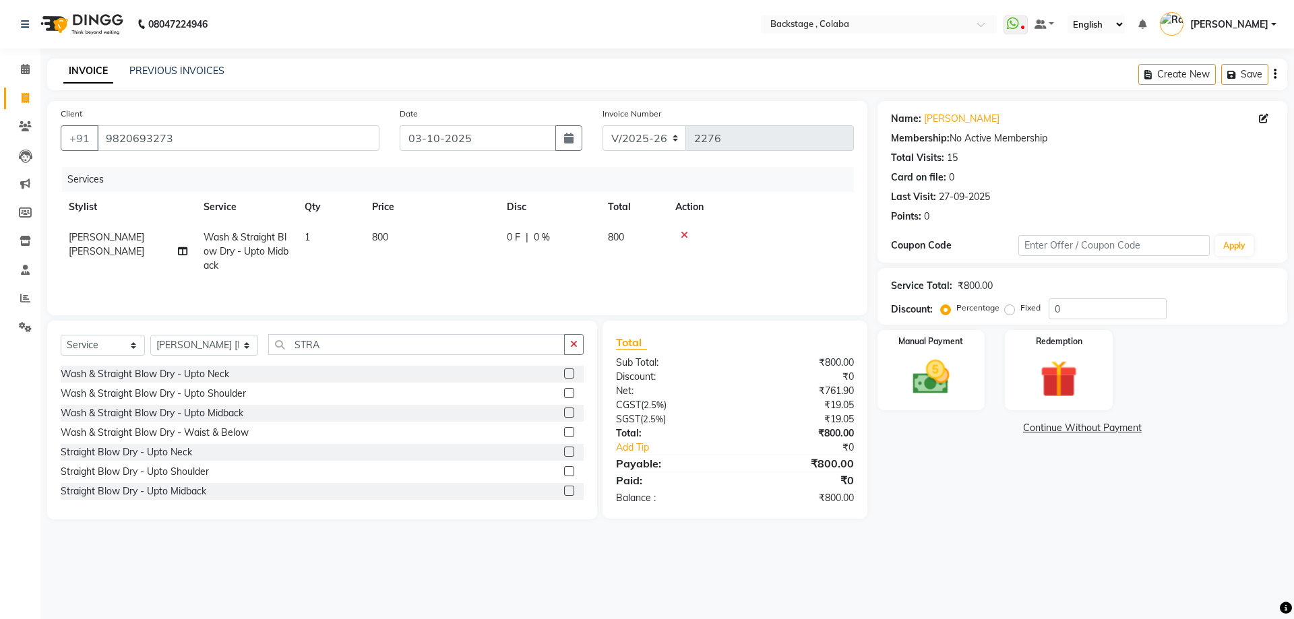
drag, startPoint x: 358, startPoint y: 245, endPoint x: 346, endPoint y: 252, distance: 13.9
click at [346, 252] on td "1" at bounding box center [330, 251] width 67 height 59
select select "83246"
click at [311, 233] on span "Wash & Straight Blow Dry - Upto Midback x" at bounding box center [278, 250] width 148 height 41
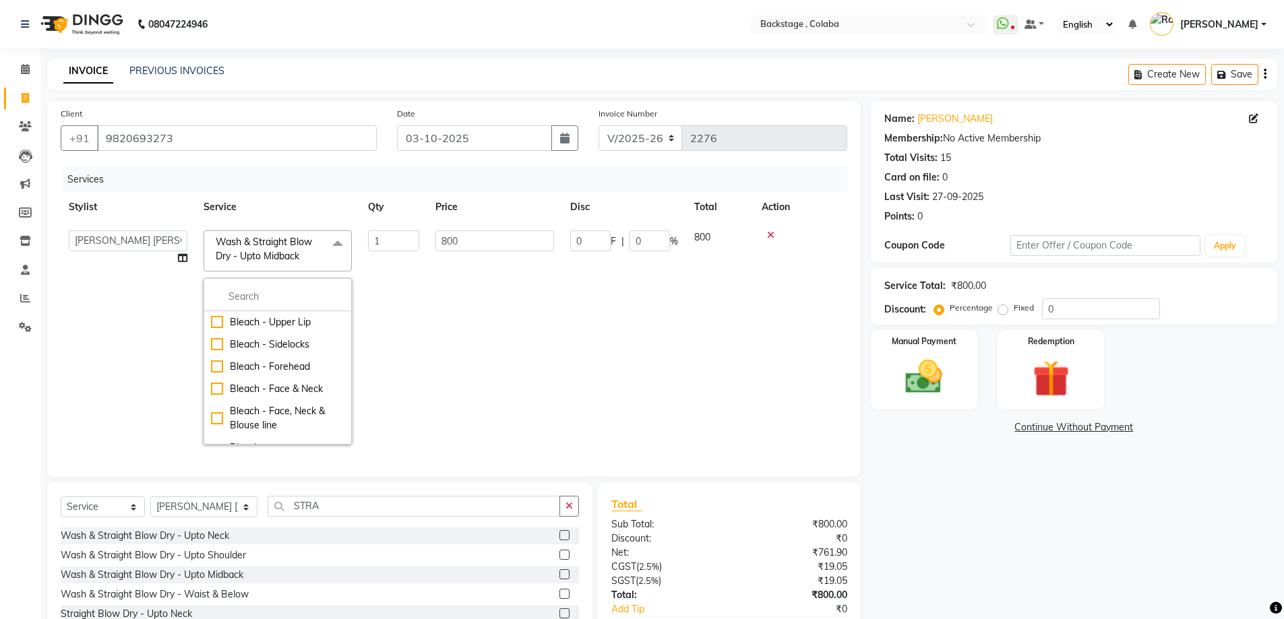
click at [314, 248] on span "Wash & Straight Blow Dry - Upto Midback x" at bounding box center [271, 249] width 119 height 29
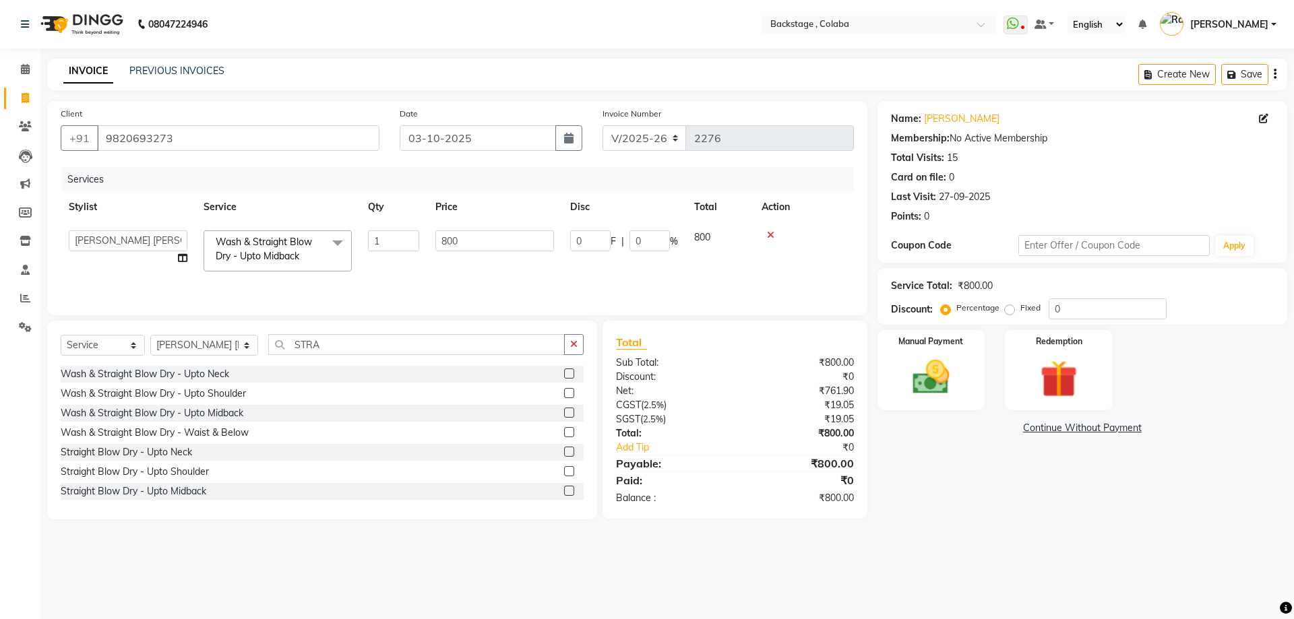
click at [319, 246] on span "Wash & Straight Blow Dry - Upto Midback x" at bounding box center [271, 249] width 119 height 29
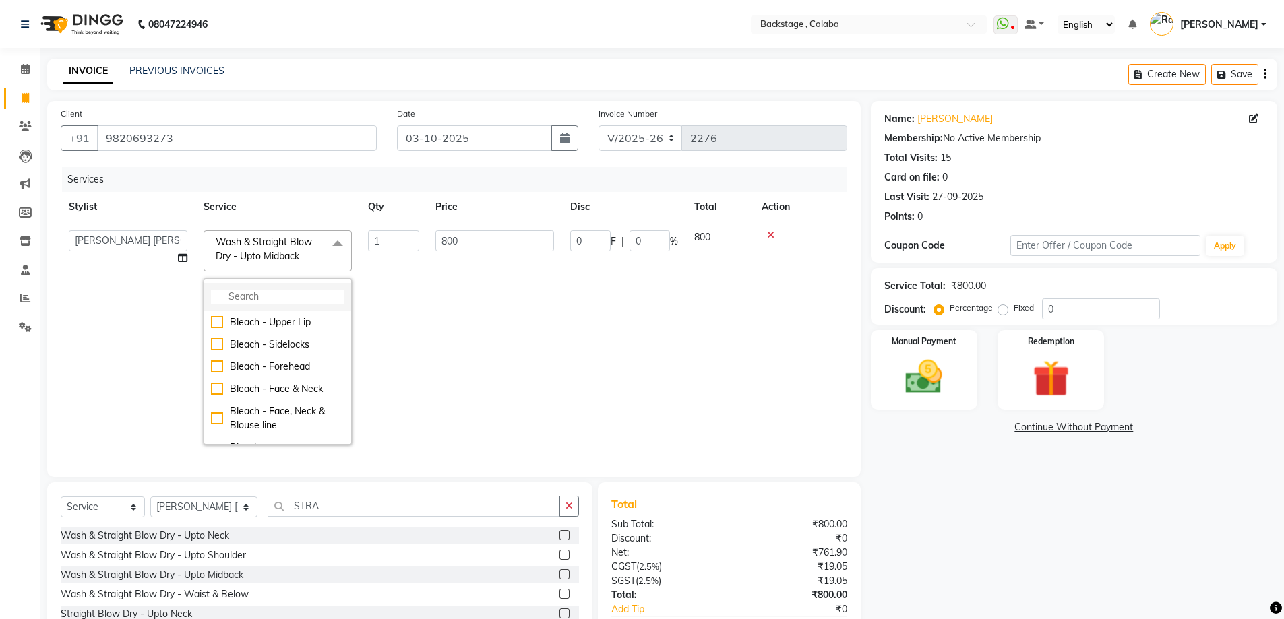
click at [314, 293] on input "multiselect-search" at bounding box center [277, 297] width 133 height 14
type input "OWN"
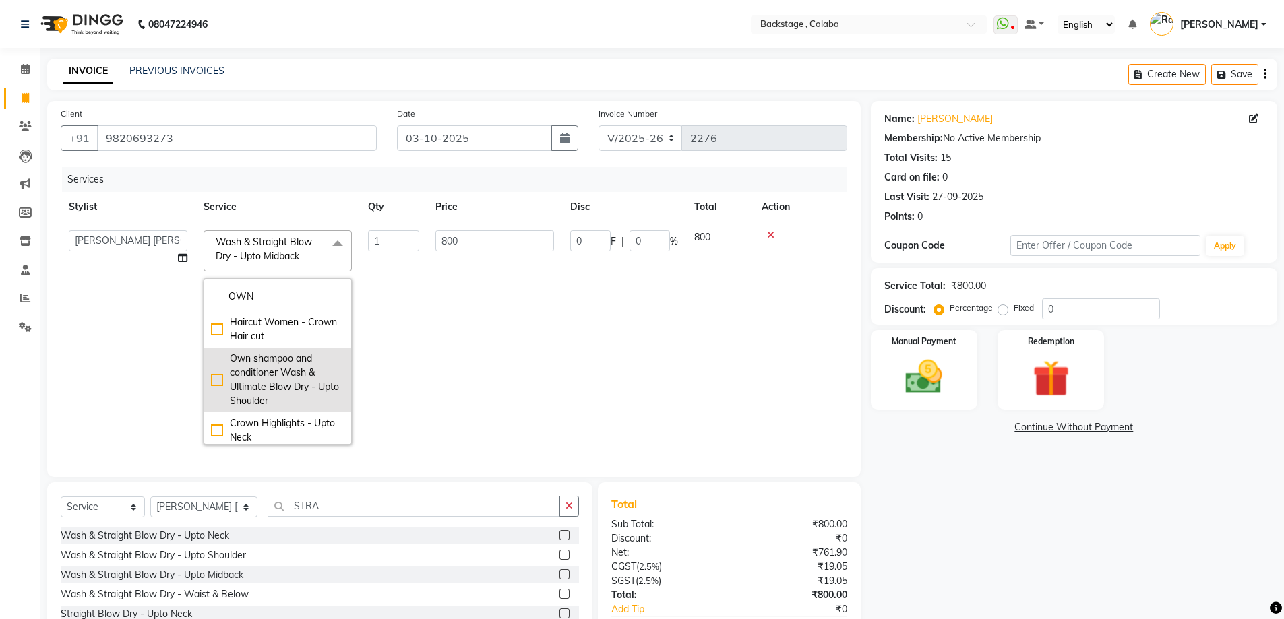
click at [311, 381] on div "Own shampoo and conditioner Wash & Ultimate Blow Dry - Upto Shoulder" at bounding box center [277, 380] width 133 height 57
checkbox input "true"
type input "750"
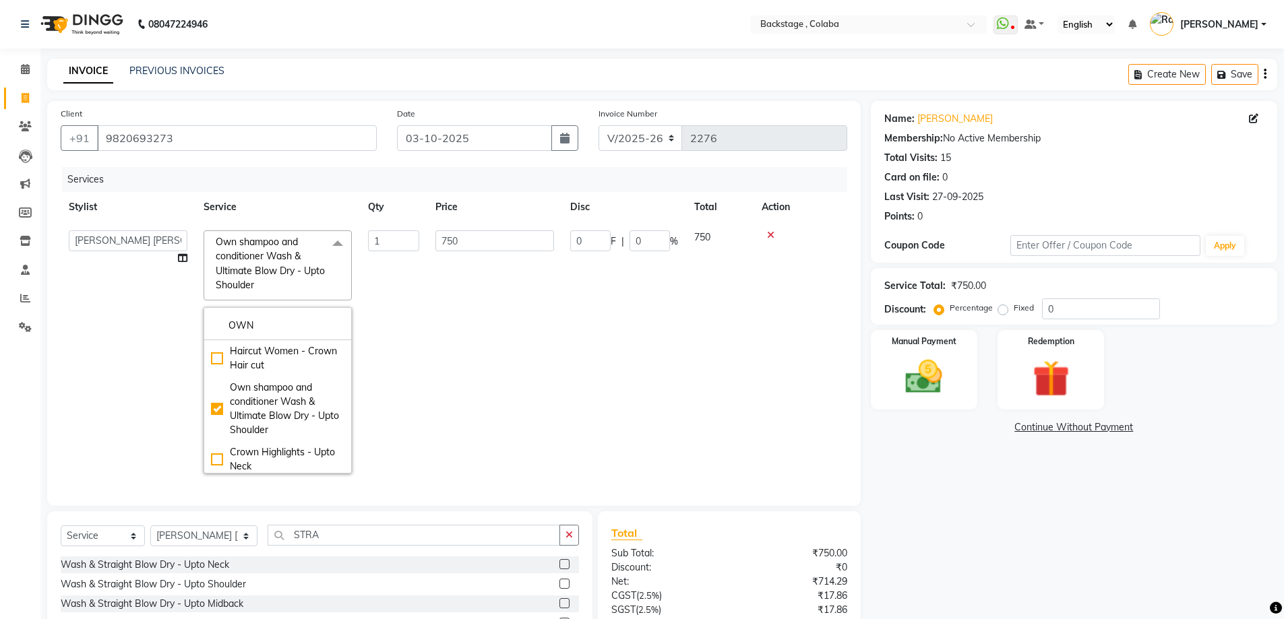
drag, startPoint x: 988, startPoint y: 381, endPoint x: 968, endPoint y: 386, distance: 20.8
click at [988, 381] on div "Manual Payment Redemption" at bounding box center [1074, 370] width 427 height 80
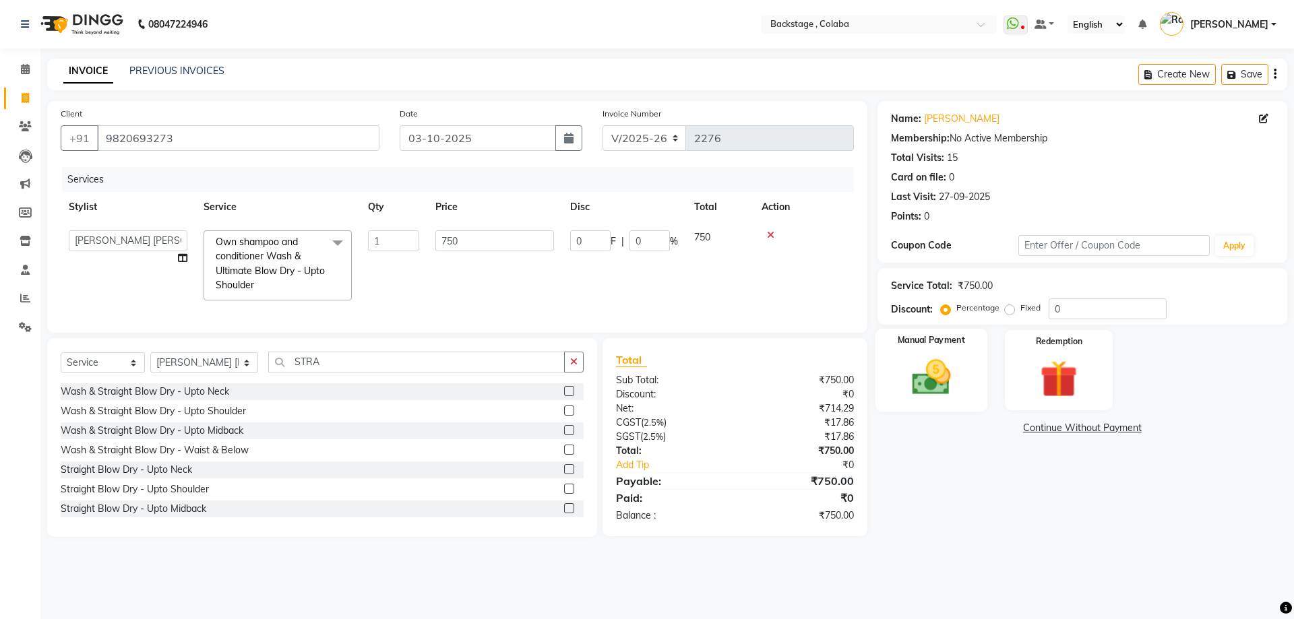
click at [892, 371] on div "Manual Payment" at bounding box center [931, 370] width 112 height 83
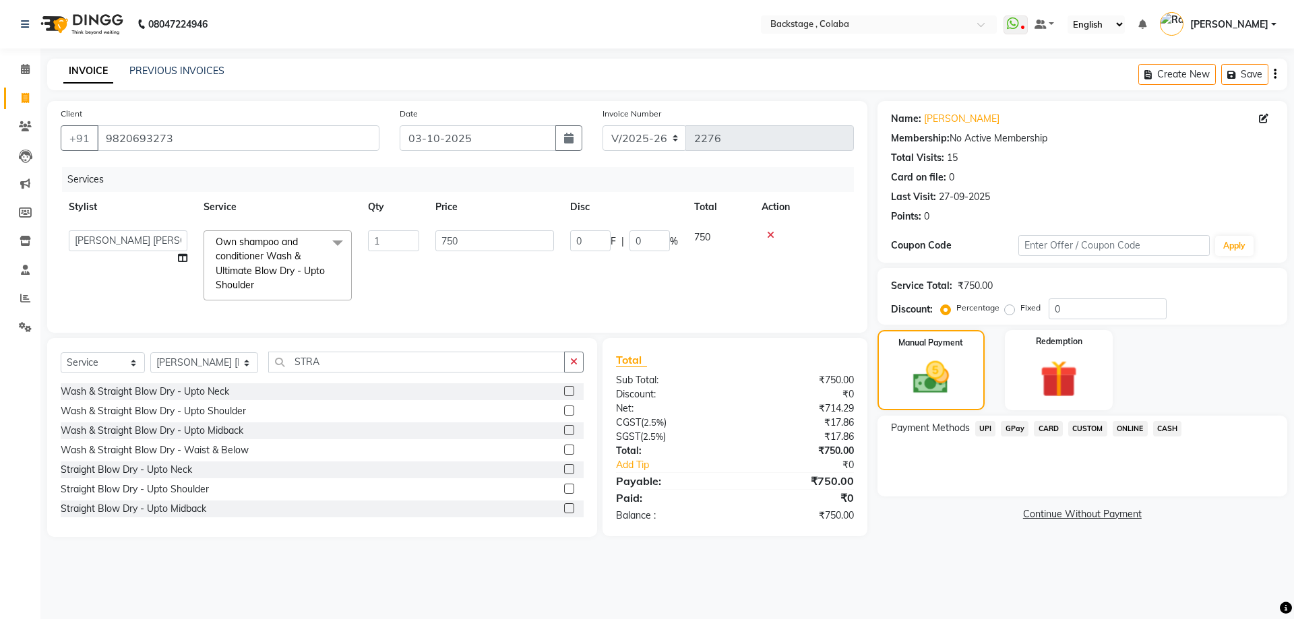
click at [1156, 432] on span "CASH" at bounding box center [1167, 429] width 29 height 16
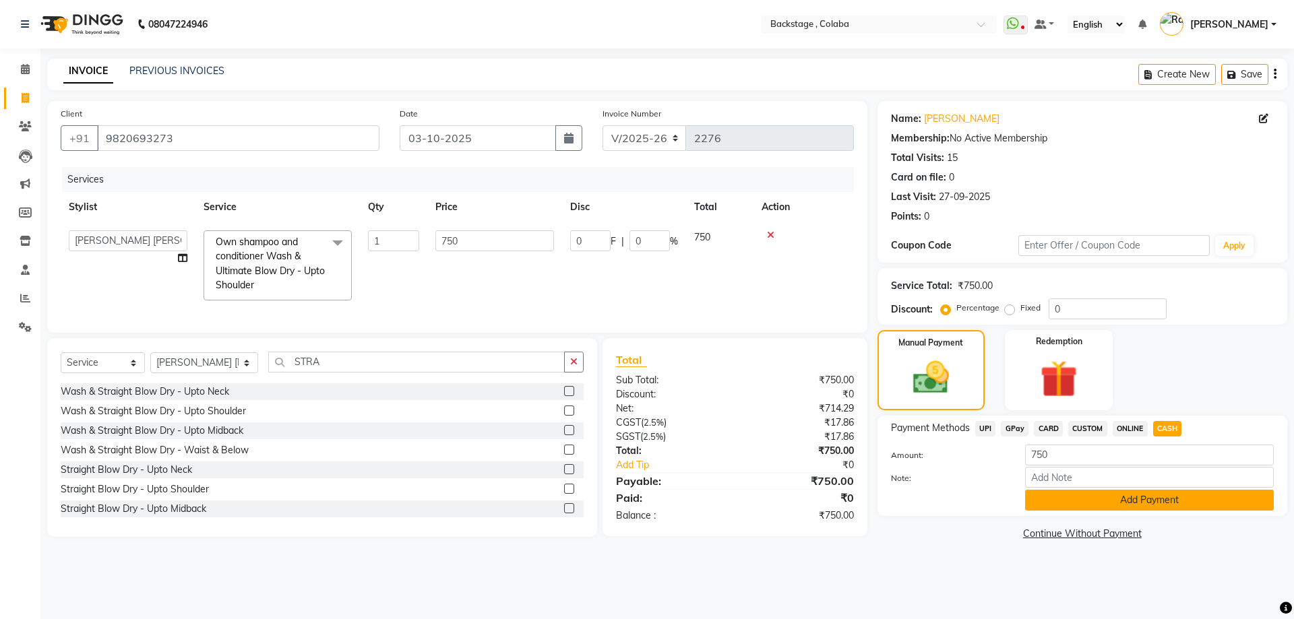
click at [1123, 491] on button "Add Payment" at bounding box center [1149, 500] width 249 height 21
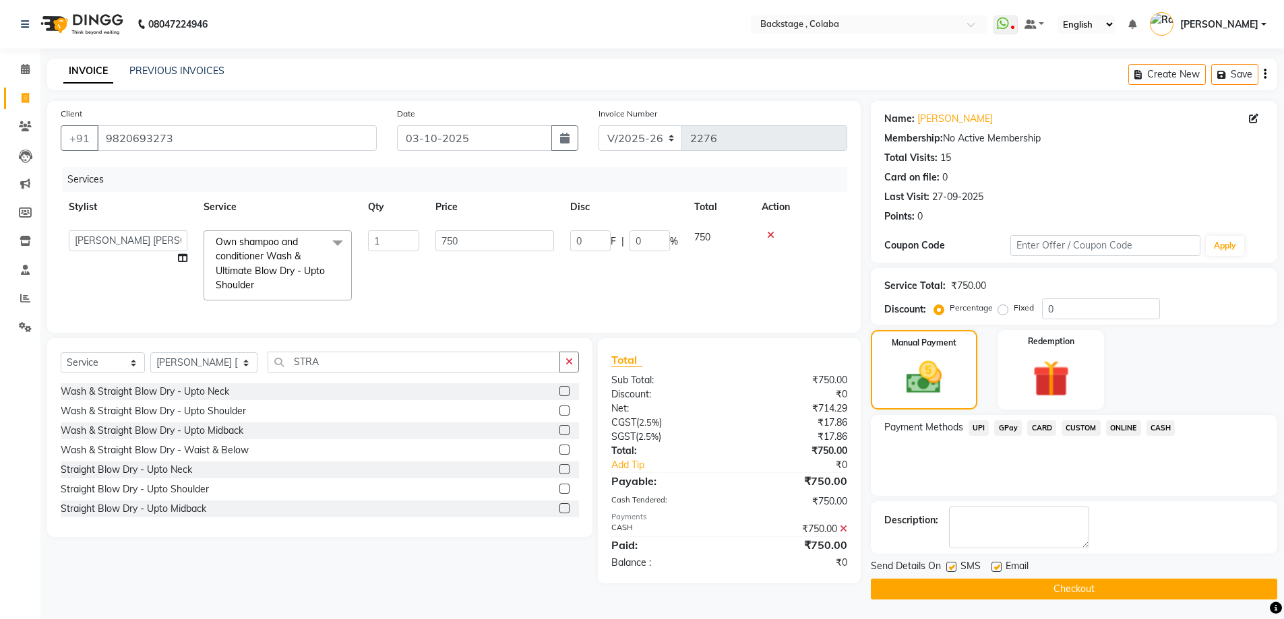
click at [1072, 582] on button "Checkout" at bounding box center [1074, 589] width 406 height 21
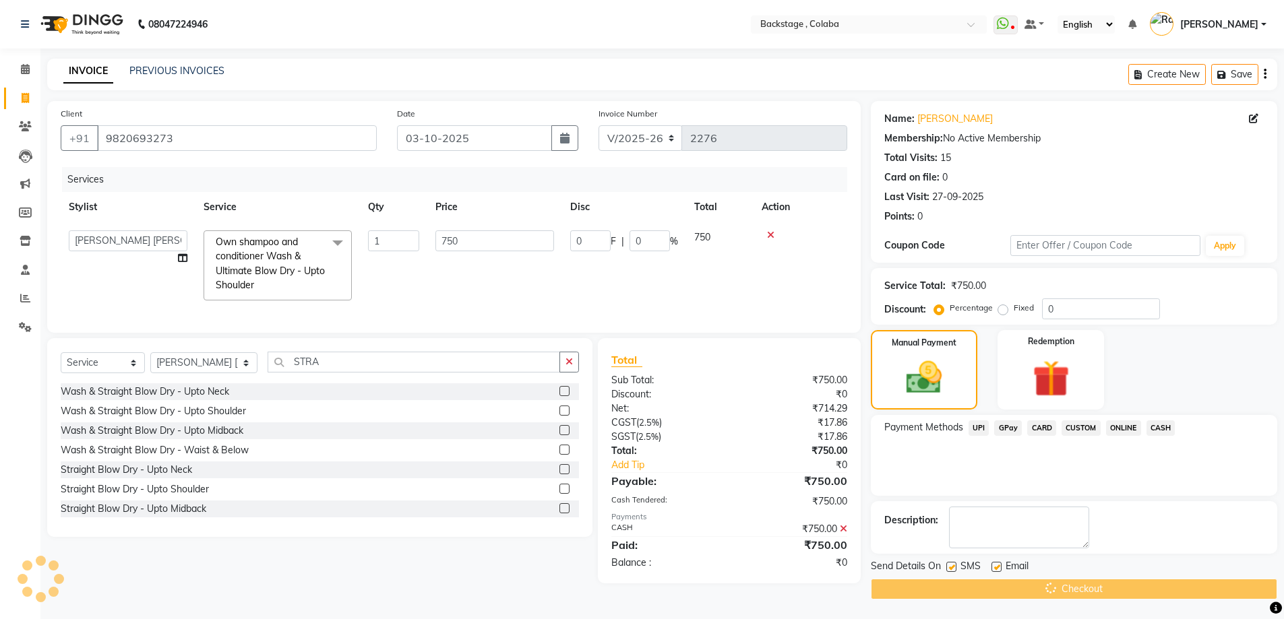
scroll to position [1, 0]
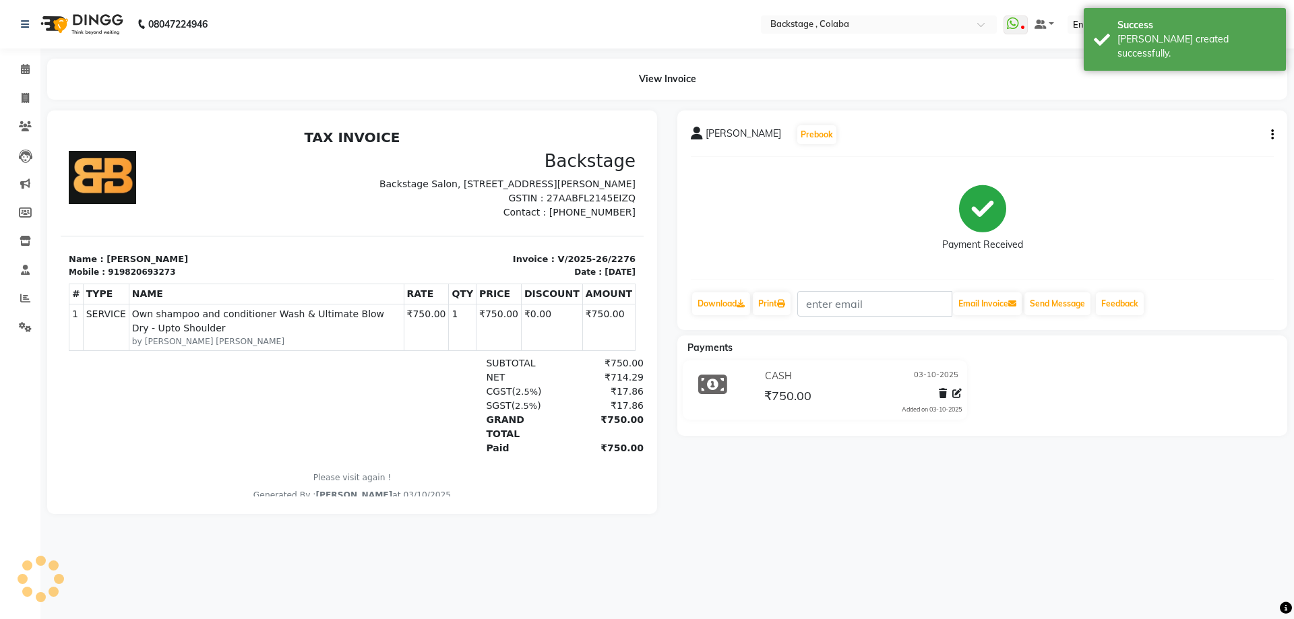
click at [554, 4] on nav "08047224946 Select Location × Backstage , Colaba WhatsApp Status ✕ Status: Disc…" at bounding box center [647, 24] width 1294 height 49
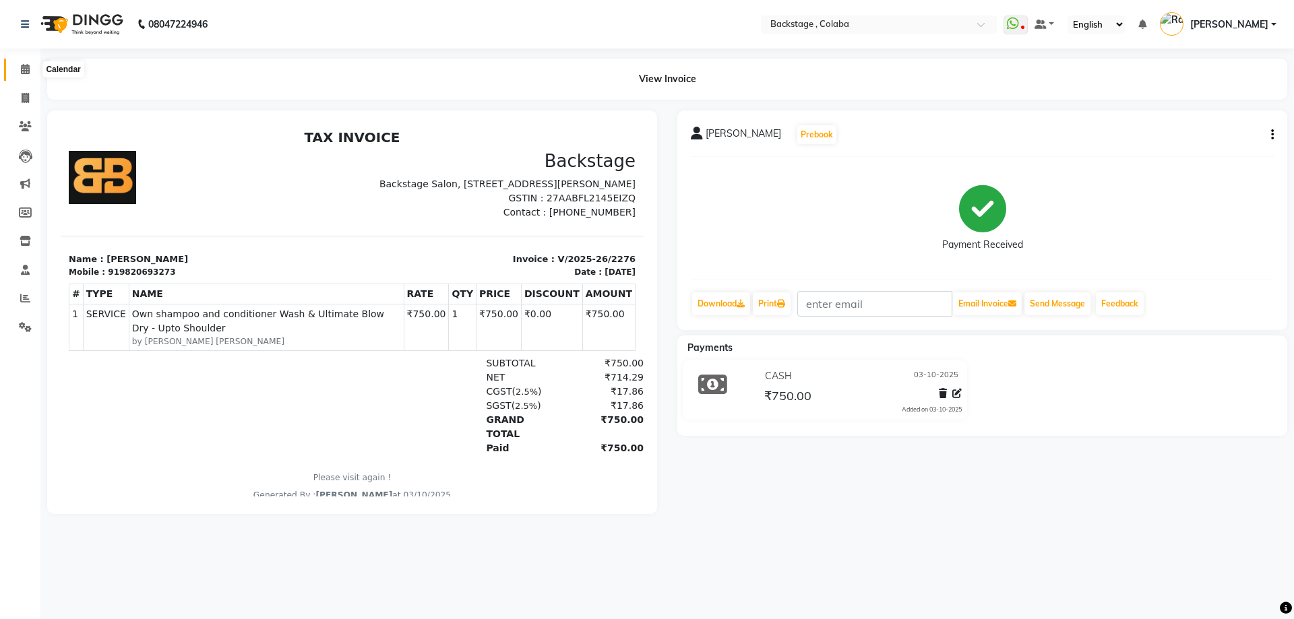
click at [26, 71] on icon at bounding box center [25, 69] width 9 height 10
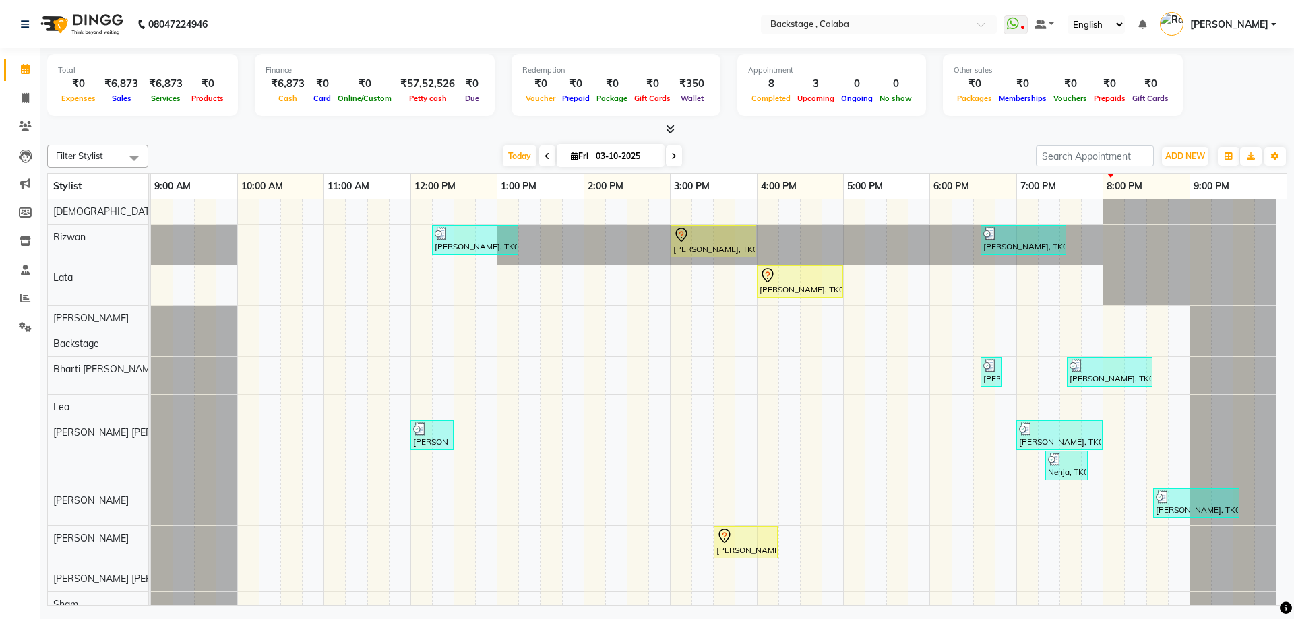
click at [545, 156] on icon at bounding box center [547, 156] width 5 height 8
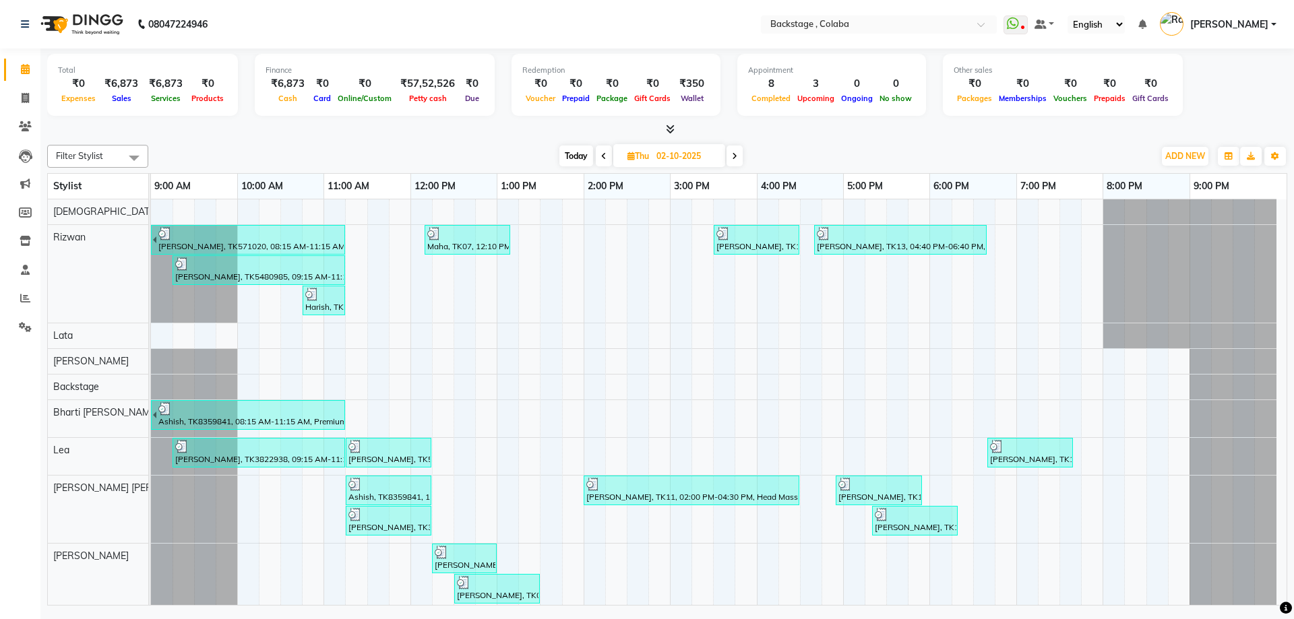
click at [739, 158] on span at bounding box center [735, 156] width 16 height 21
type input "03-10-2025"
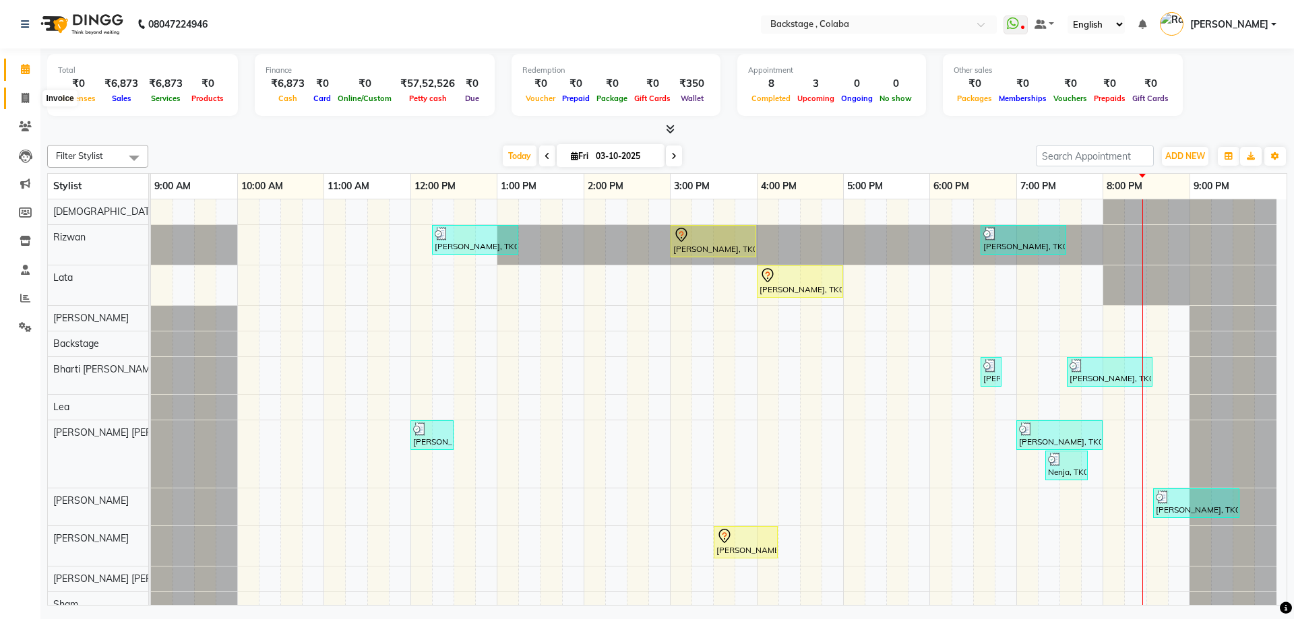
click at [20, 96] on span at bounding box center [25, 99] width 24 height 16
select select "service"
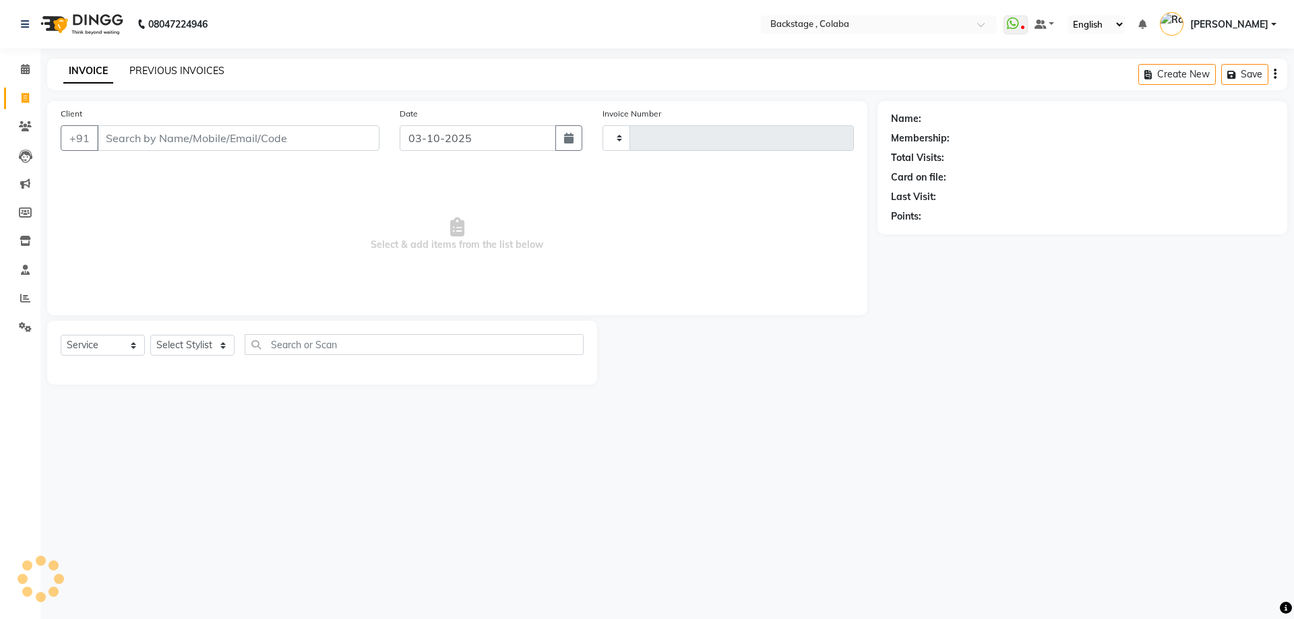
click at [179, 76] on link "PREVIOUS INVOICES" at bounding box center [176, 71] width 95 height 12
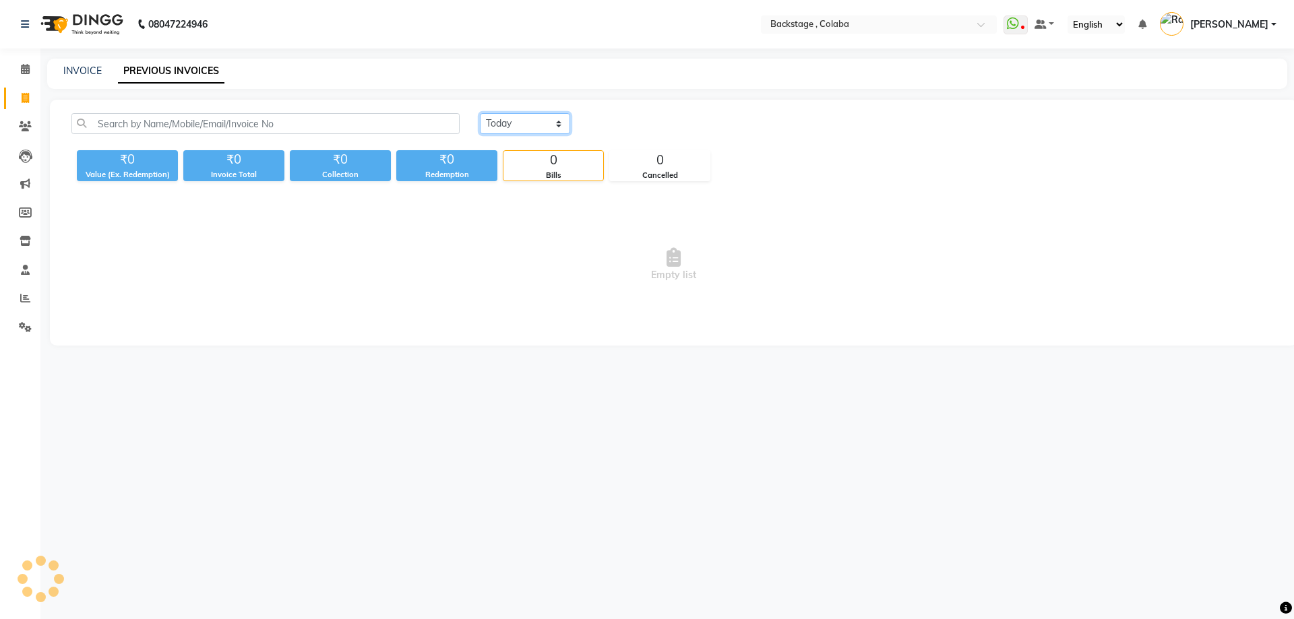
click at [547, 130] on select "[DATE] [DATE] Custom Range" at bounding box center [525, 123] width 90 height 21
select select "[DATE]"
click at [480, 113] on select "[DATE] [DATE] Custom Range" at bounding box center [525, 123] width 90 height 21
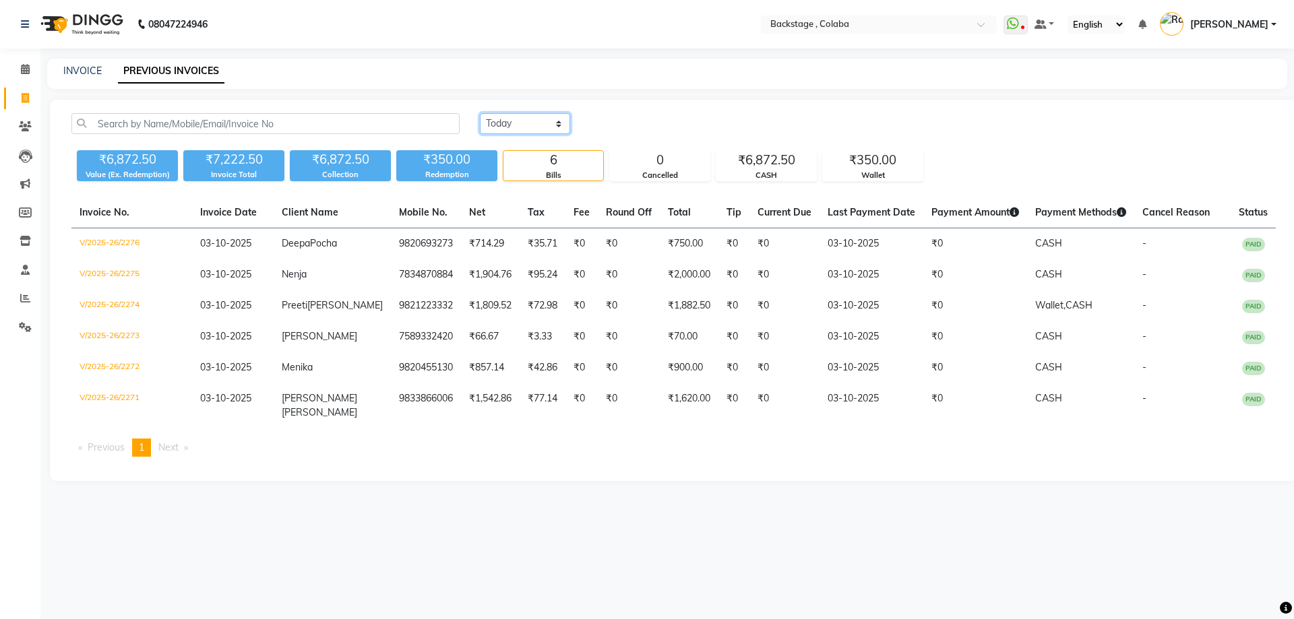
click at [528, 131] on select "[DATE] [DATE] Custom Range" at bounding box center [525, 123] width 90 height 21
click at [480, 113] on select "[DATE] [DATE] Custom Range" at bounding box center [525, 123] width 90 height 21
click at [652, 123] on div "[DATE] [DATE] Custom Range" at bounding box center [878, 123] width 796 height 21
click at [760, 532] on div "08047224946 Select Location × Backstage , Colaba WhatsApp Status ✕ Status: Disc…" at bounding box center [647, 309] width 1294 height 619
select select "service"
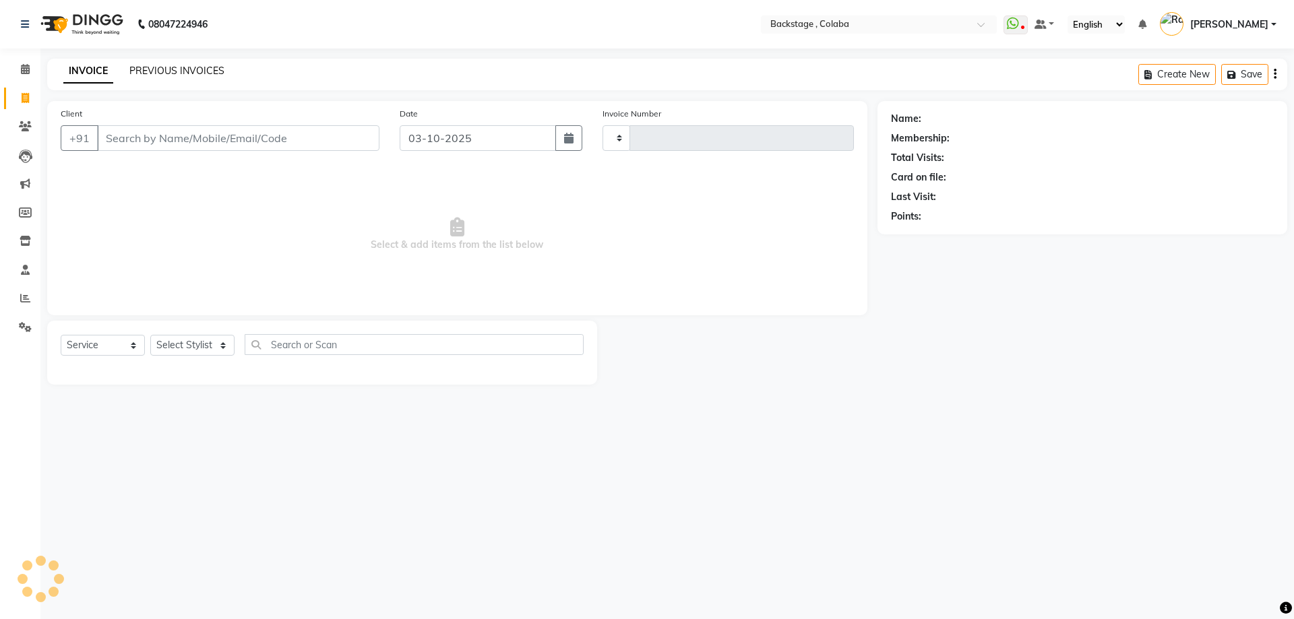
click at [158, 73] on link "PREVIOUS INVOICES" at bounding box center [176, 71] width 95 height 12
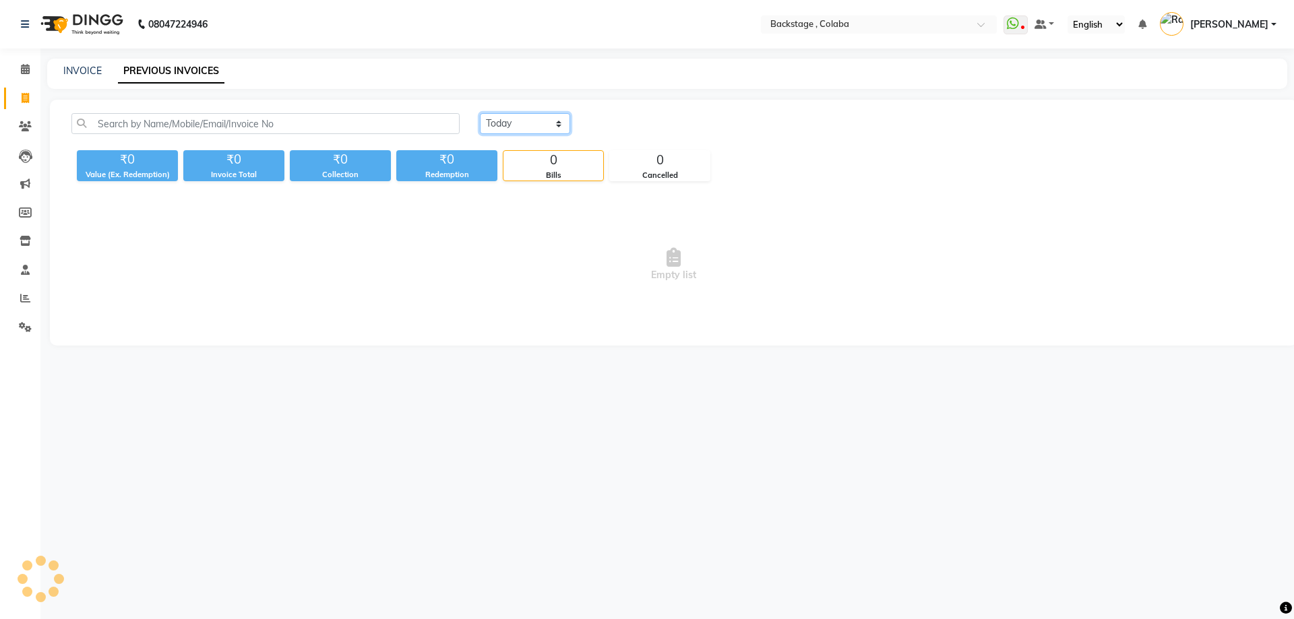
click at [510, 119] on select "[DATE] [DATE] Custom Range" at bounding box center [525, 123] width 90 height 21
select select "[DATE]"
click at [480, 113] on select "[DATE] [DATE] Custom Range" at bounding box center [525, 123] width 90 height 21
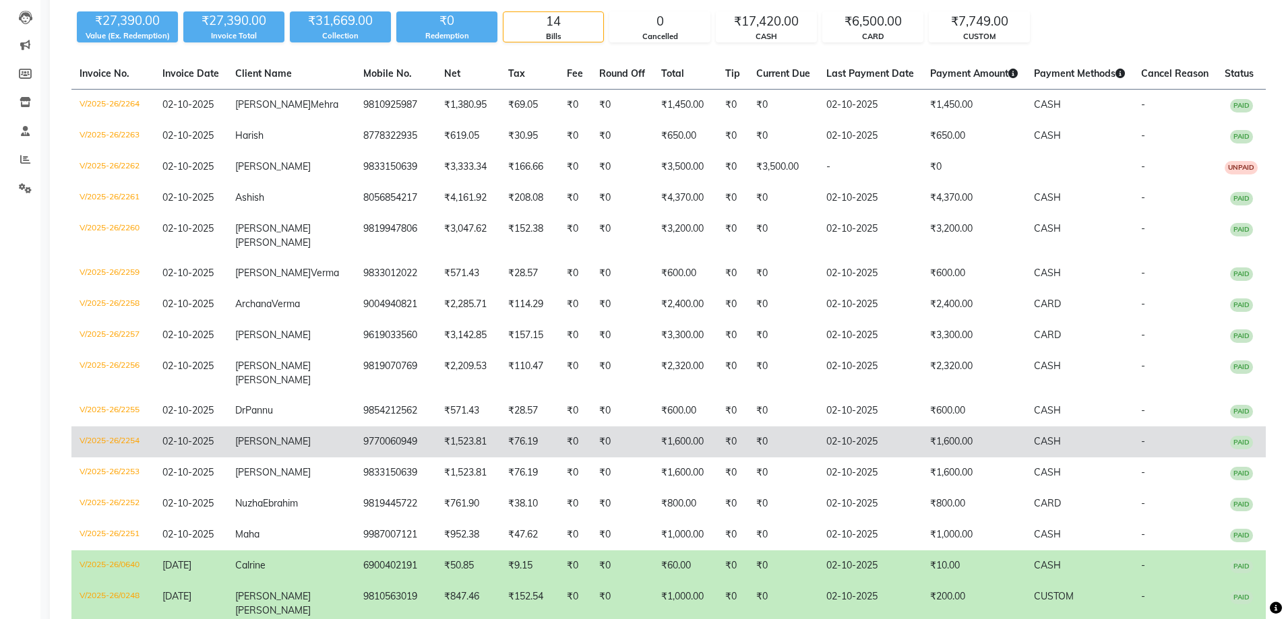
scroll to position [135, 0]
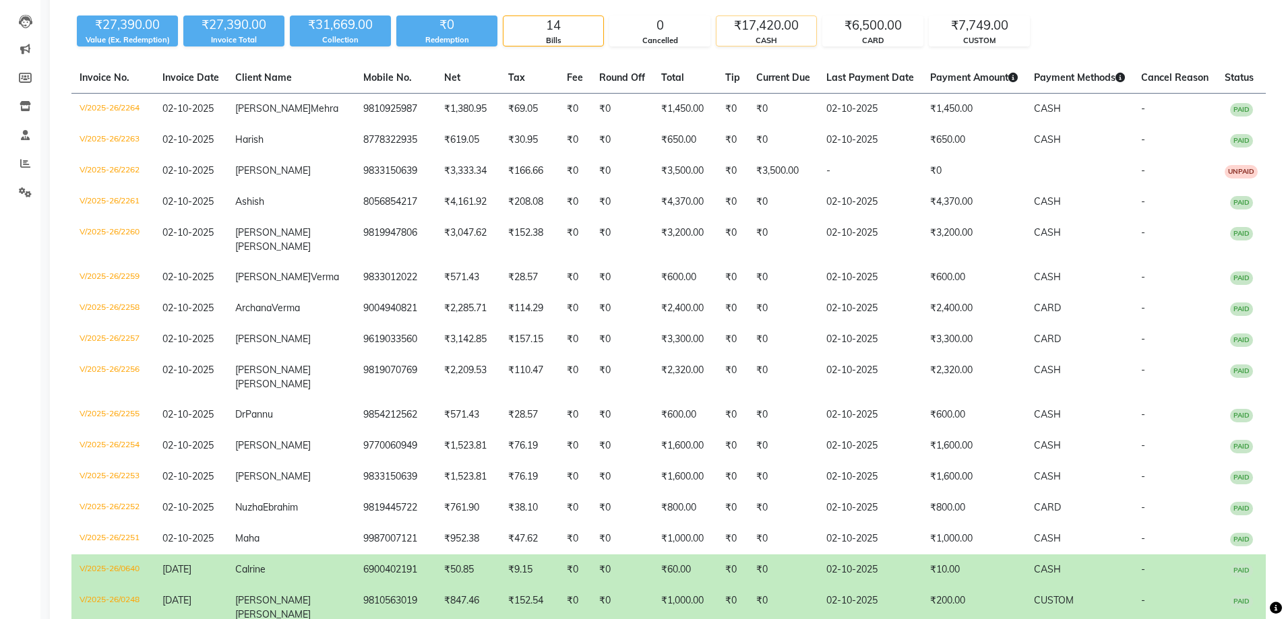
click at [791, 18] on div "₹17,420.00" at bounding box center [766, 25] width 100 height 19
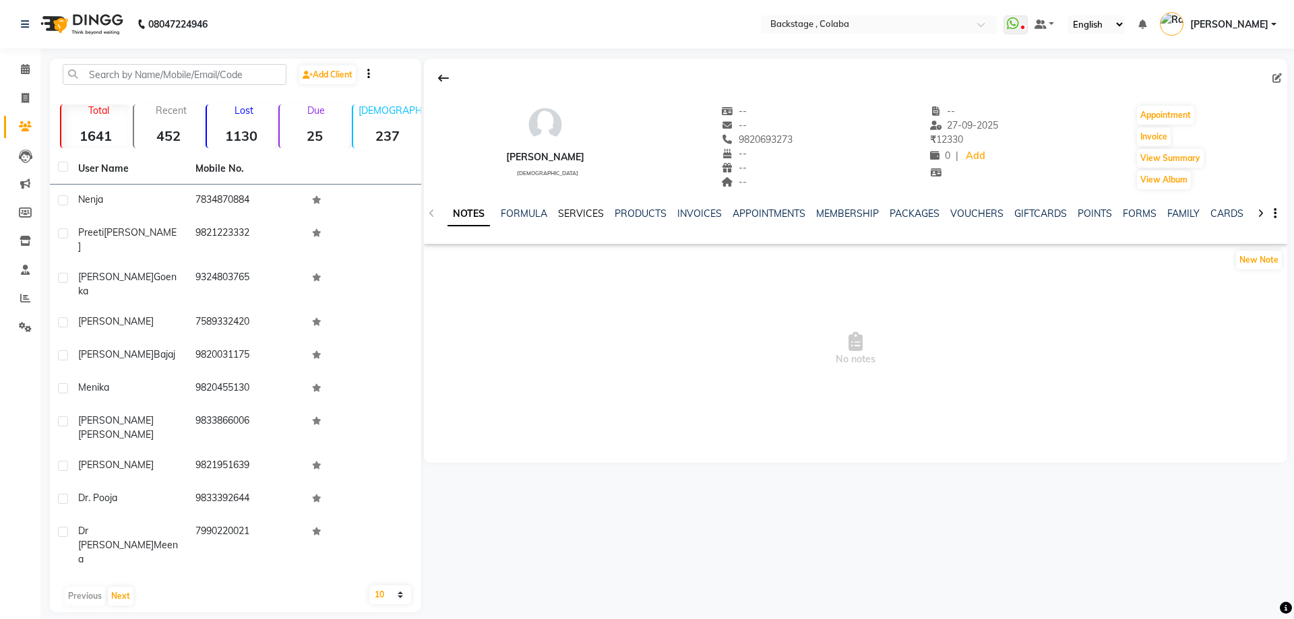
click at [578, 215] on link "SERVICES" at bounding box center [581, 214] width 46 height 12
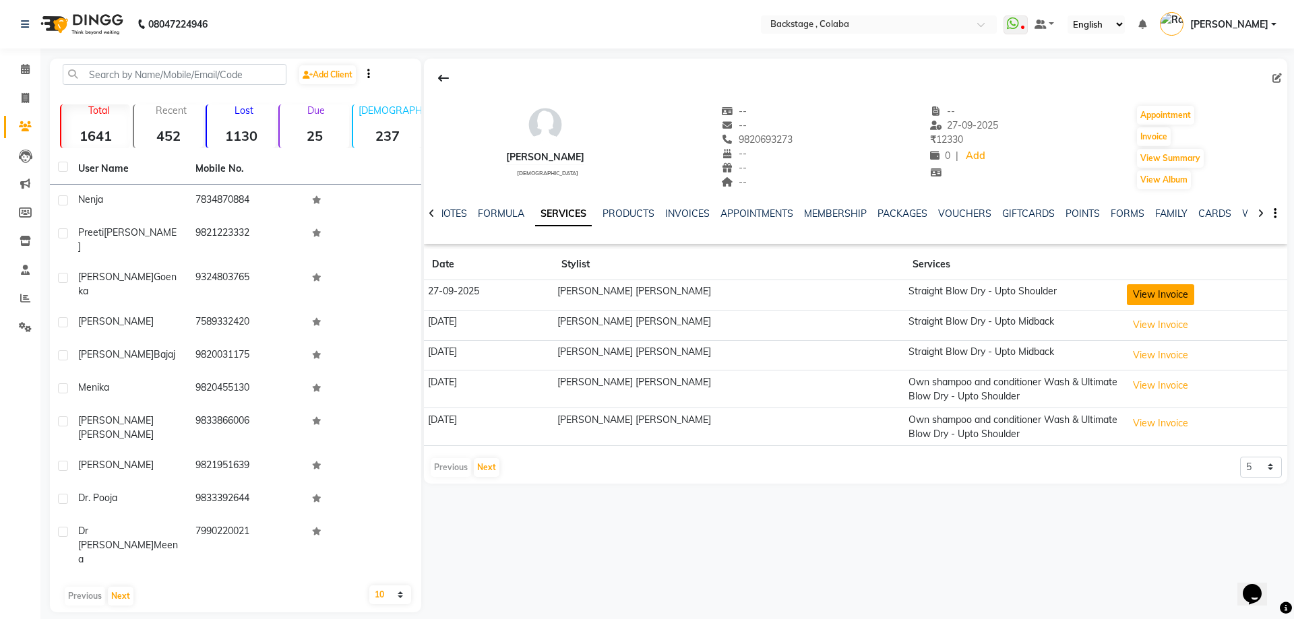
click at [1127, 290] on button "View Invoice" at bounding box center [1160, 294] width 67 height 21
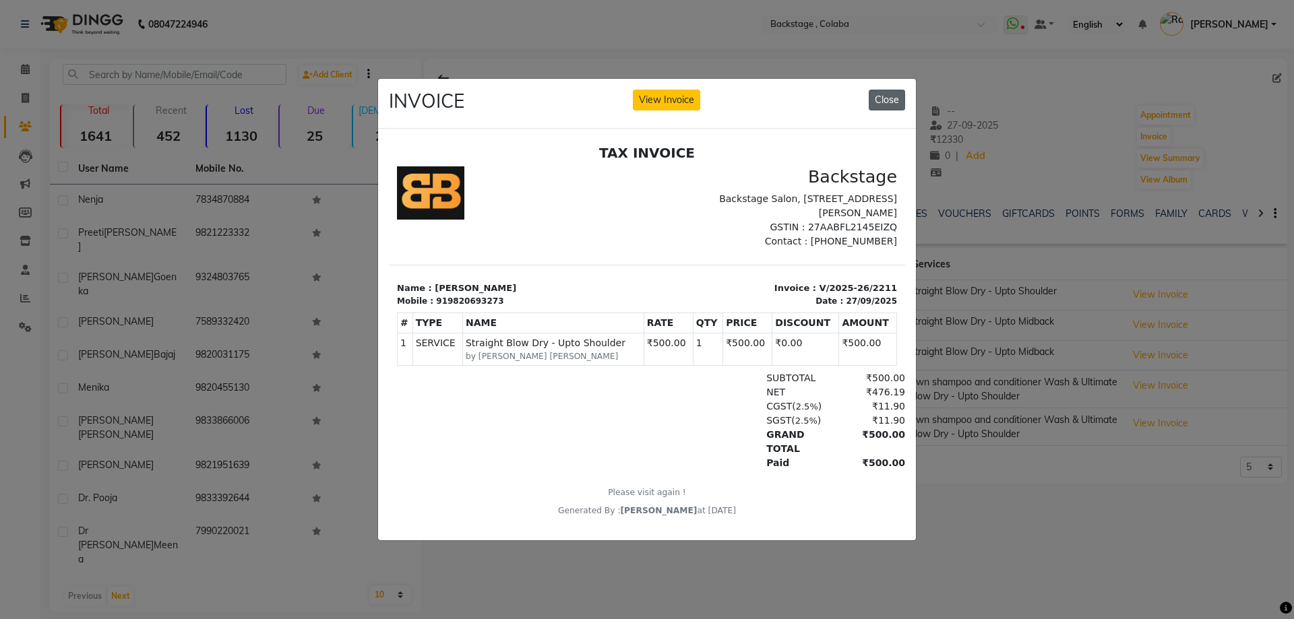
click at [884, 98] on button "Close" at bounding box center [887, 100] width 36 height 21
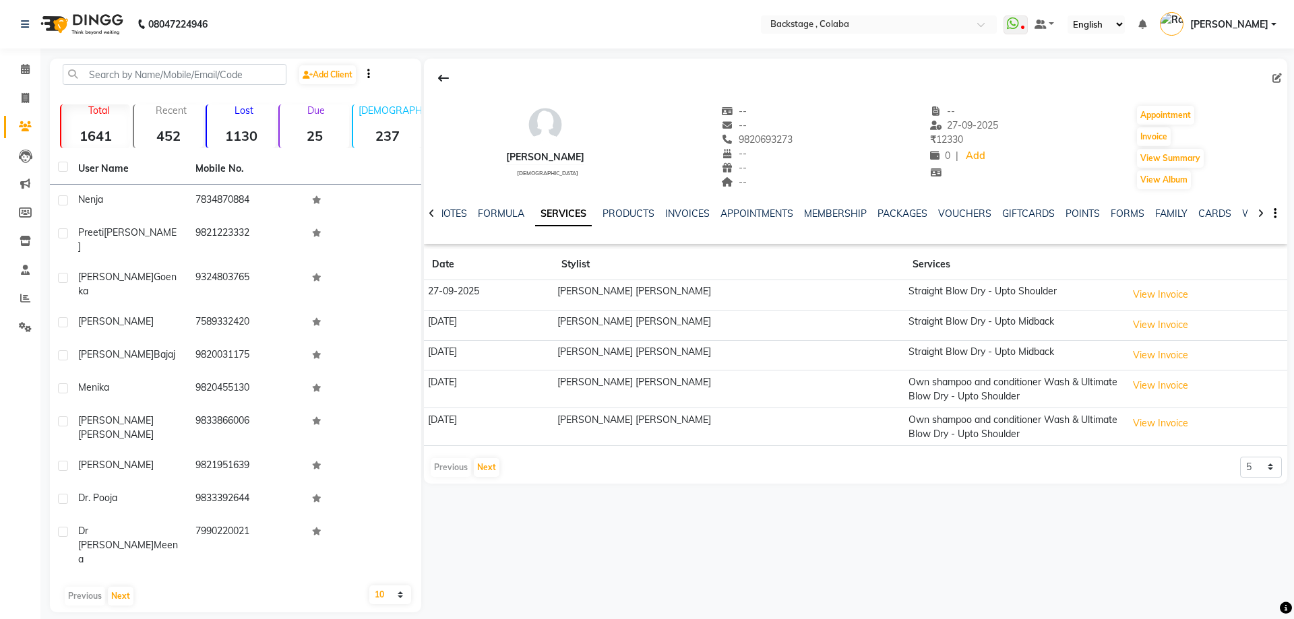
click at [1146, 397] on td "View Invoice" at bounding box center [1205, 390] width 164 height 38
click at [1144, 386] on button "View Invoice" at bounding box center [1160, 385] width 67 height 21
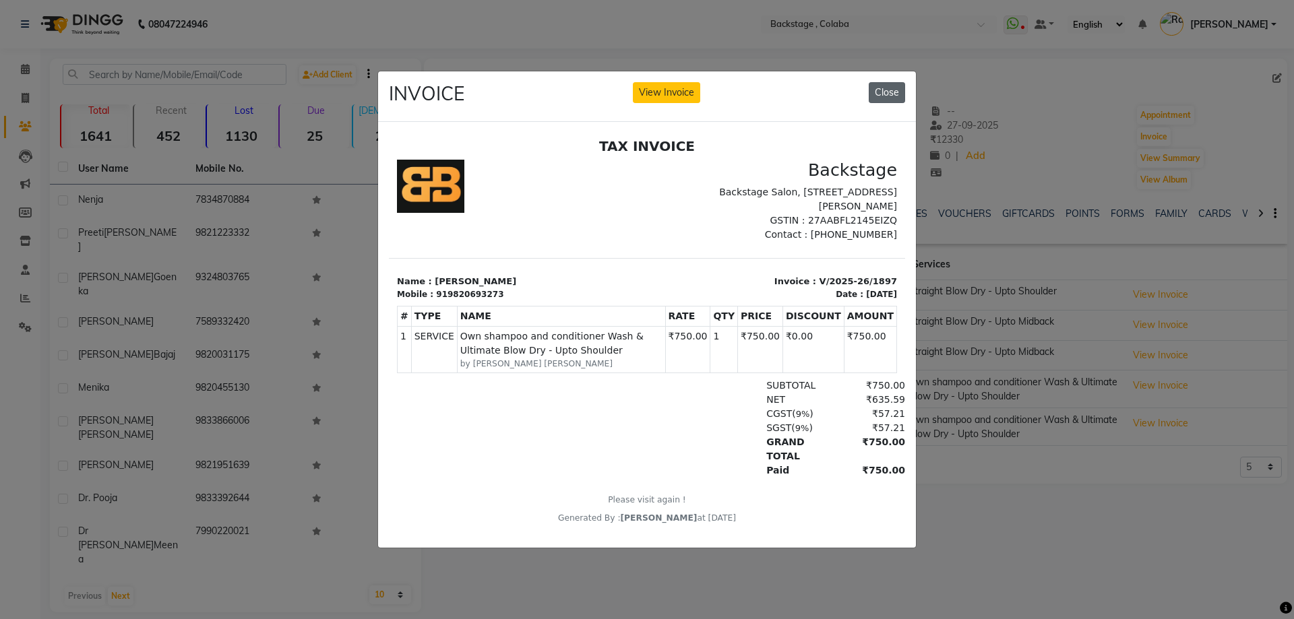
click at [884, 87] on button "Close" at bounding box center [887, 92] width 36 height 21
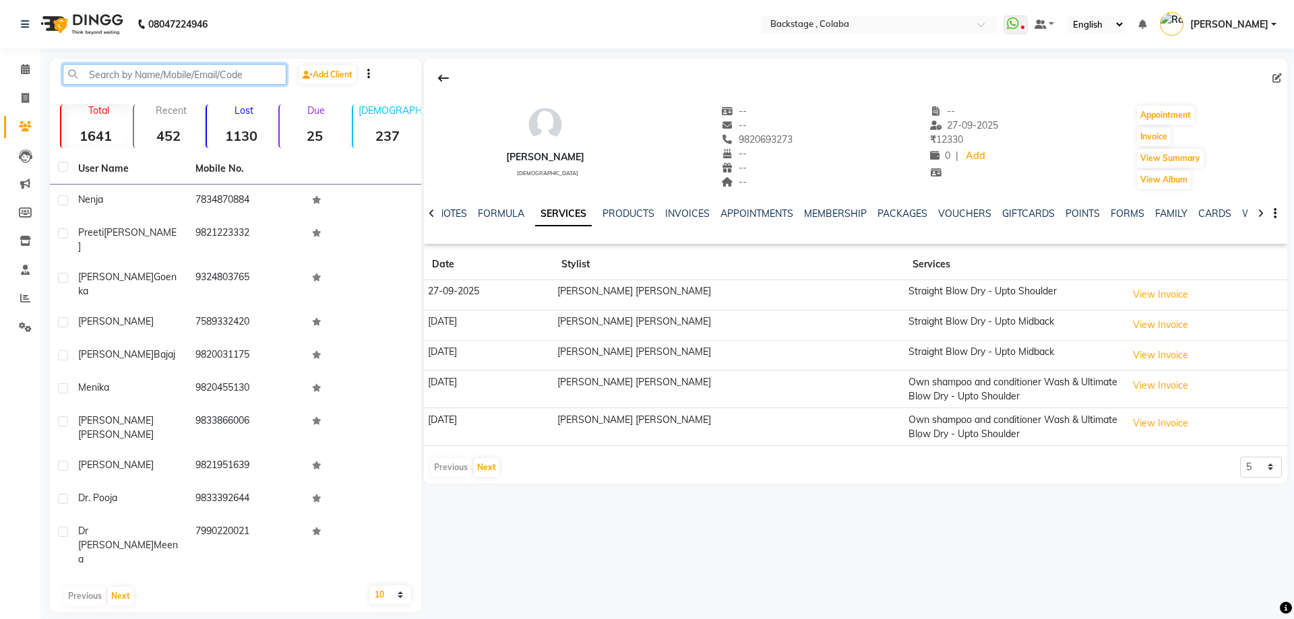
click at [163, 78] on input "text" at bounding box center [175, 74] width 224 height 21
